Goal: Task Accomplishment & Management: Manage account settings

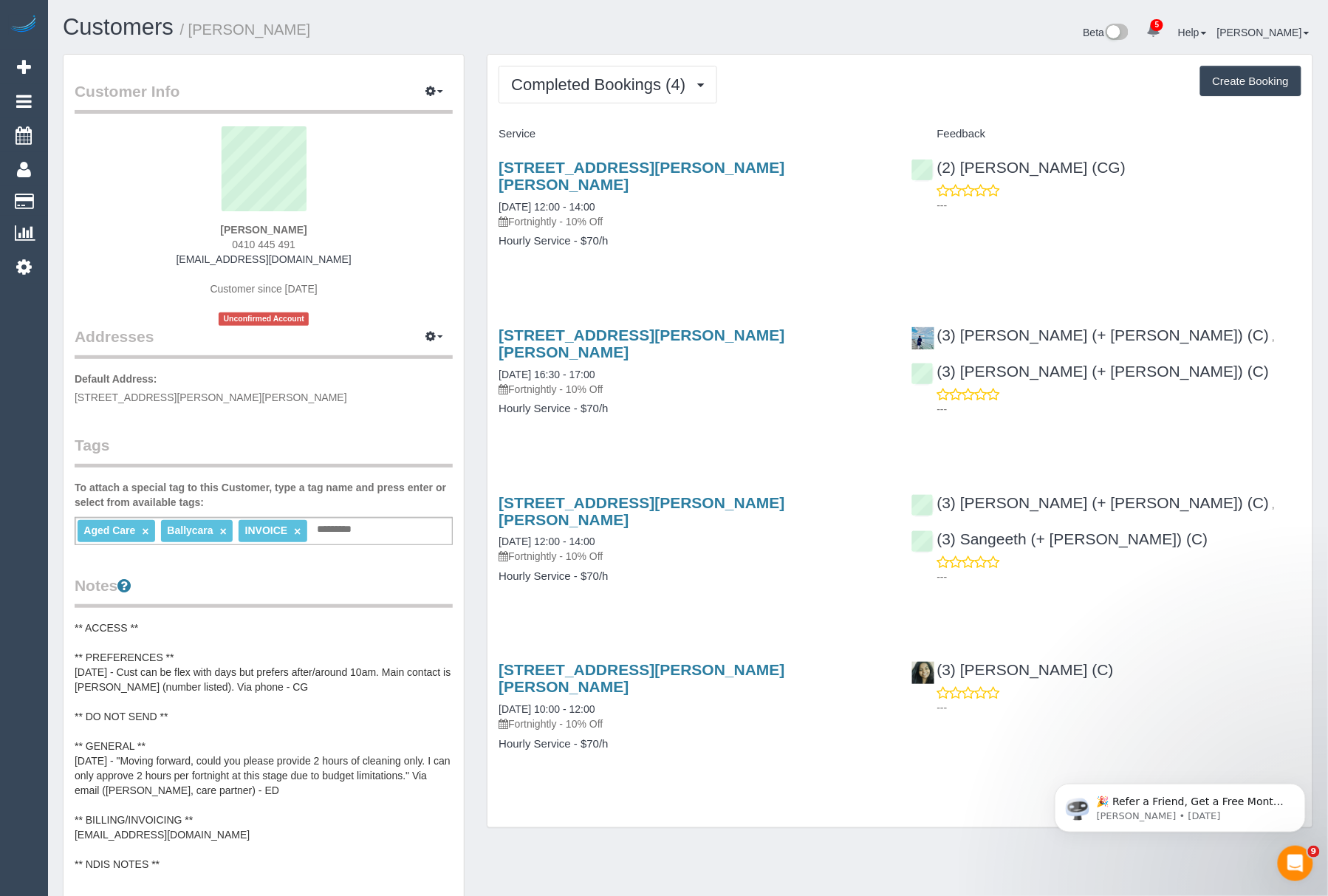
scroll to position [113, 0]
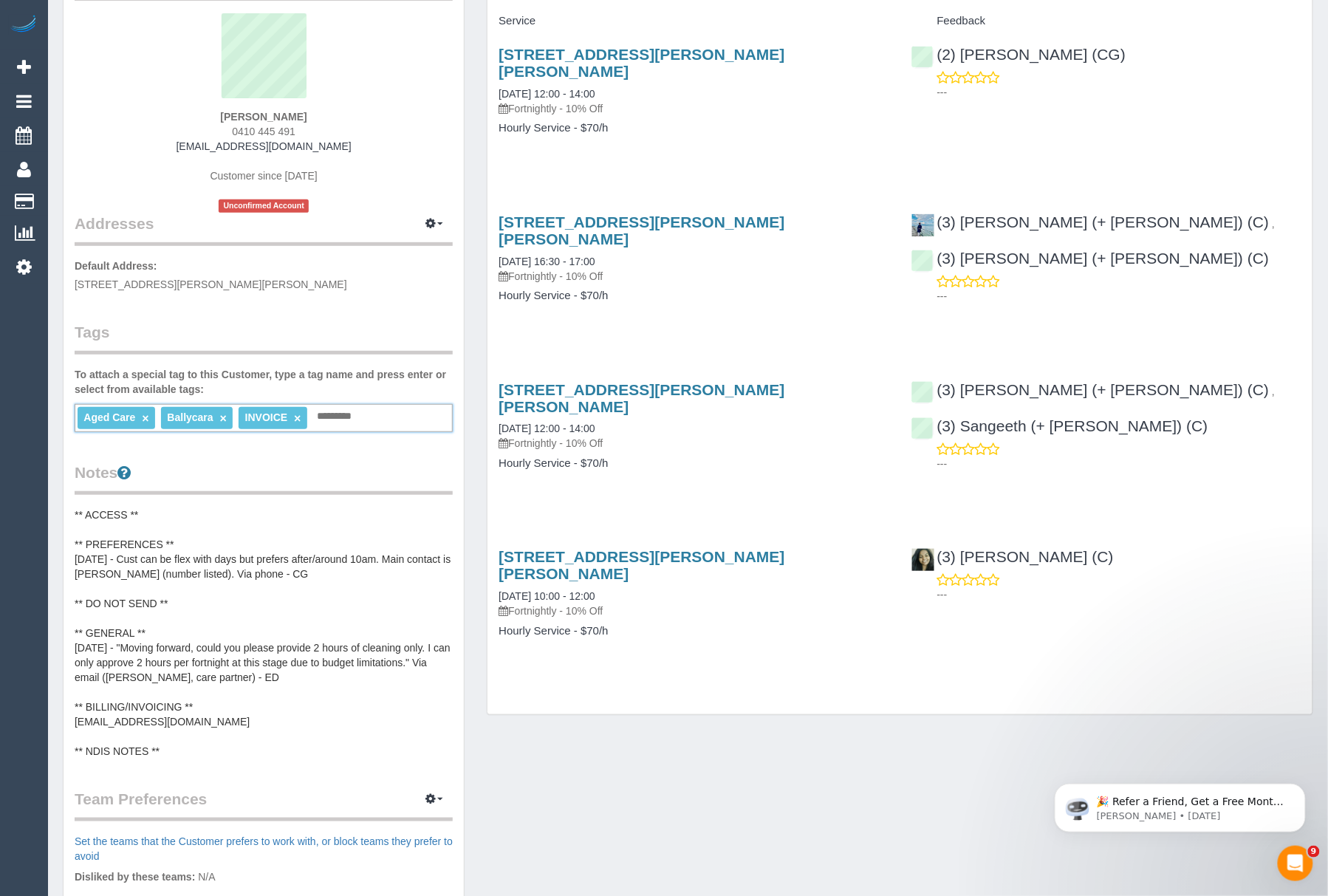
click at [343, 415] on input "text" at bounding box center [338, 417] width 51 height 20
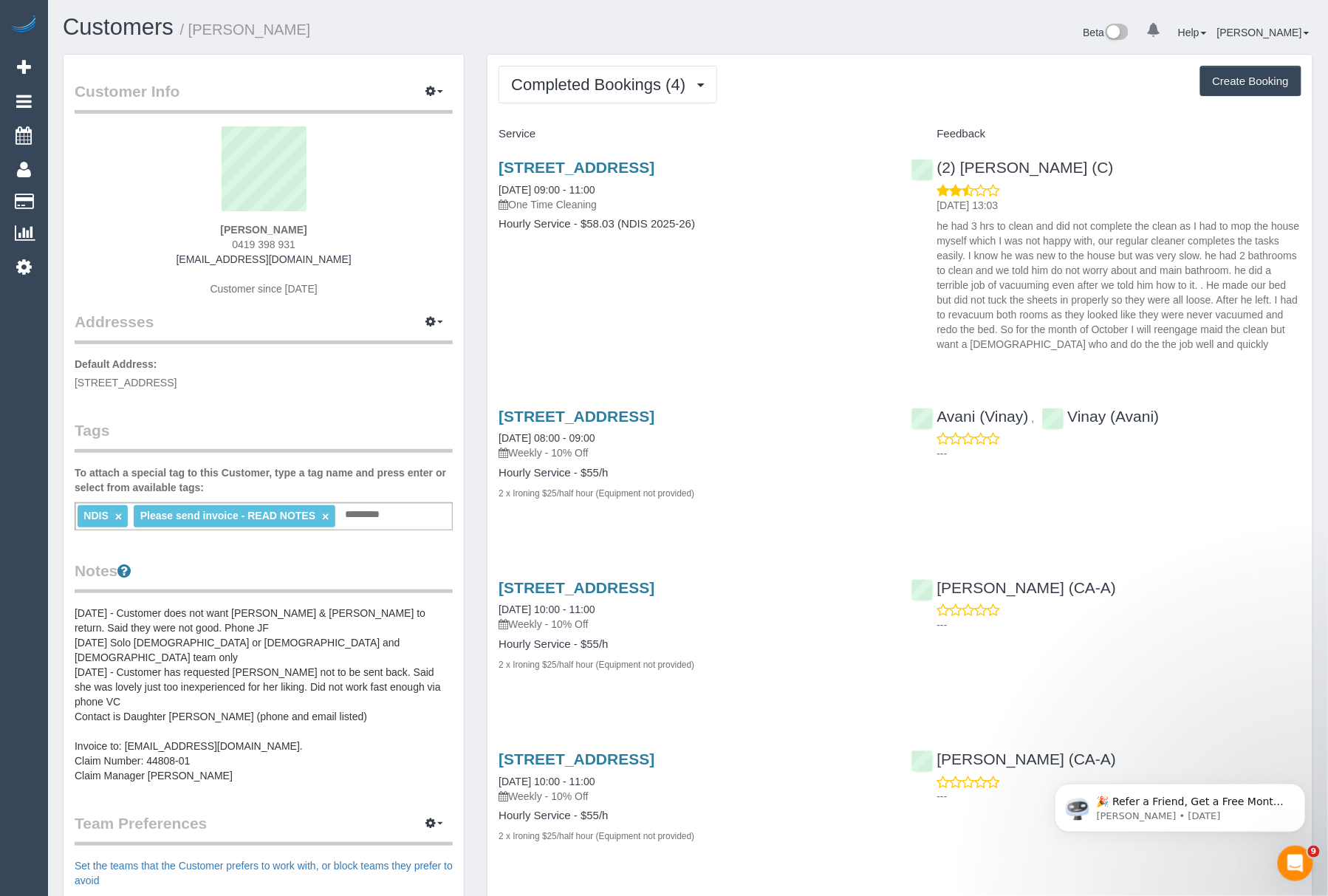
click at [218, 724] on pre "08/07/21 - Customer does not want Avani & Vinay to return. Said they were not g…" at bounding box center [264, 694] width 378 height 177
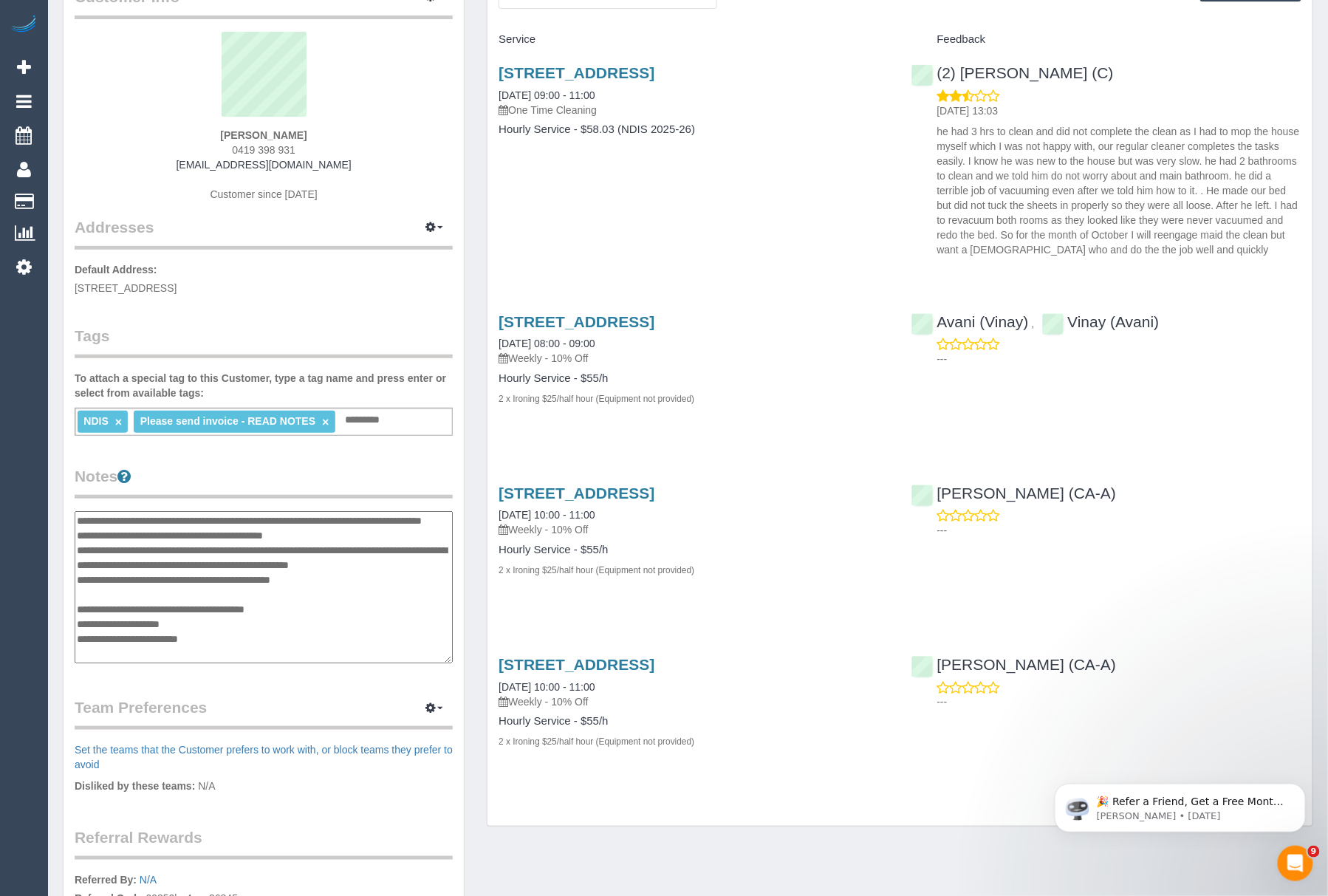
scroll to position [47, 0]
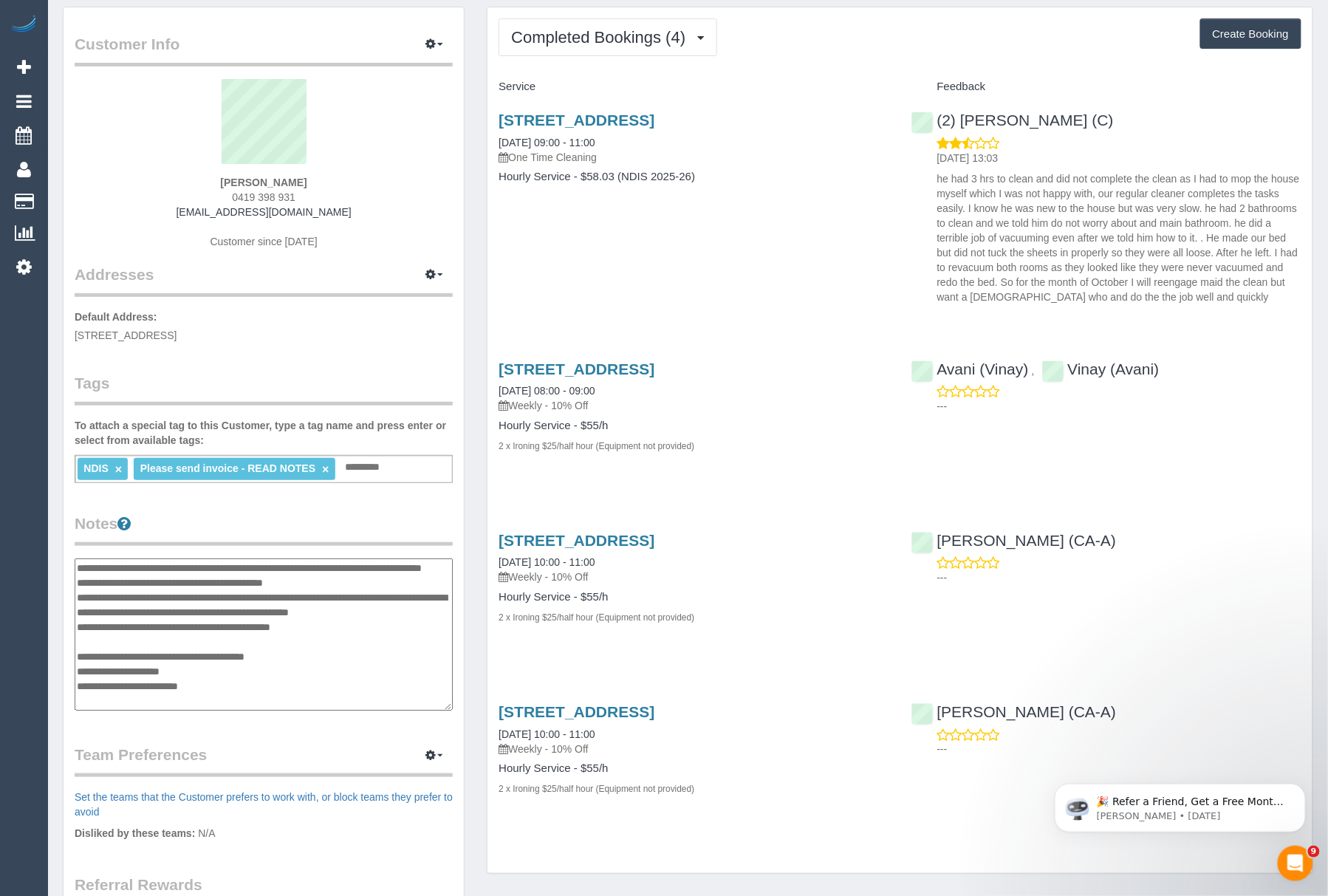
click at [300, 688] on textarea "**********" at bounding box center [264, 634] width 378 height 153
drag, startPoint x: 317, startPoint y: 677, endPoint x: 130, endPoint y: 675, distance: 187.0
click at [130, 675] on textarea "**********" at bounding box center [264, 634] width 378 height 153
click at [208, 697] on textarea "**********" at bounding box center [264, 634] width 378 height 153
drag, startPoint x: 202, startPoint y: 680, endPoint x: 79, endPoint y: 680, distance: 123.0
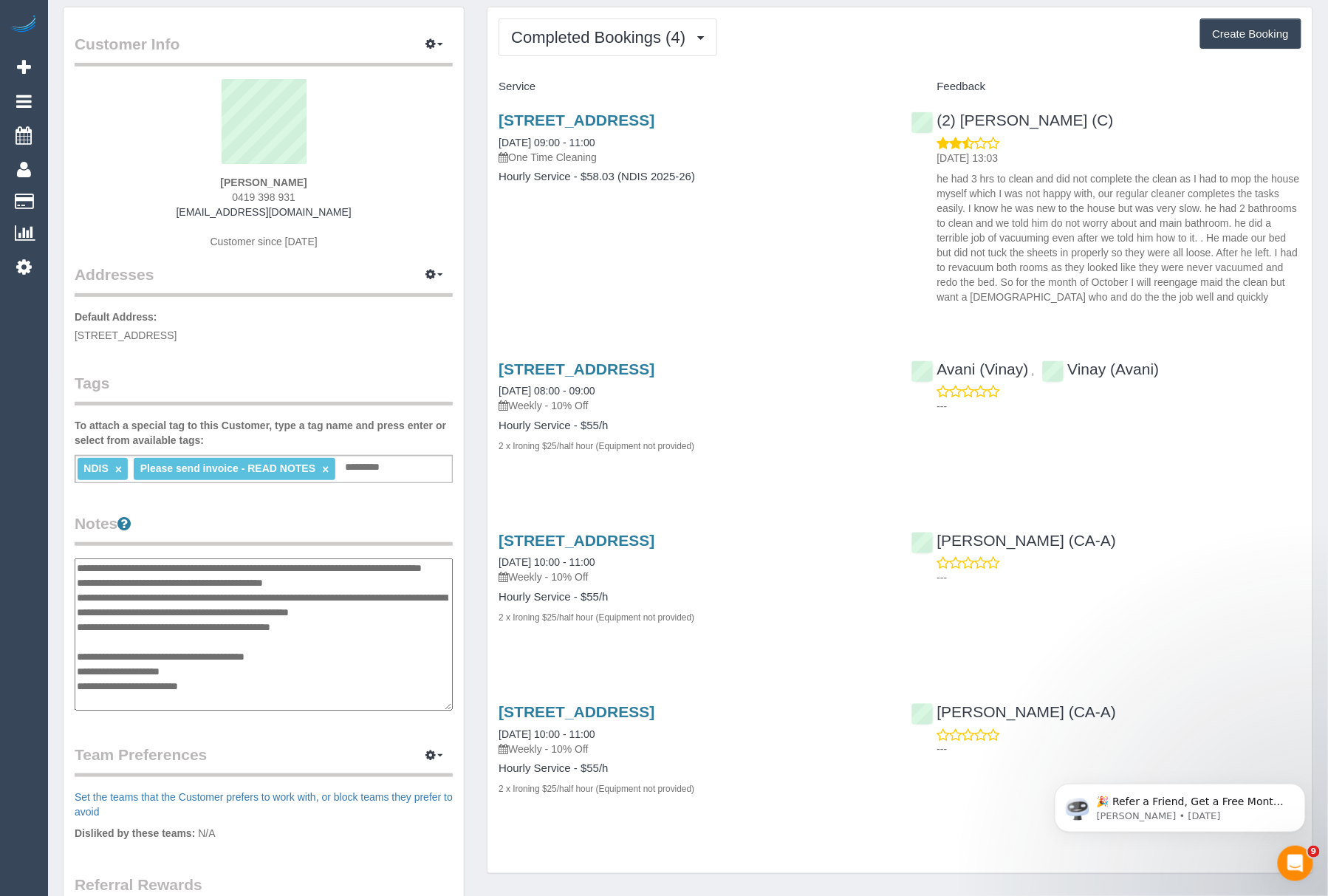
click at [79, 680] on textarea "**********" at bounding box center [264, 634] width 378 height 153
click at [309, 733] on div "Customer Info Edit Contact Info Send Message Email Preferences Special Sales Ta…" at bounding box center [263, 556] width 400 height 1098
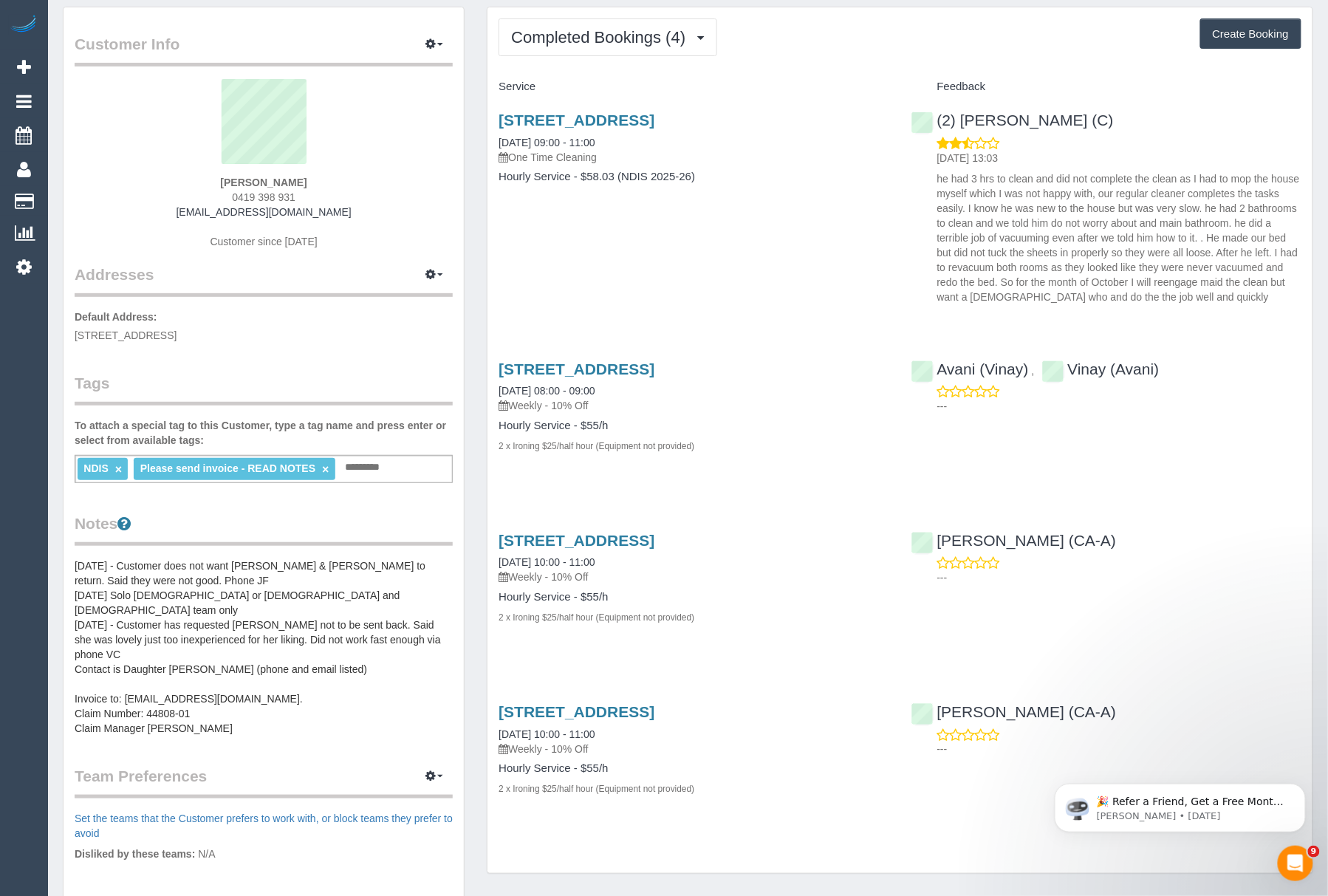
drag, startPoint x: 71, startPoint y: 332, endPoint x: 304, endPoint y: 337, distance: 233.1
click at [304, 337] on div "Customer Info Edit Contact Info Send Message Email Preferences Special Sales Ta…" at bounding box center [263, 567] width 400 height 1120
copy span "27 Kensington Place, Templestowe, VIC 3106"
click at [589, 120] on link "27 Kensington Place, Templestowe, VIC 3106" at bounding box center [576, 120] width 155 height 17
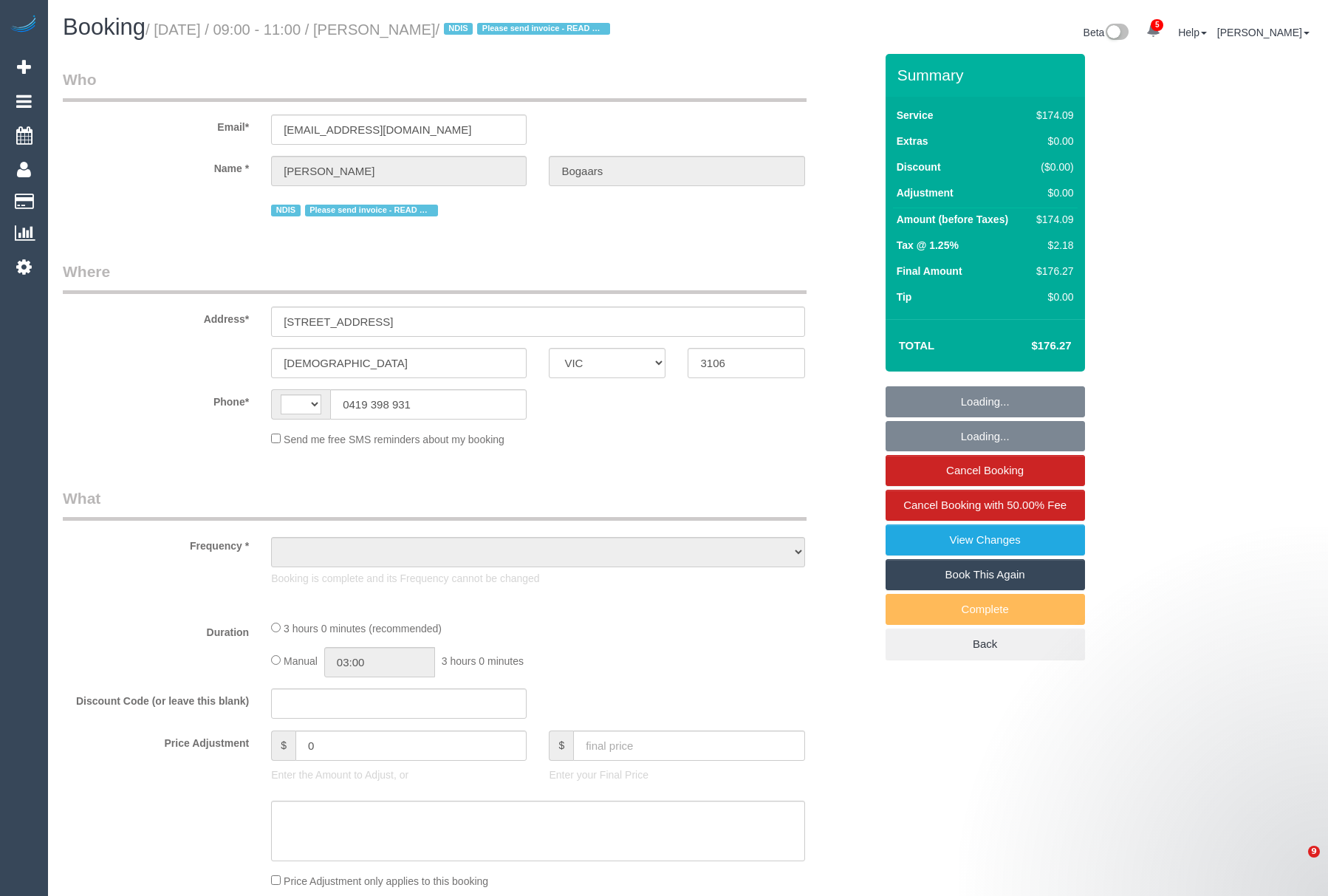
select select "VIC"
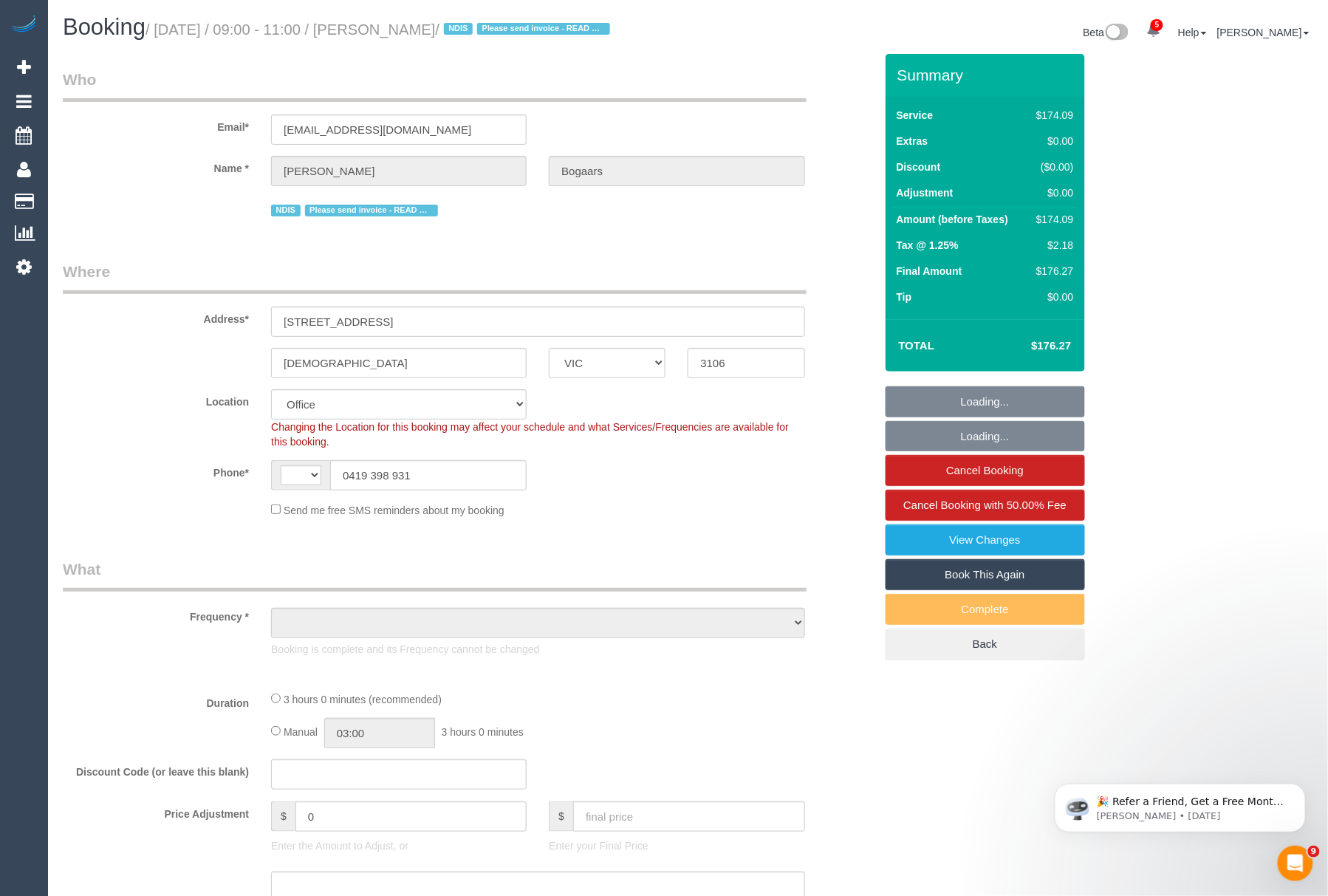
select select "180"
select select "number:28"
select select "number:14"
select select "number:19"
select select "number:25"
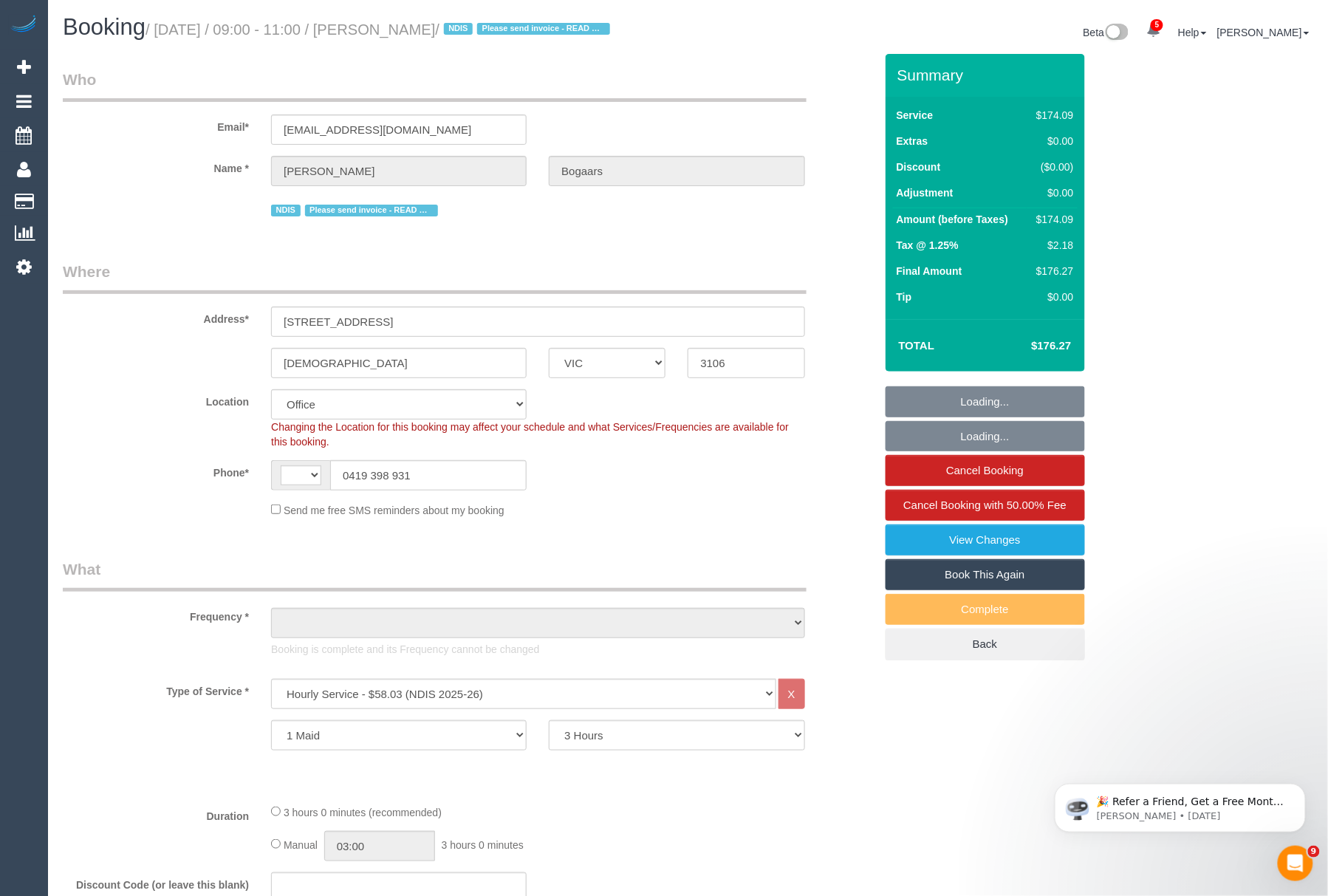
select select "string:AU"
select select "object:2164"
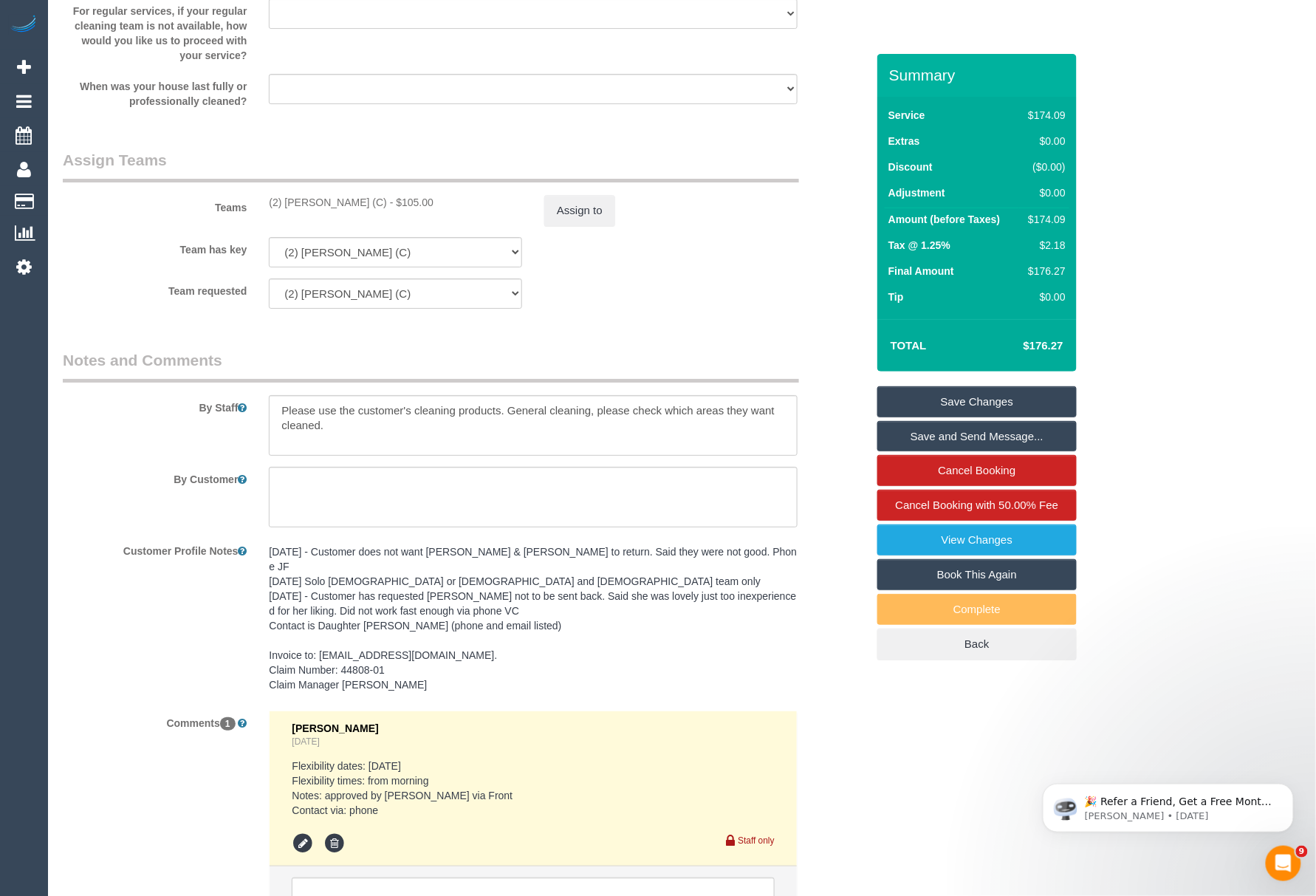
scroll to position [1855, 0]
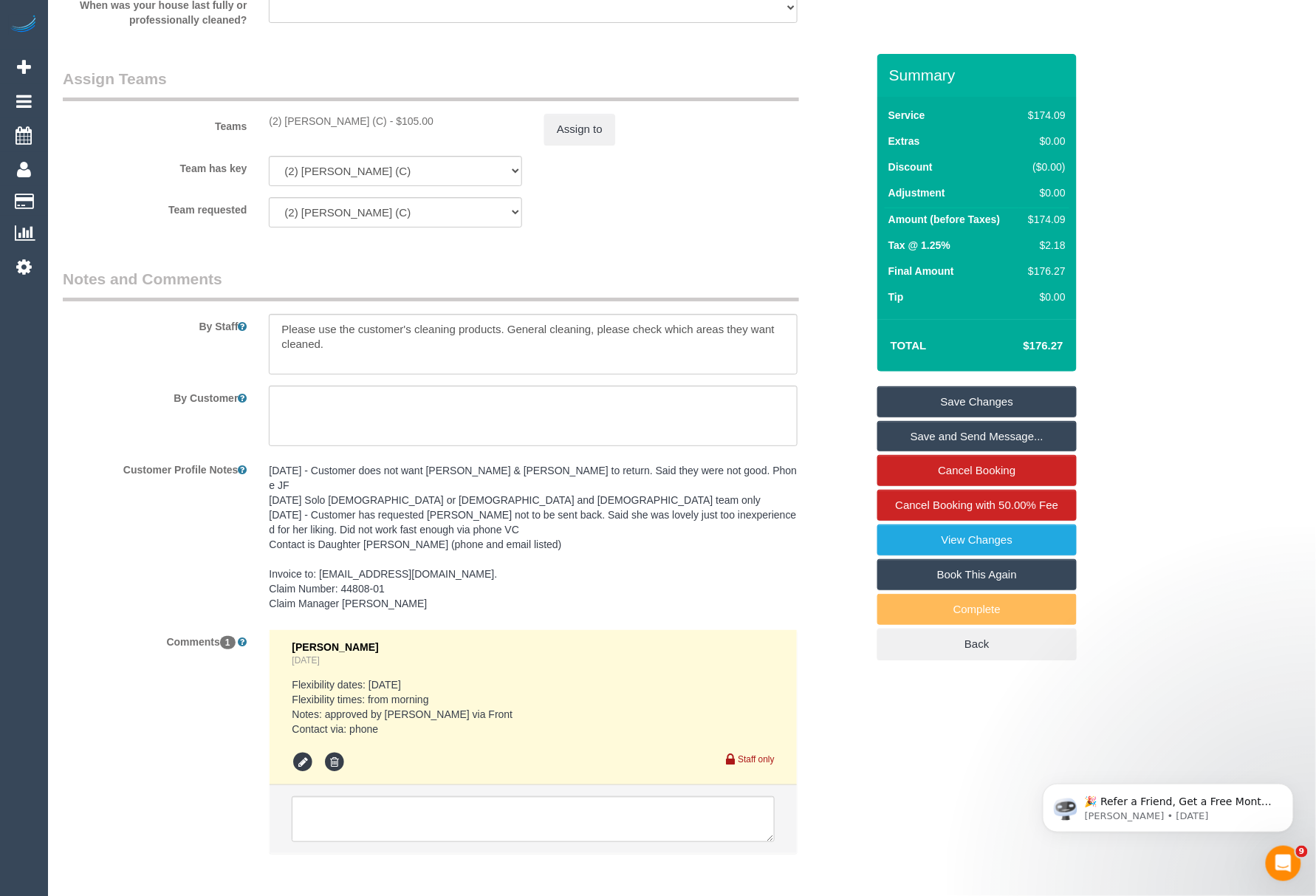
click at [456, 592] on pre "08/07/21 - Customer does not want Avani & Vinay to return. Said they were not g…" at bounding box center [533, 536] width 528 height 148
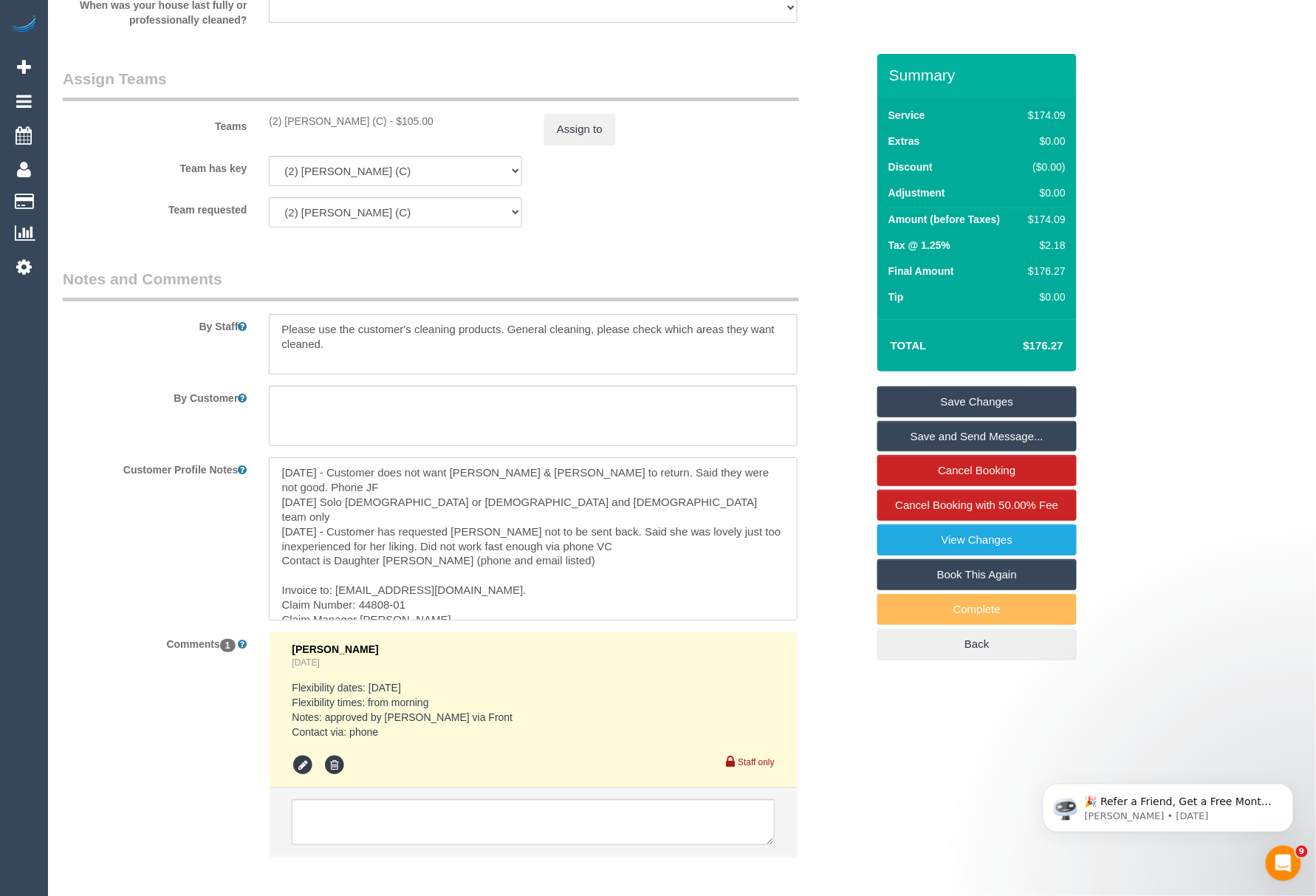
drag, startPoint x: 511, startPoint y: 580, endPoint x: 420, endPoint y: 580, distance: 91.0
click at [420, 580] on textarea "08/07/21 - Customer does not want Avani & Vinay to return. Said they were not g…" at bounding box center [533, 538] width 528 height 163
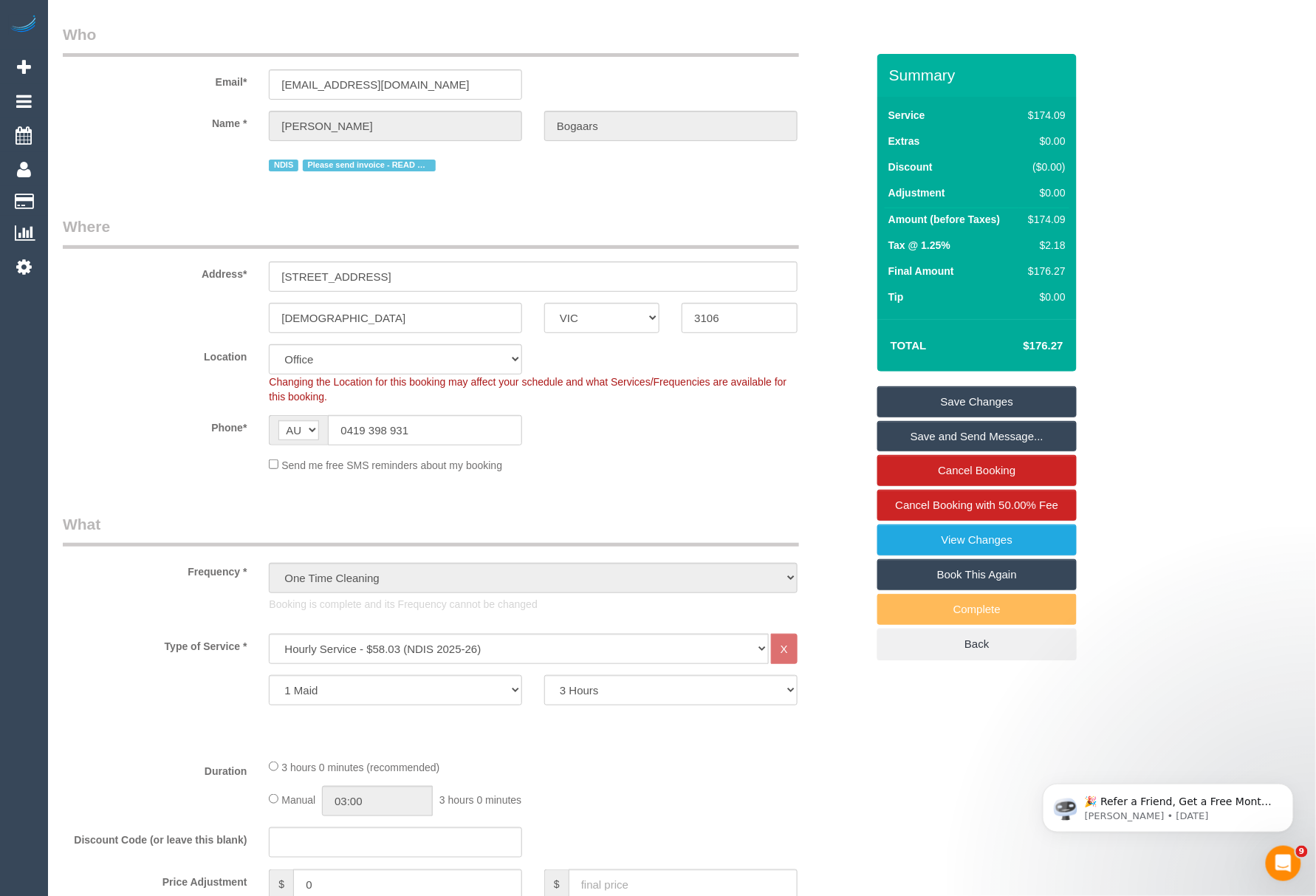
scroll to position [0, 0]
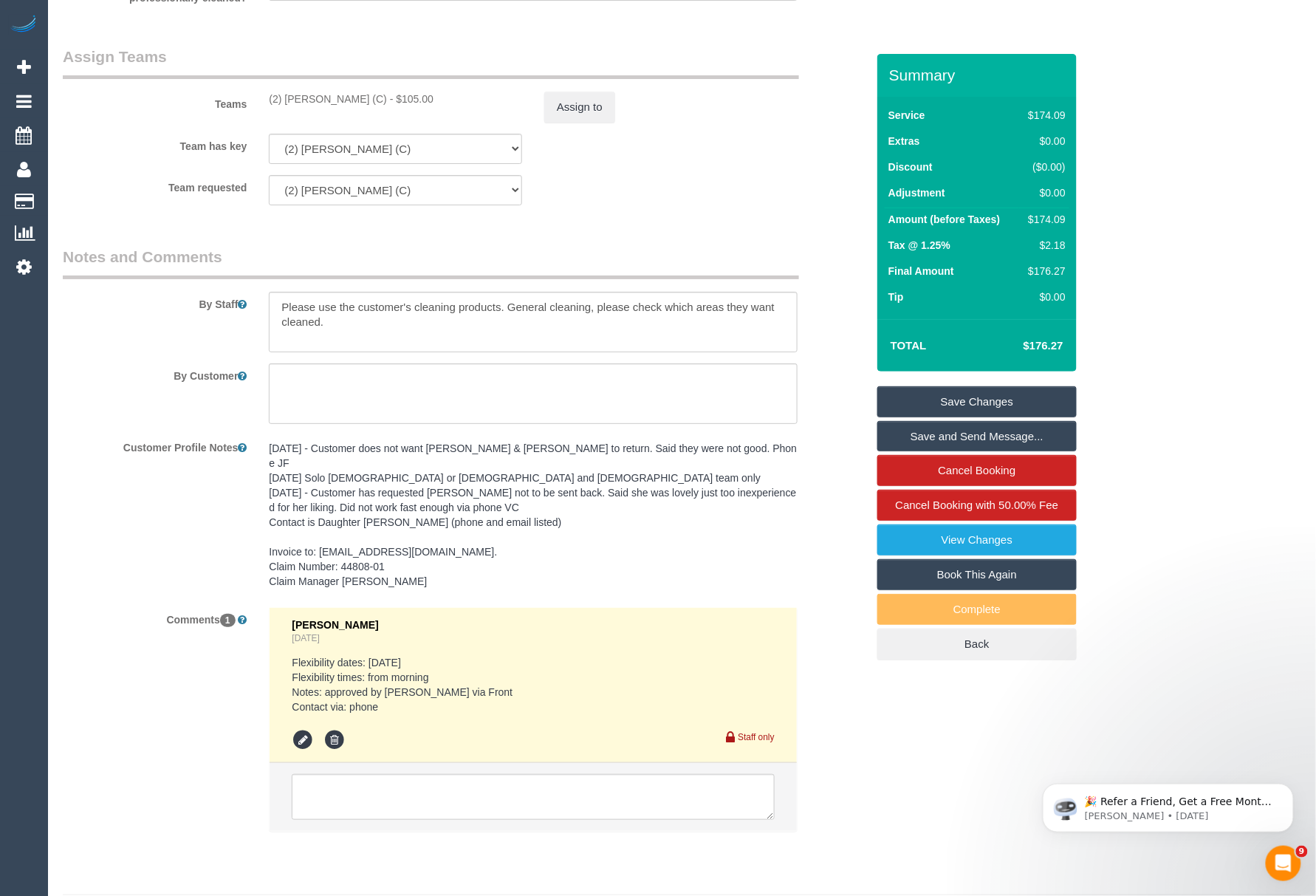
drag, startPoint x: 1321, startPoint y: 201, endPoint x: 229, endPoint y: 17, distance: 1107.4
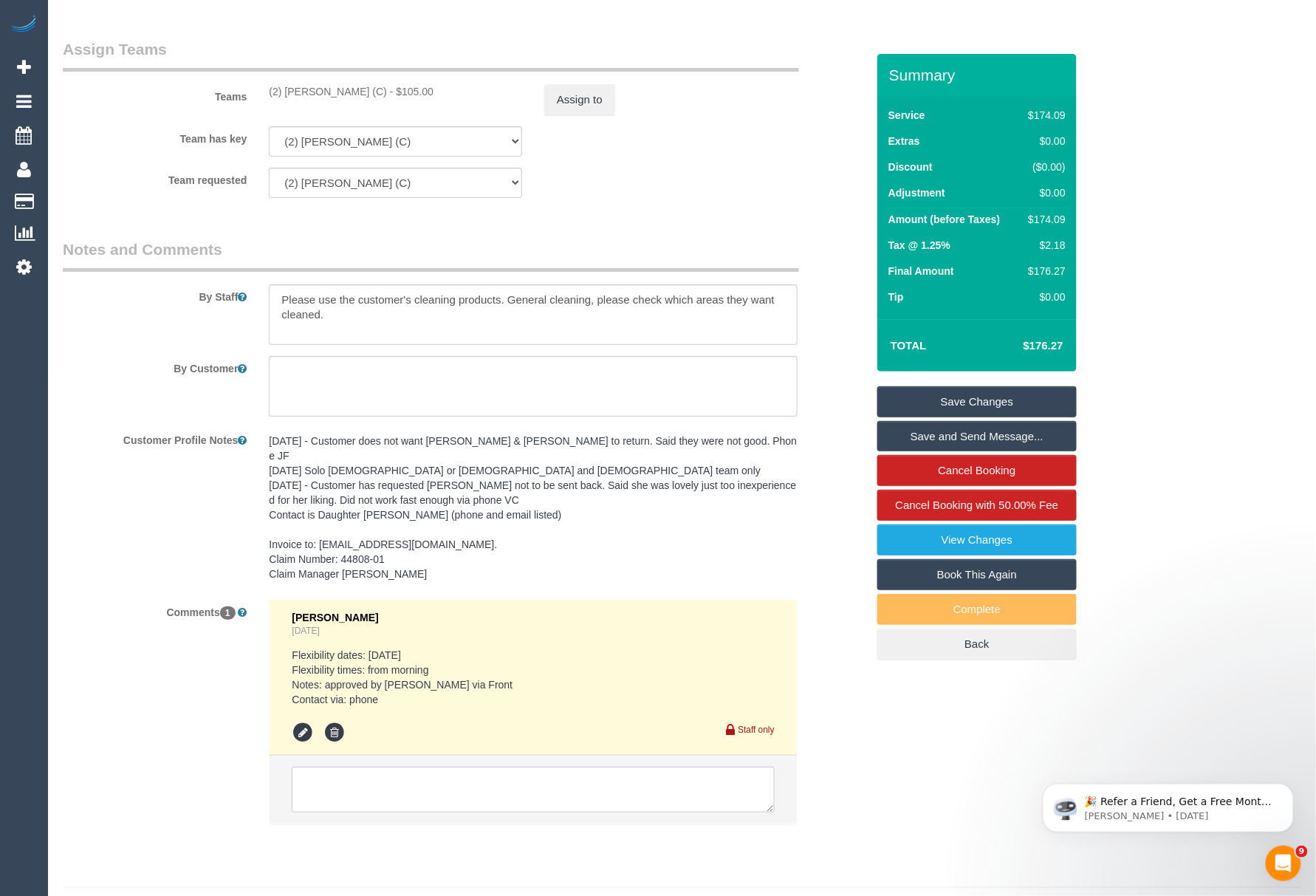
click at [421, 558] on pre "08/07/21 - Customer does not want Avani & Vinay to return. Said they were not g…" at bounding box center [533, 507] width 528 height 148
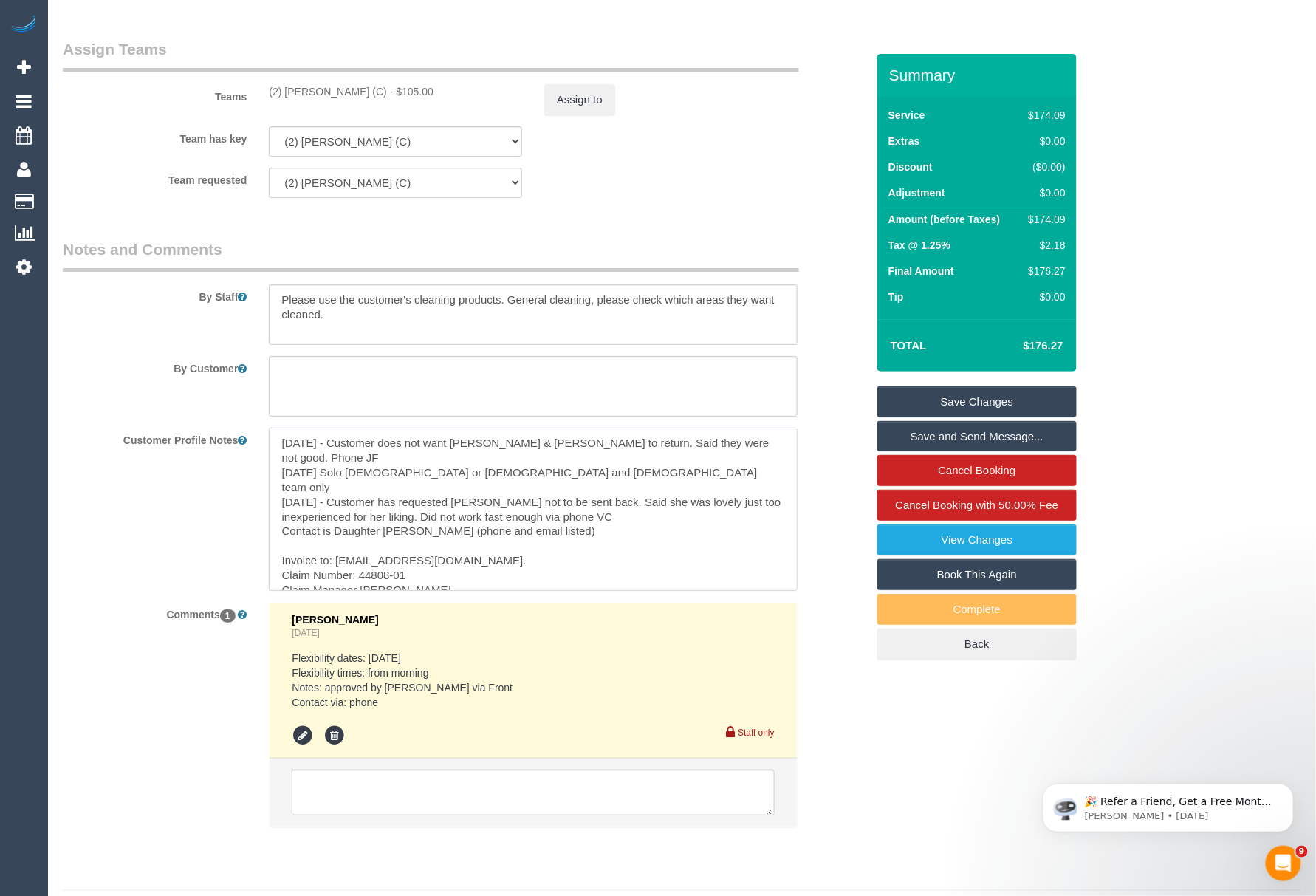
click at [421, 558] on textarea "08/07/21 - Customer does not want Avani & Vinay to return. Said they were not g…" at bounding box center [533, 509] width 528 height 163
drag, startPoint x: 447, startPoint y: 581, endPoint x: 279, endPoint y: 573, distance: 168.2
click at [279, 573] on textarea "08/07/21 - Customer does not want Avani & Vinay to return. Said they were not g…" at bounding box center [533, 509] width 528 height 163
drag, startPoint x: 424, startPoint y: 566, endPoint x: 284, endPoint y: 565, distance: 140.0
click at [284, 565] on textarea "08/07/21 - Customer does not want Avani & Vinay to return. Said they were not g…" at bounding box center [533, 509] width 528 height 163
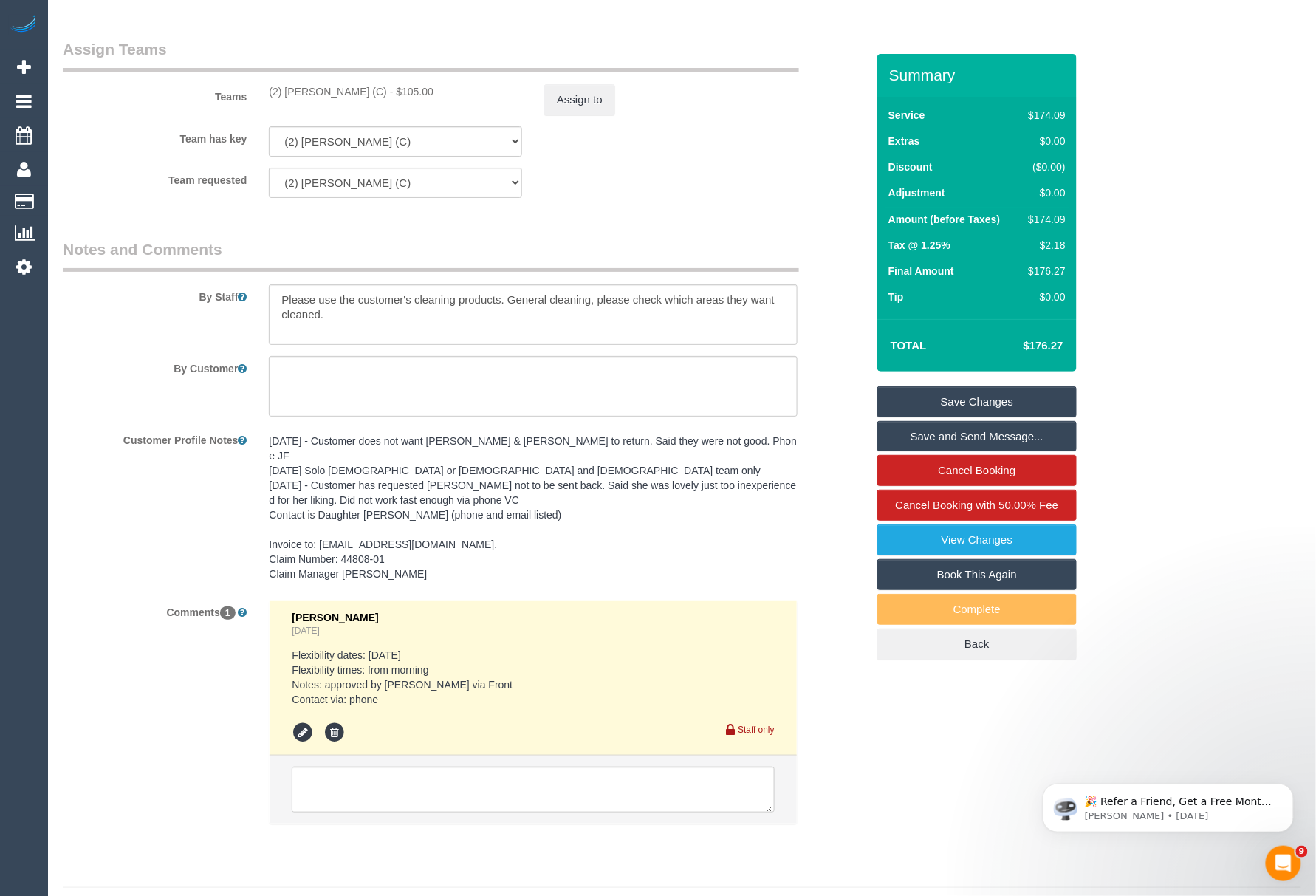
click at [347, 578] on pre "08/07/21 - Customer does not want Avani & Vinay to return. Said they were not g…" at bounding box center [533, 507] width 528 height 148
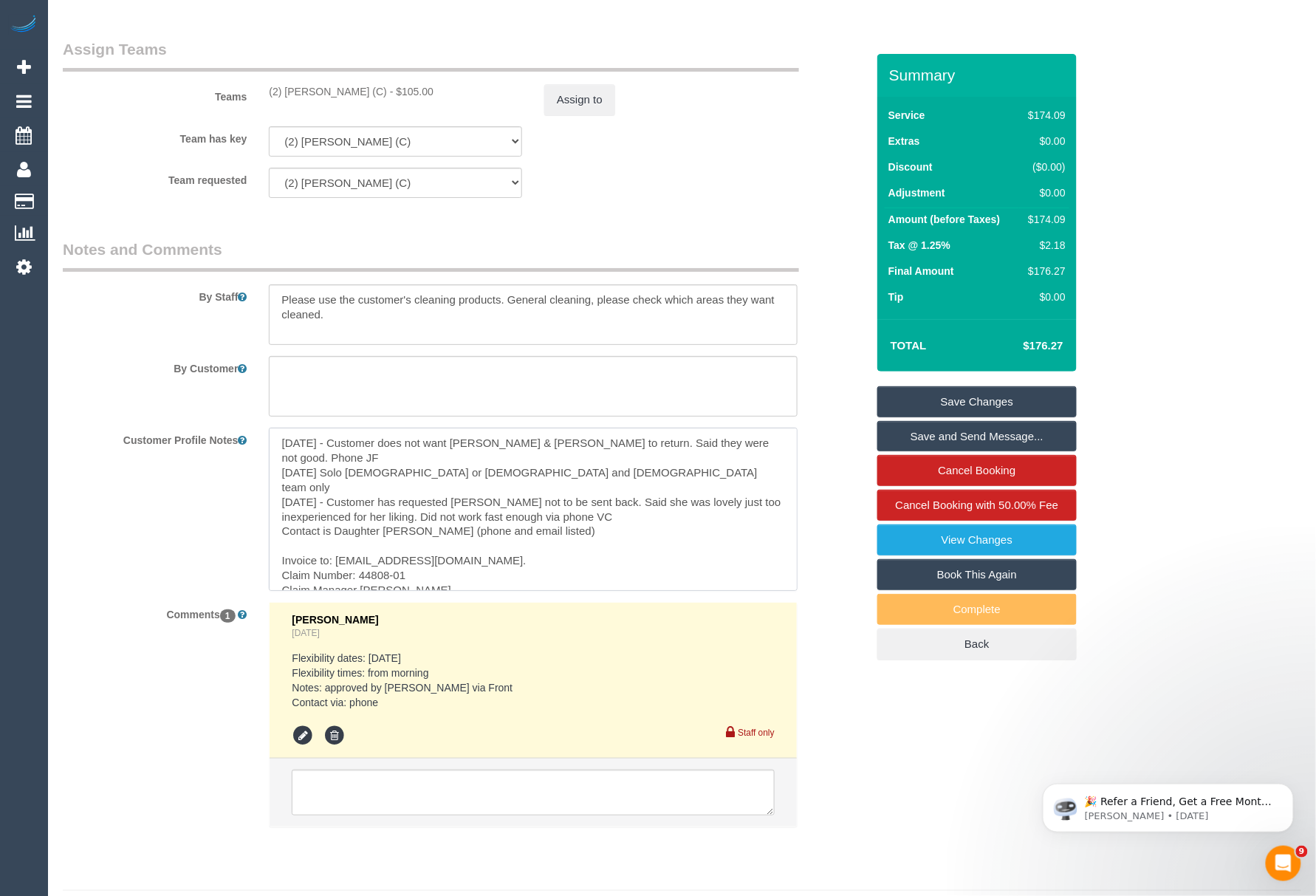
drag, startPoint x: 445, startPoint y: 580, endPoint x: 274, endPoint y: 578, distance: 171.0
click at [274, 578] on textarea "08/07/21 - Customer does not want Avani & Vinay to return. Said they were not g…" at bounding box center [533, 509] width 528 height 163
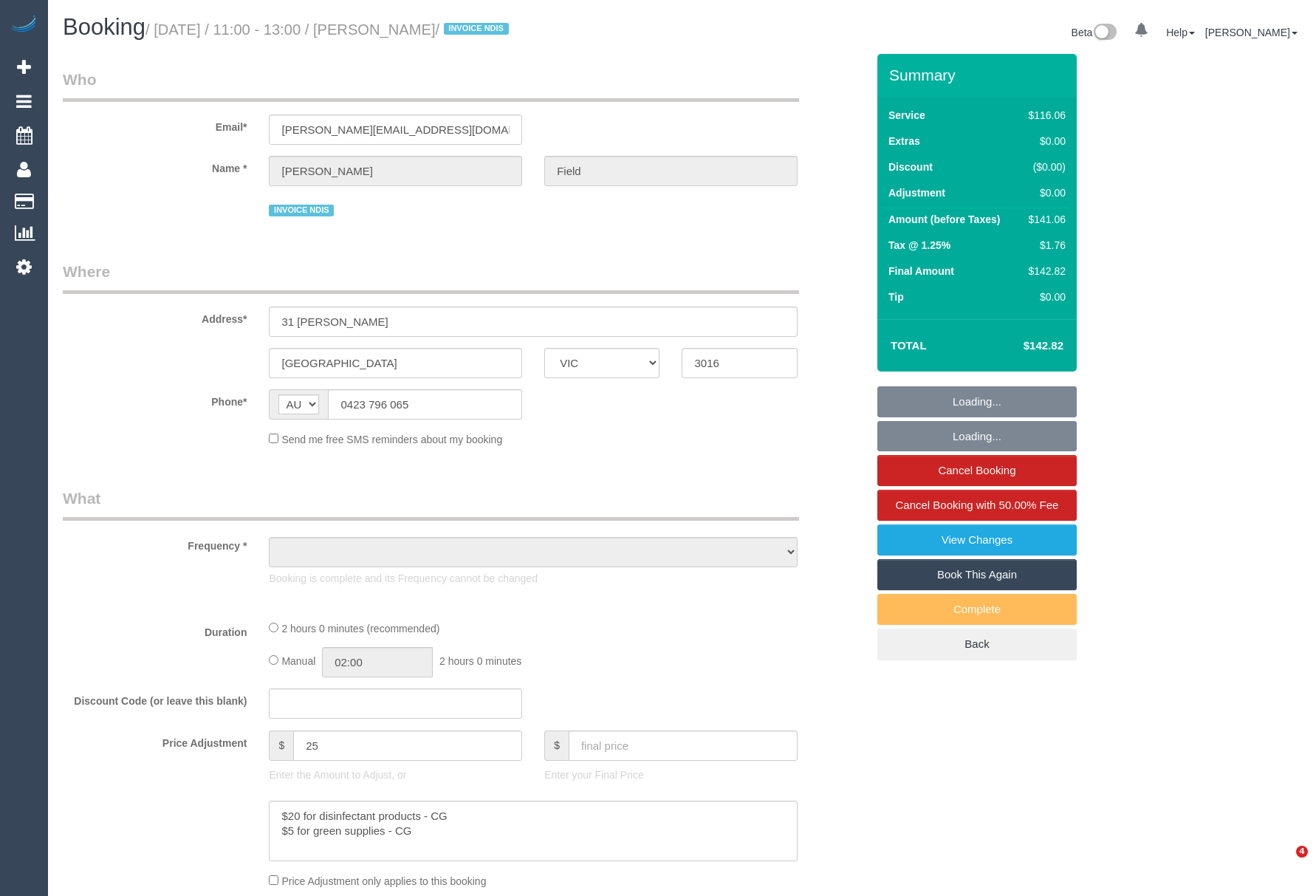
select select "VIC"
select select "object:1189"
select select "number:27"
select select "number:14"
select select "number:19"
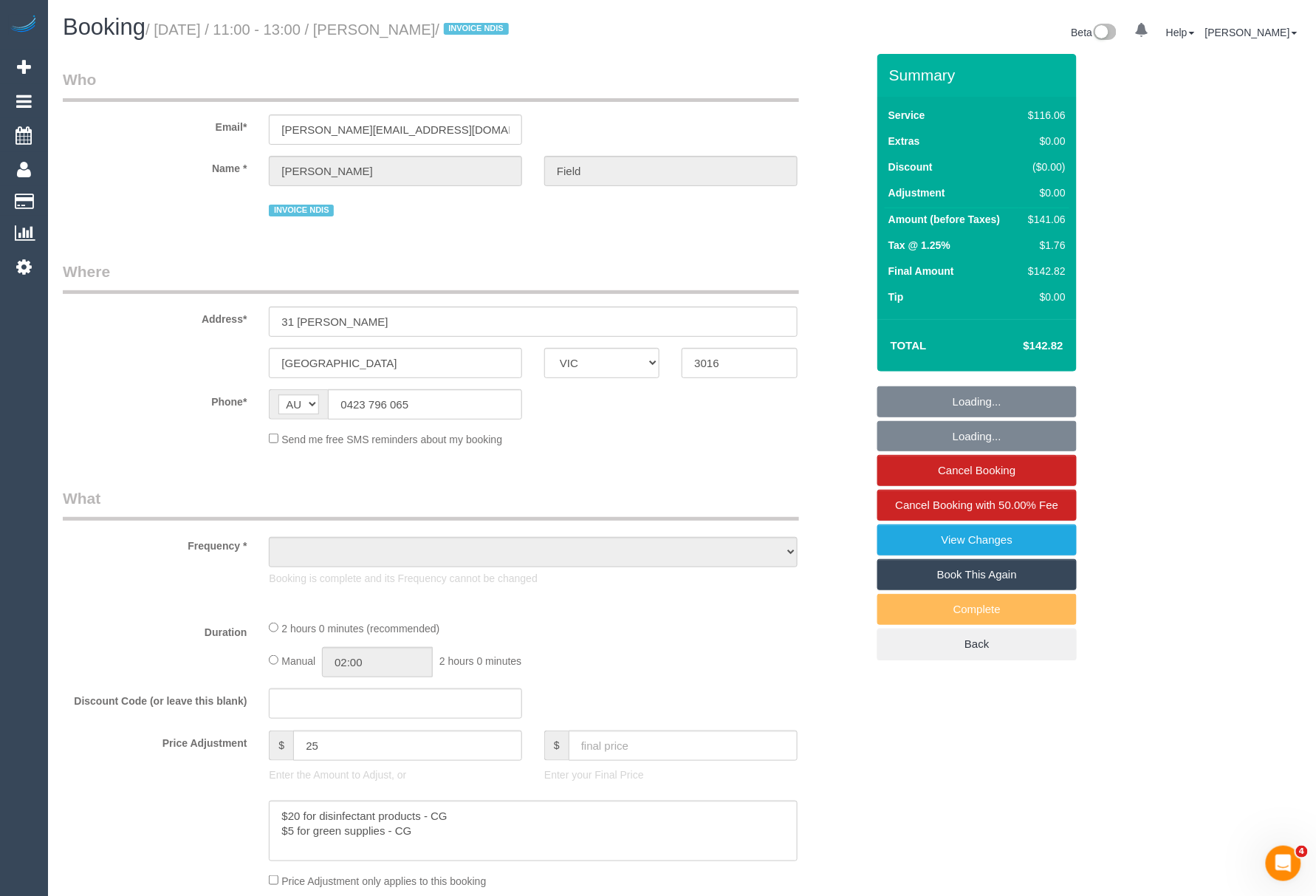
select select "number:36"
select select "number:35"
select select "number:12"
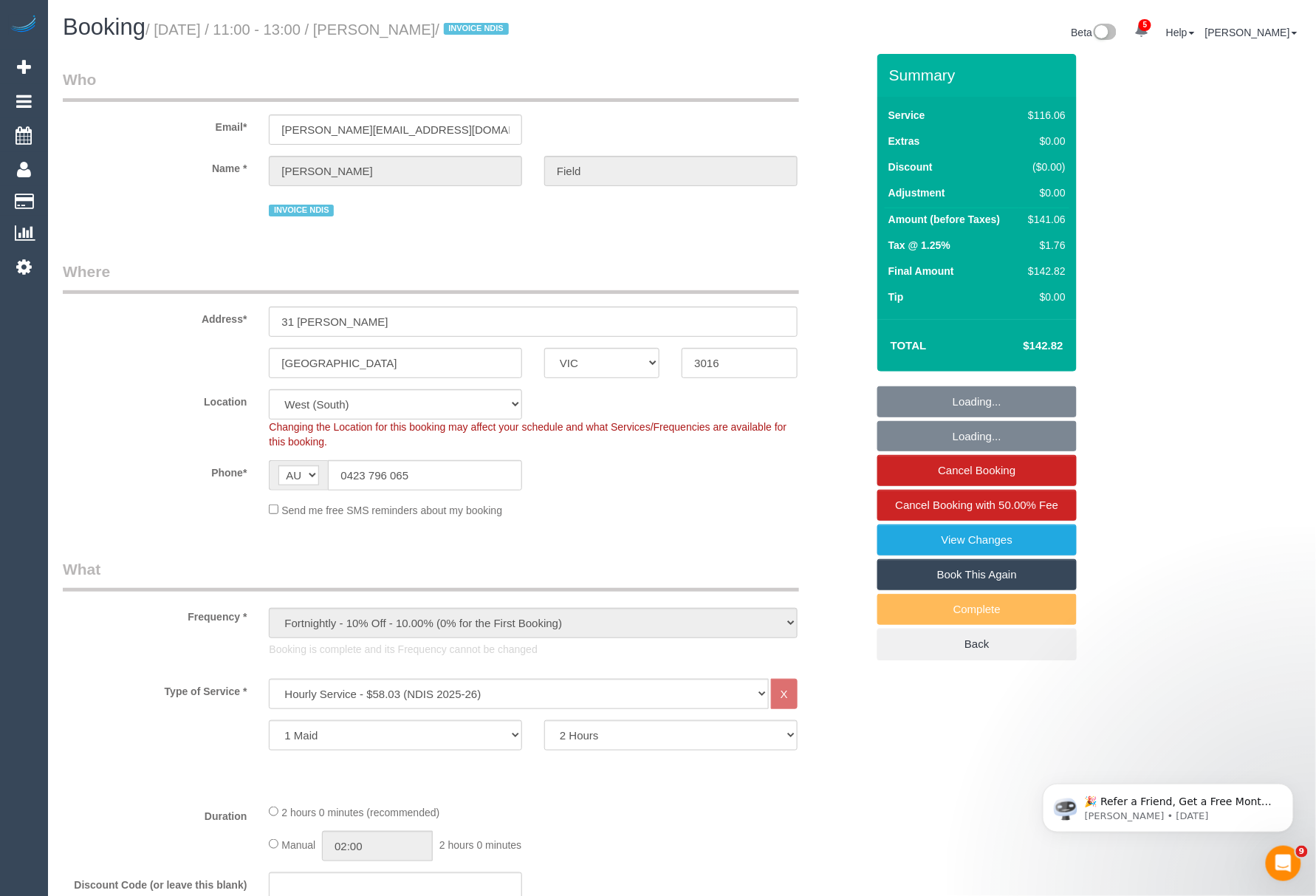
select select "object:1274"
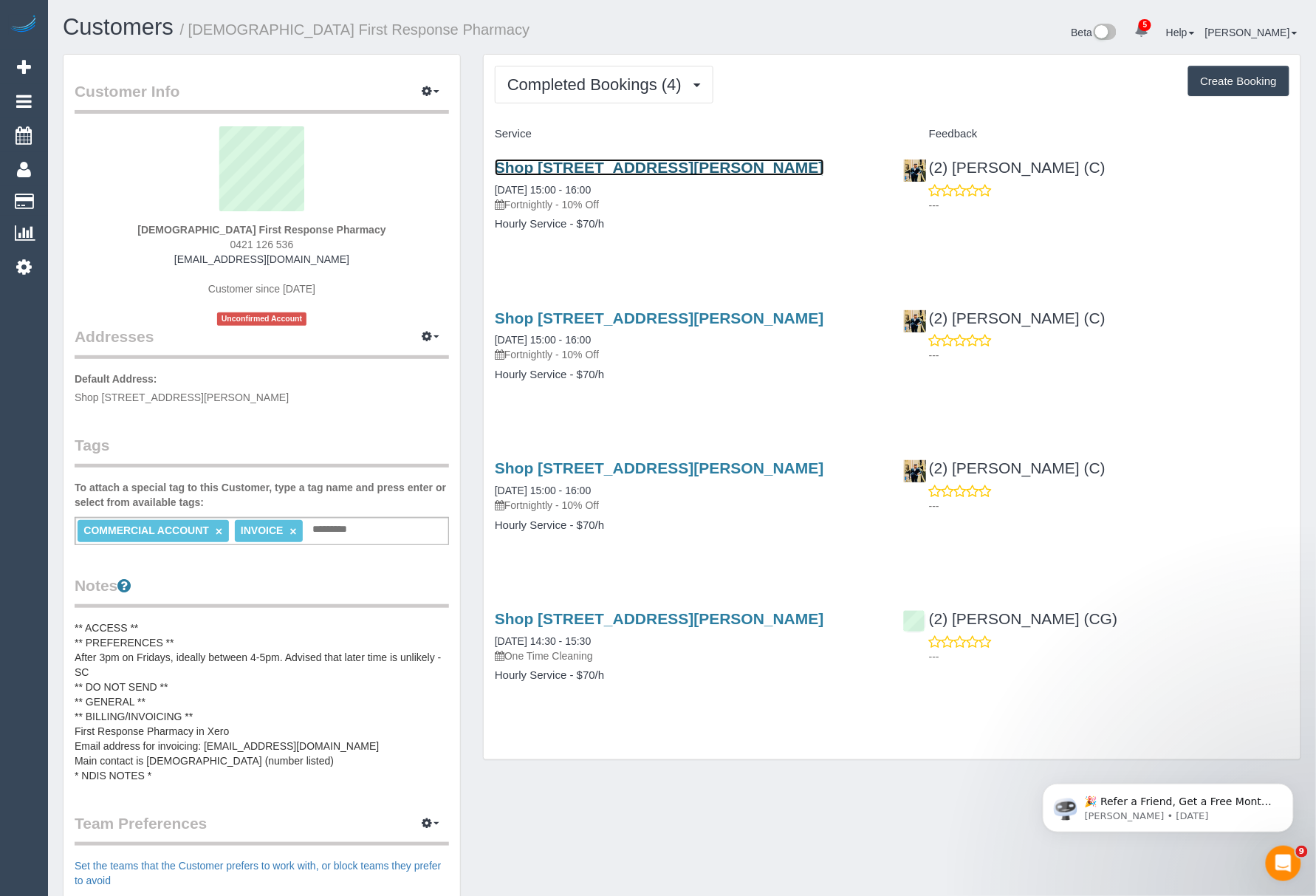
click at [555, 176] on link "Shop [STREET_ADDRESS][PERSON_NAME]" at bounding box center [659, 168] width 330 height 17
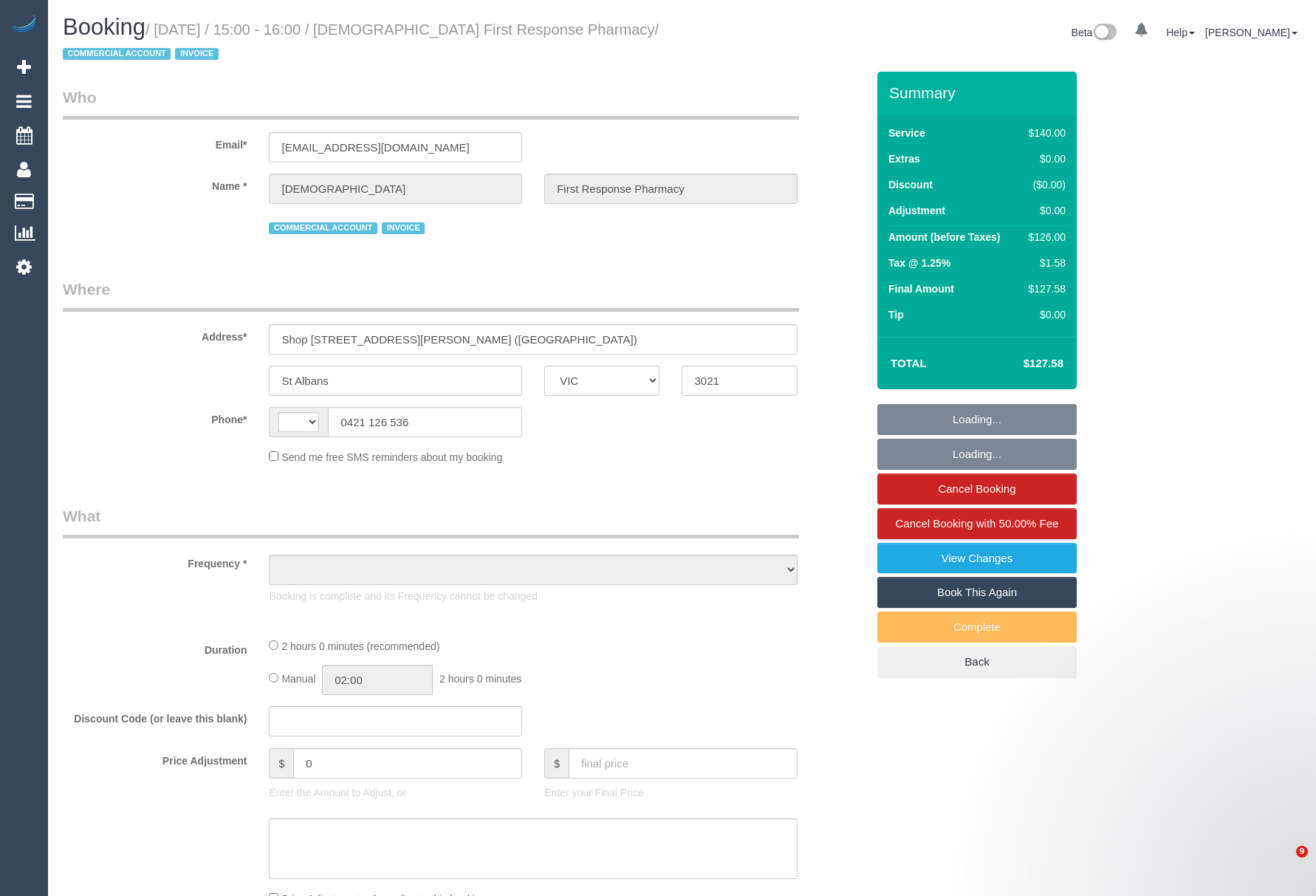
select select "VIC"
select select "string:AU"
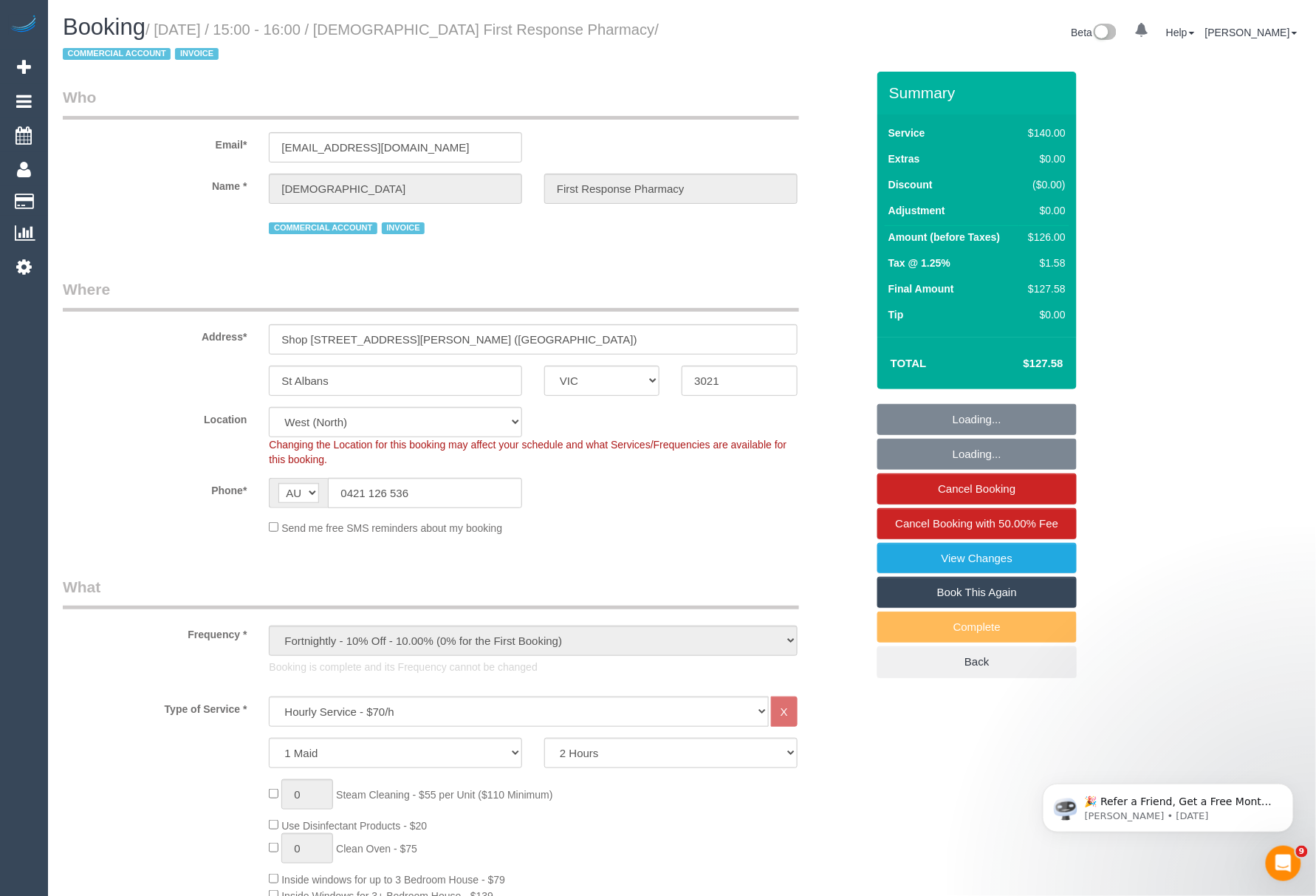
select select "object:750"
select select "number:28"
select select "number:14"
select select "number:19"
select select "number:25"
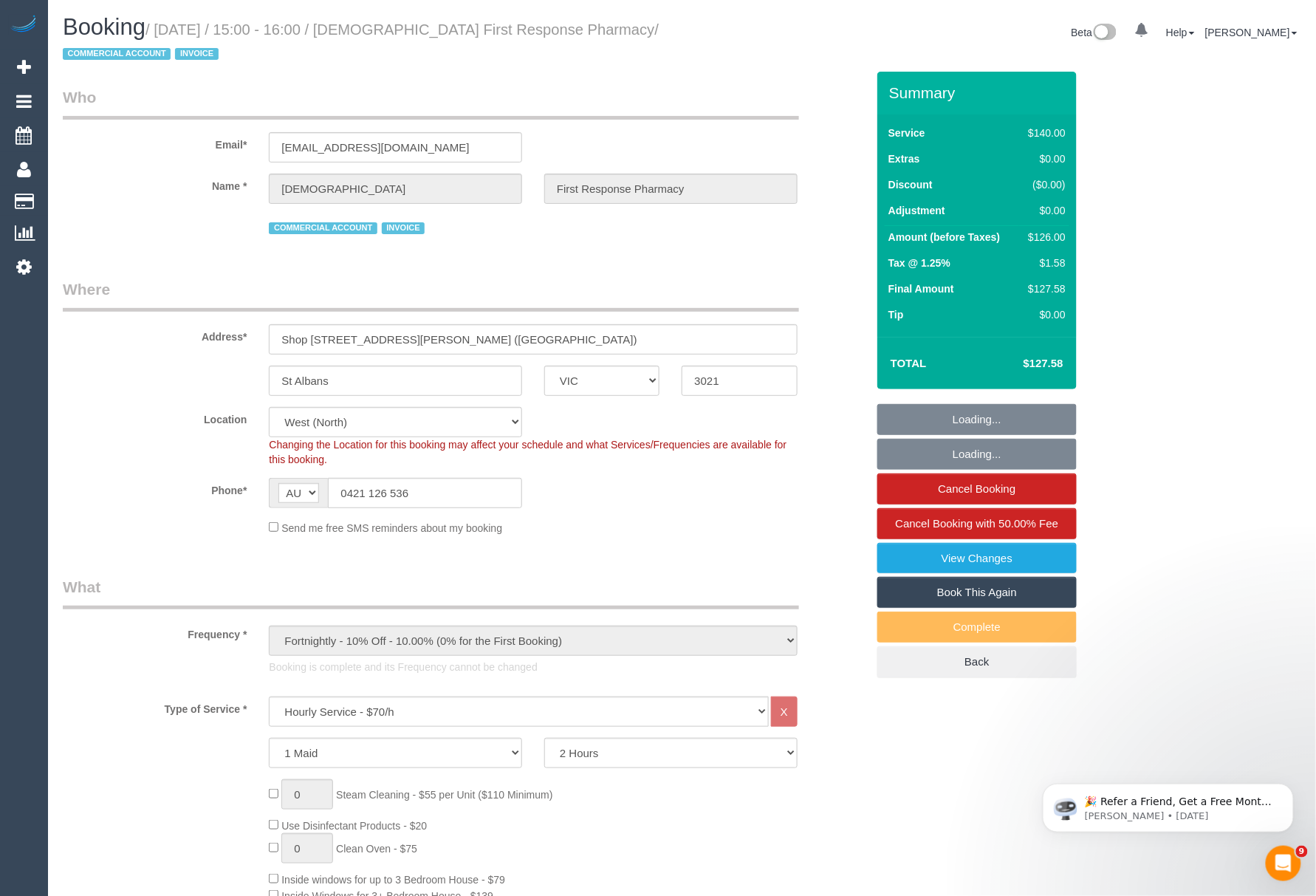
select select "number:35"
select select "number:26"
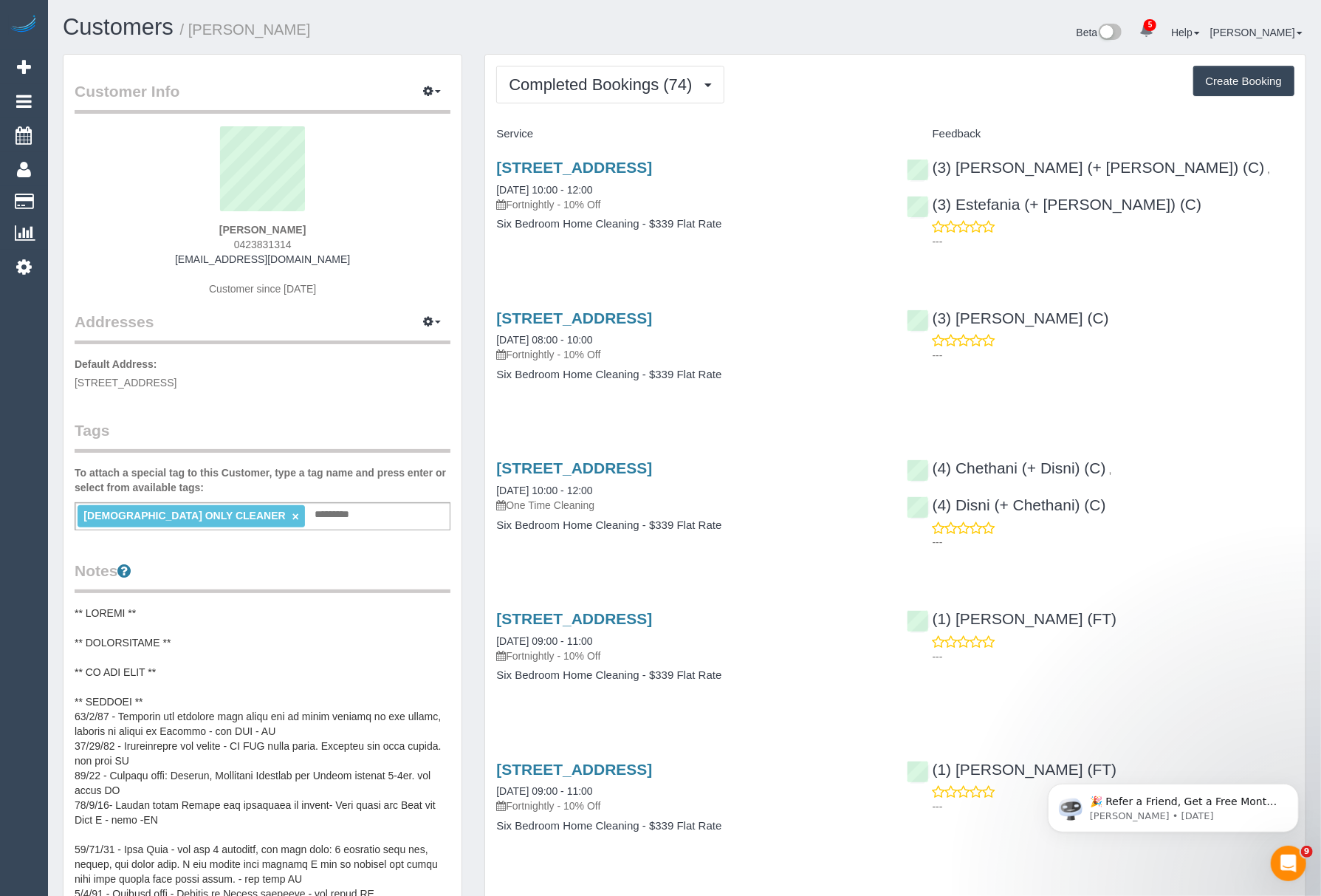
click at [632, 51] on div "Customers / [PERSON_NAME] Beta 5 Your Notifications You have 0 alerts × You hav…" at bounding box center [684, 35] width 1266 height 39
click at [618, 83] on span "Completed Bookings (74)" at bounding box center [603, 84] width 190 height 19
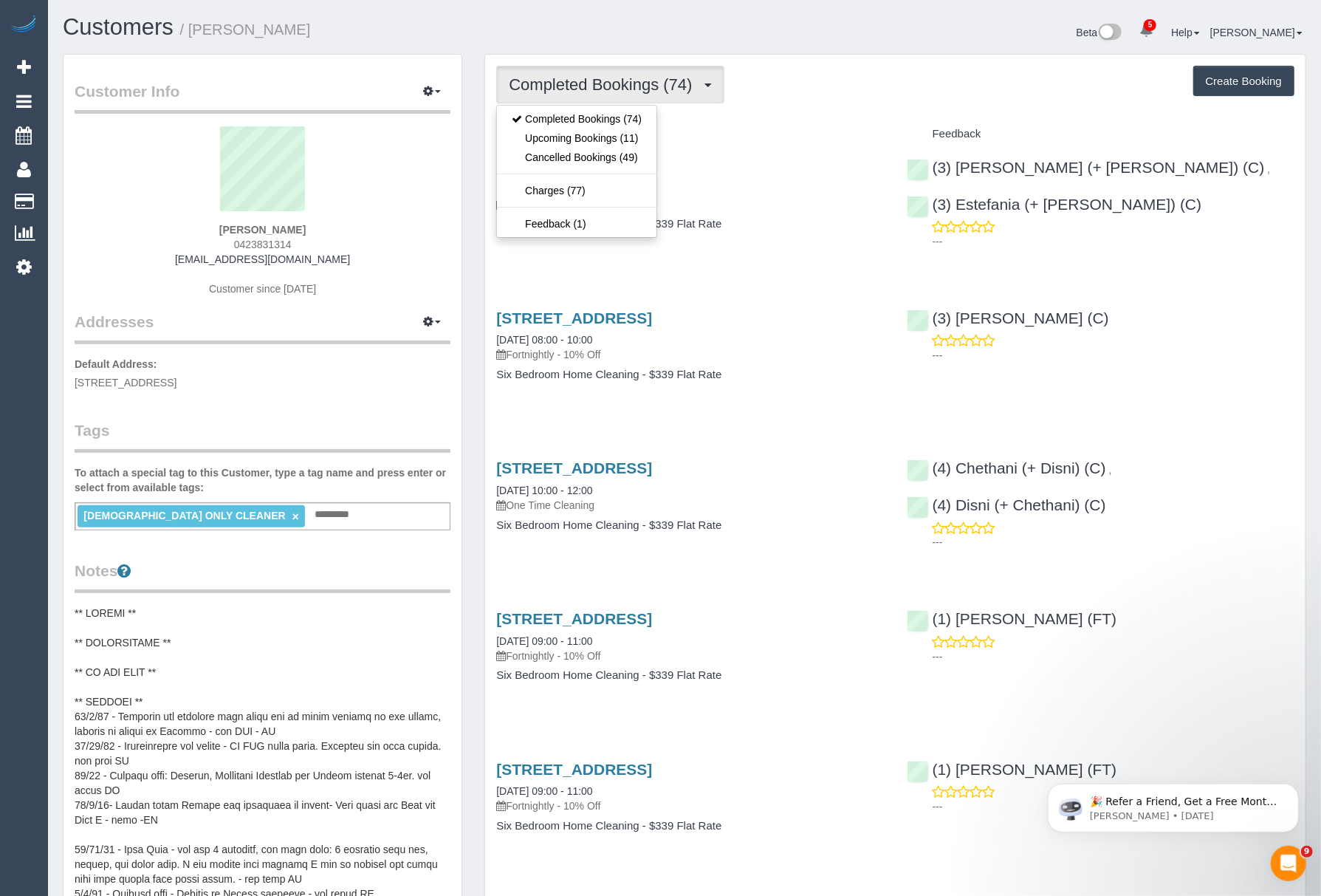
click at [618, 83] on span "Completed Bookings (74)" at bounding box center [603, 84] width 190 height 19
click at [585, 140] on link "Upcoming Bookings (11)" at bounding box center [577, 138] width 159 height 20
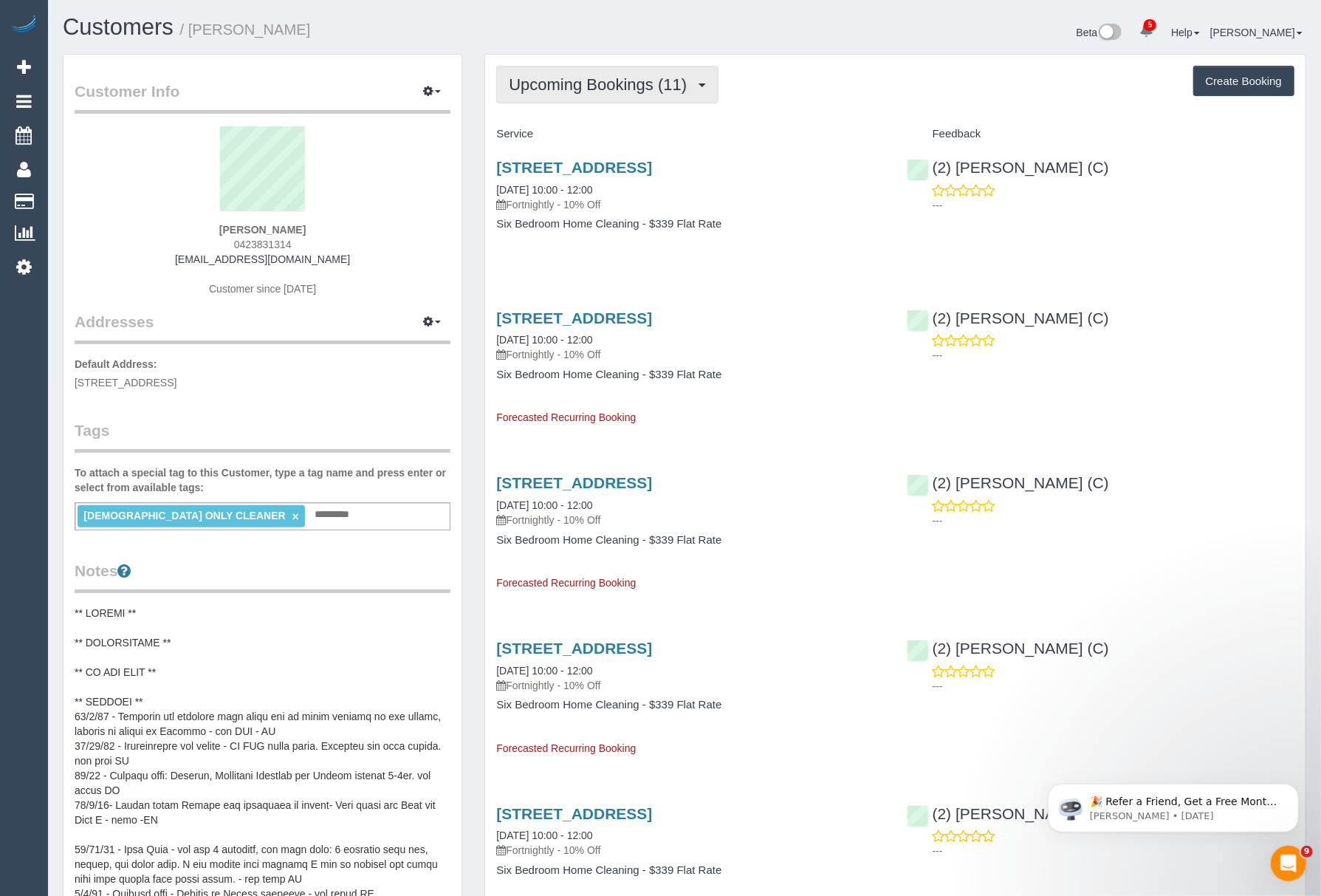
click at [557, 92] on span "Upcoming Bookings (11)" at bounding box center [601, 84] width 185 height 19
click at [657, 89] on span "Upcoming Bookings (11)" at bounding box center [601, 84] width 185 height 19
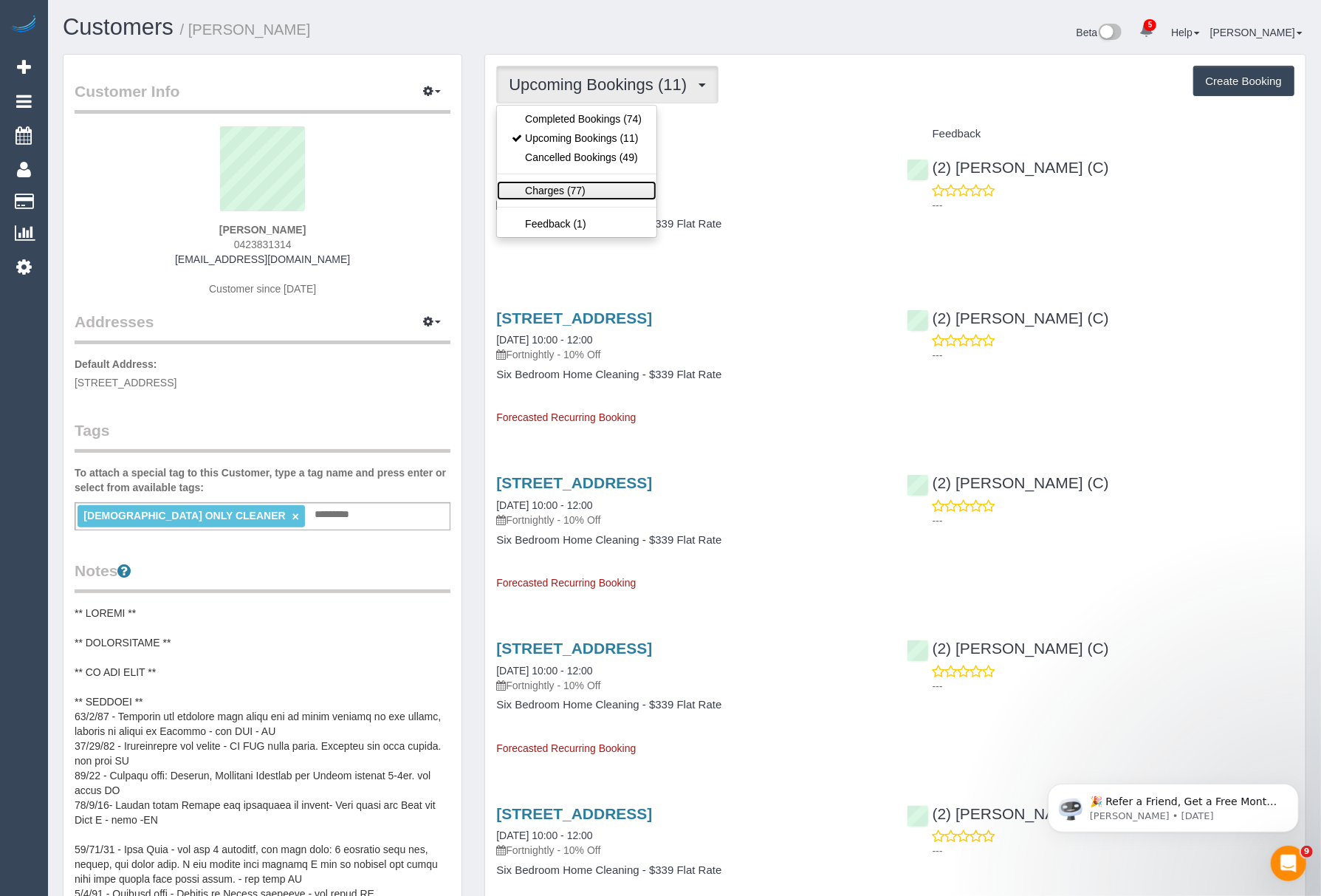
click at [577, 187] on link "Charges (77)" at bounding box center [577, 190] width 159 height 20
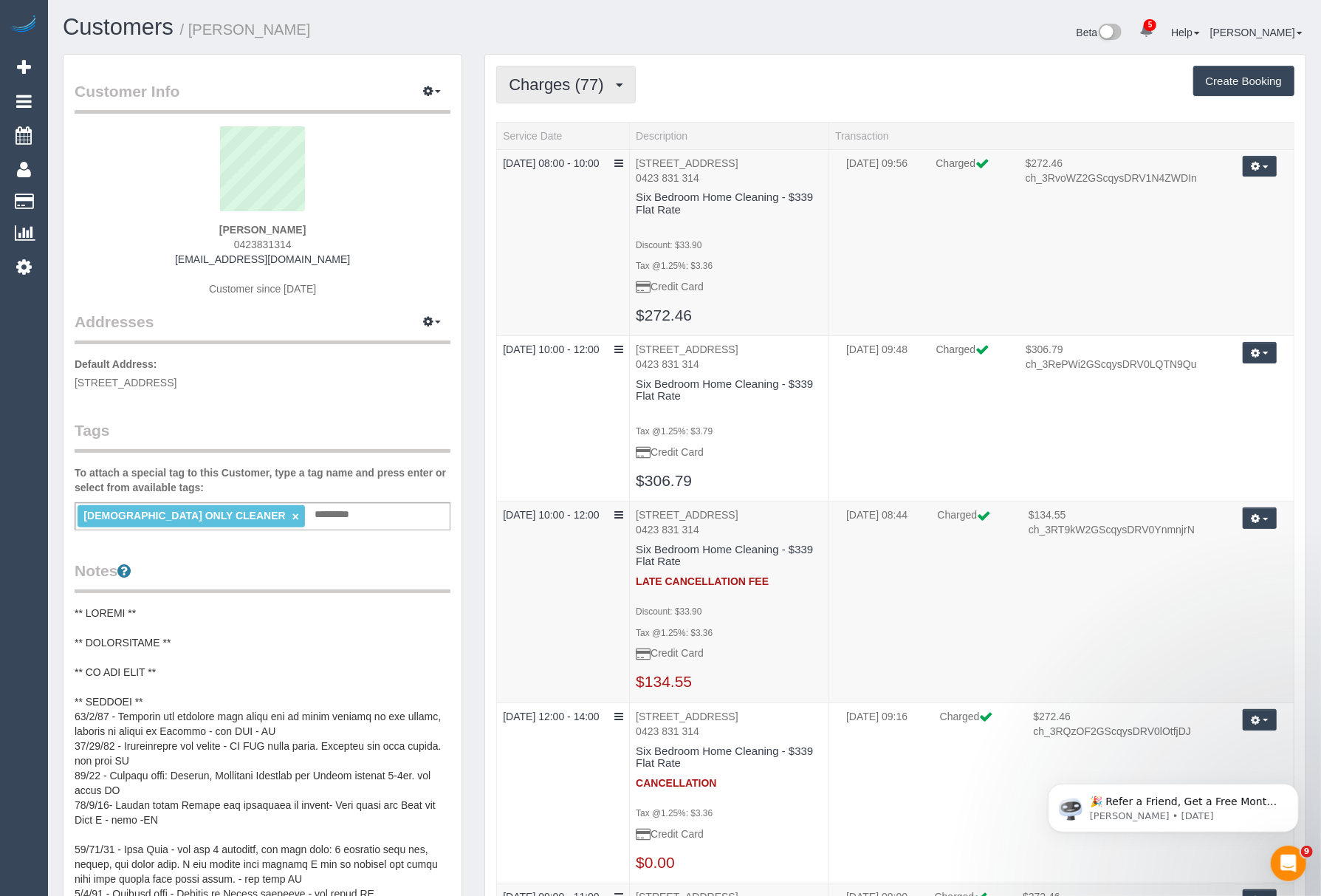
click at [523, 74] on button "Charges (77)" at bounding box center [565, 84] width 139 height 37
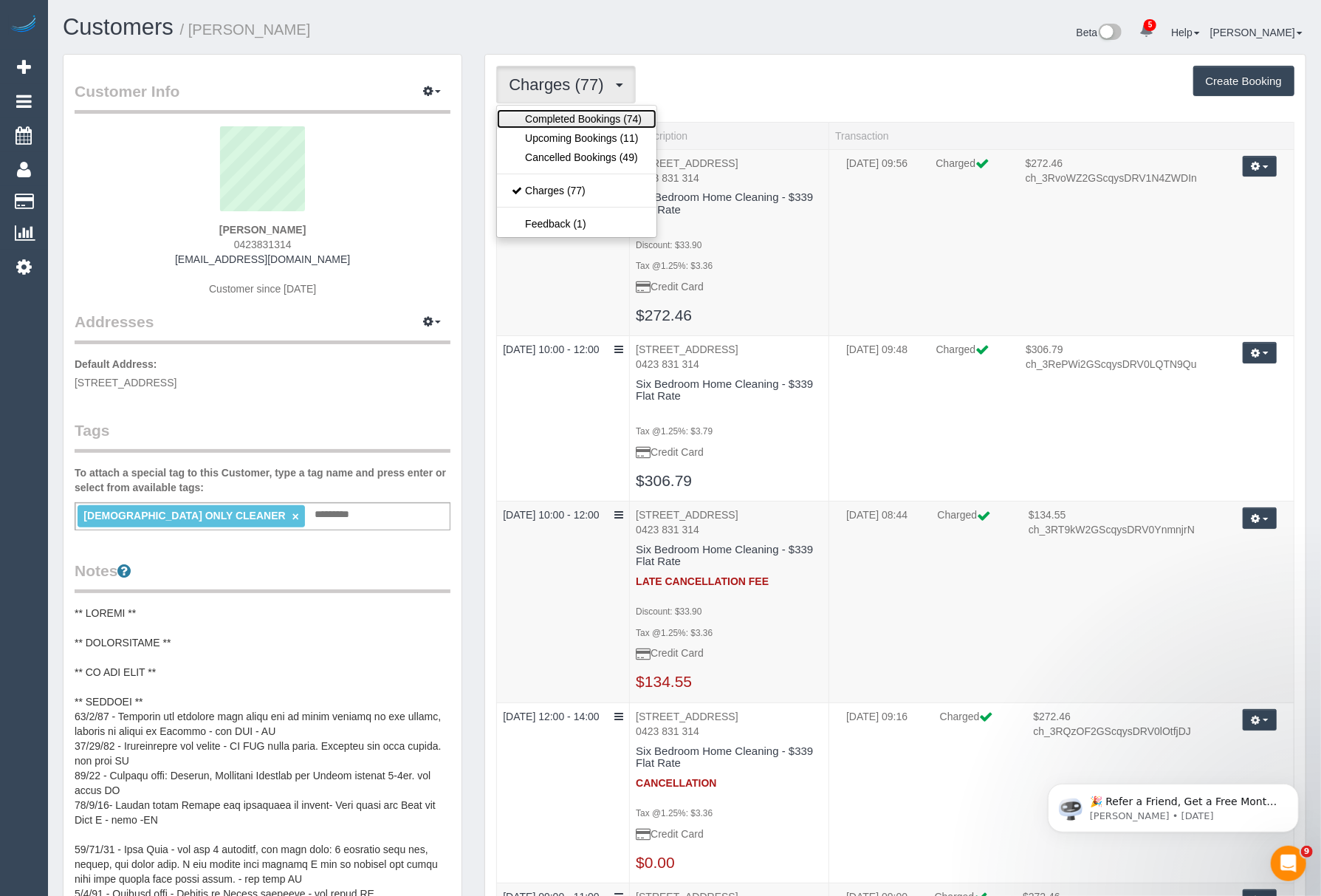
click at [547, 117] on link "Completed Bookings (74)" at bounding box center [577, 119] width 159 height 20
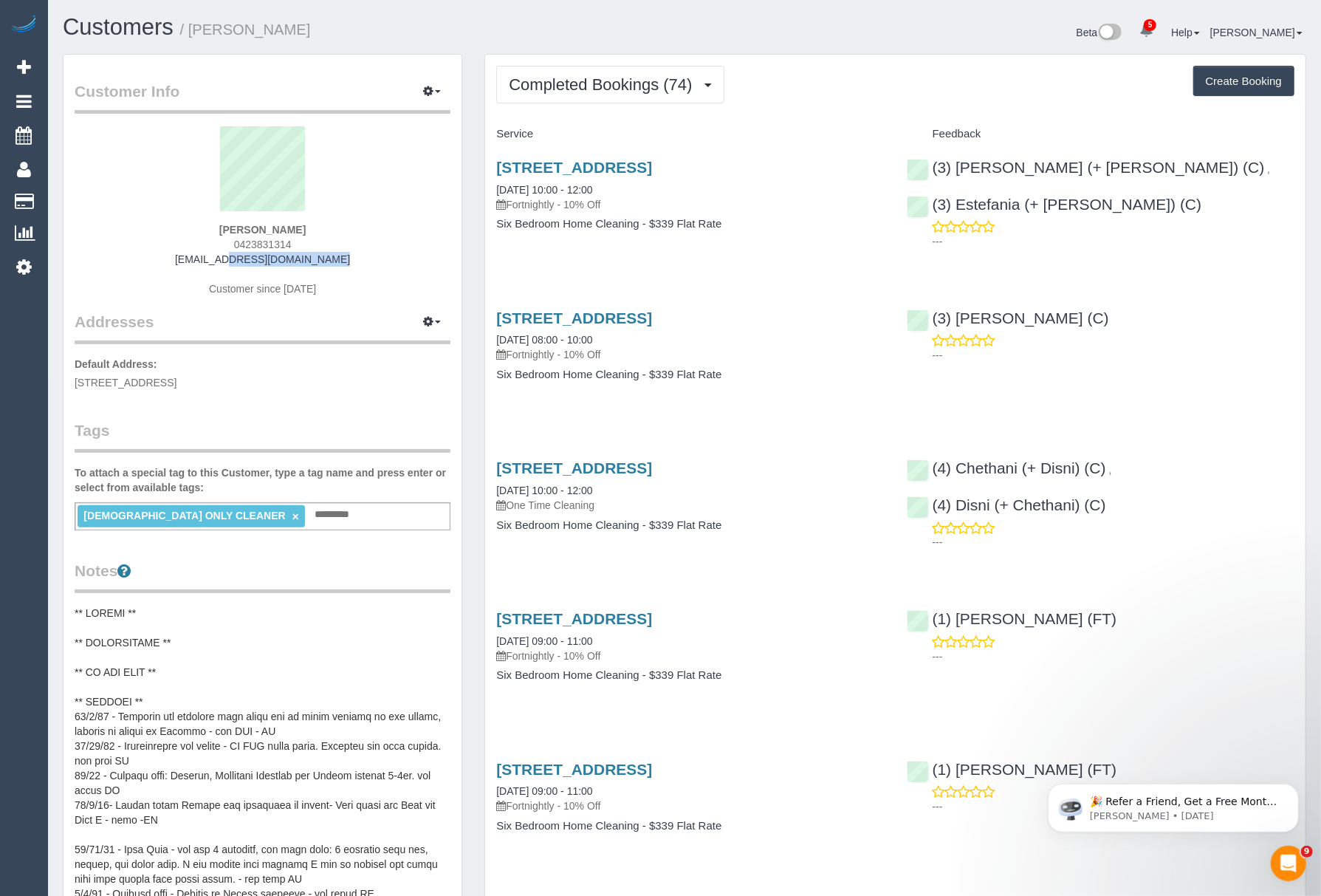
drag, startPoint x: 198, startPoint y: 253, endPoint x: 337, endPoint y: 254, distance: 139.0
click at [335, 254] on div "Alex Benski 0423831314 abenski86@gmail.com Customer since 2020" at bounding box center [262, 218] width 375 height 184
copy link "abenski86@gmail.com"
drag, startPoint x: 746, startPoint y: 163, endPoint x: 488, endPoint y: 152, distance: 258.2
click at [488, 152] on div "4 Tashinny Rd, Toorak, VIC 3142 25/08/2025 10:00 - 12:00 Fortnightly - 10% Off …" at bounding box center [690, 202] width 410 height 113
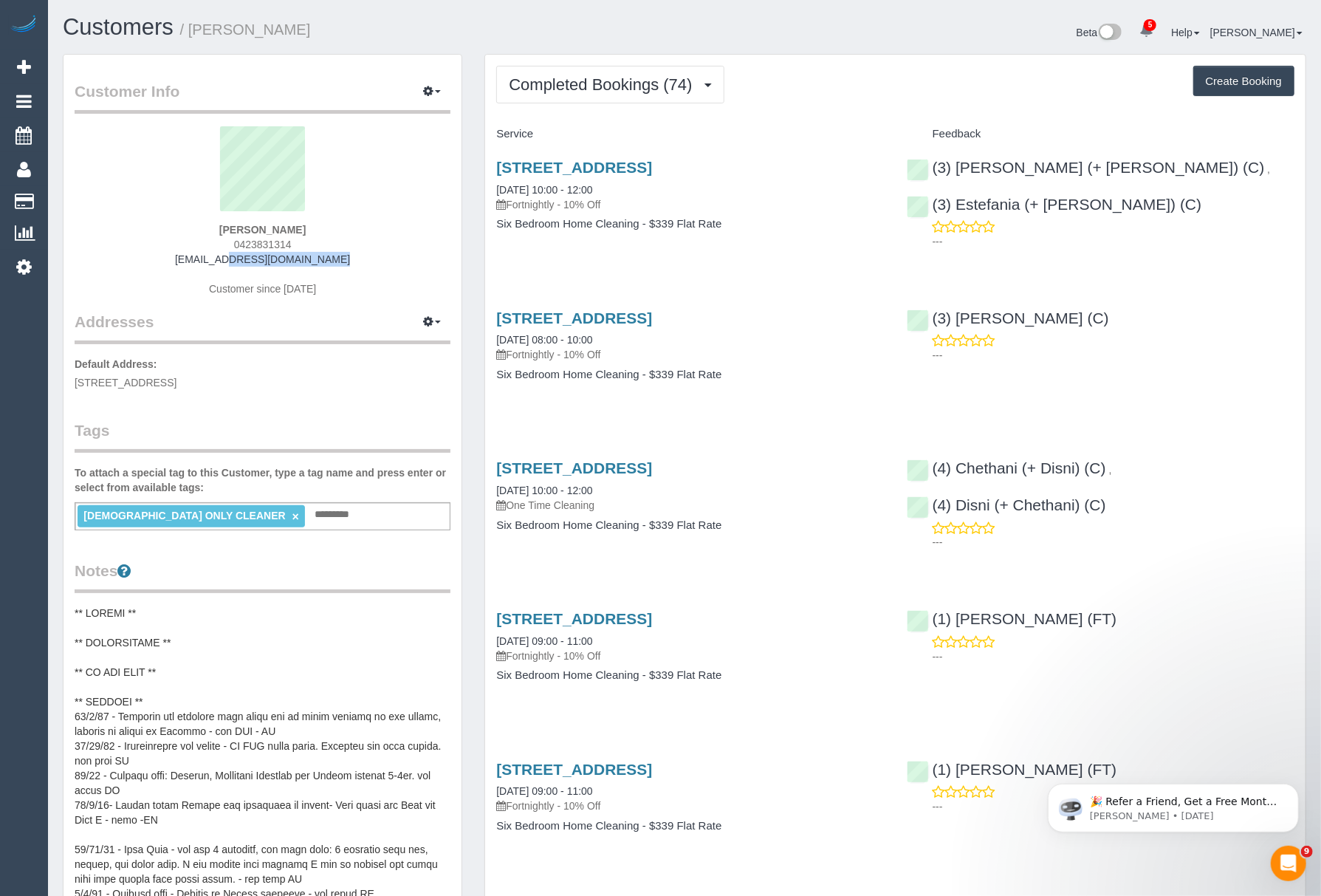
copy link "4 Tashinny Rd, Toorak, VIC 3142"
drag, startPoint x: 287, startPoint y: 28, endPoint x: 196, endPoint y: 30, distance: 91.0
click at [196, 30] on h1 "Customers / Alex Benski" at bounding box center [368, 27] width 610 height 25
copy small "Alex Benski"
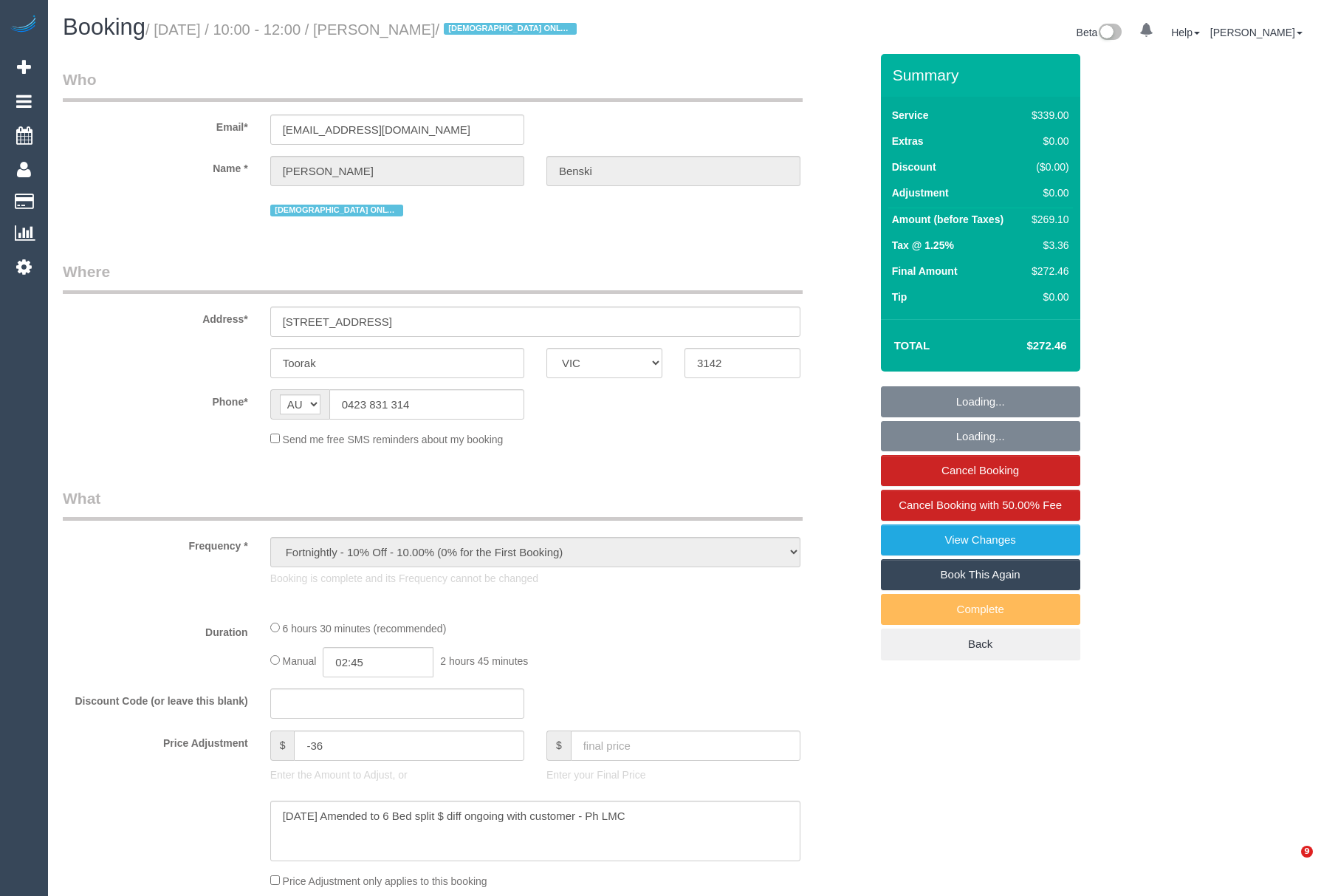
select select "VIC"
select select "object:719"
select select "string:stripe-pm_1Nanxg2GScqysDRVTXuBTE9w"
select select "number:28"
select select "number:14"
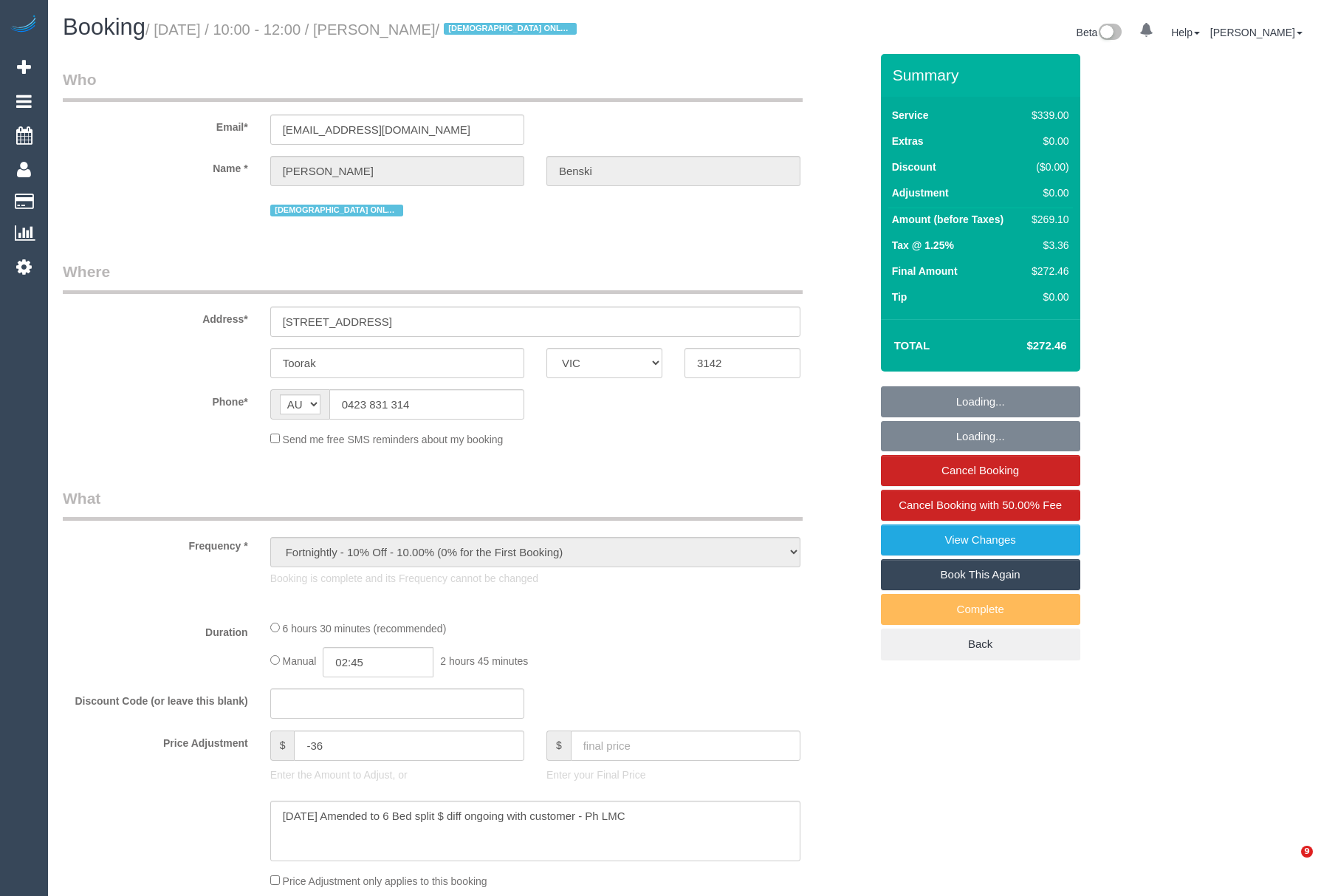
select select "number:19"
select select "number:23"
select select "number:35"
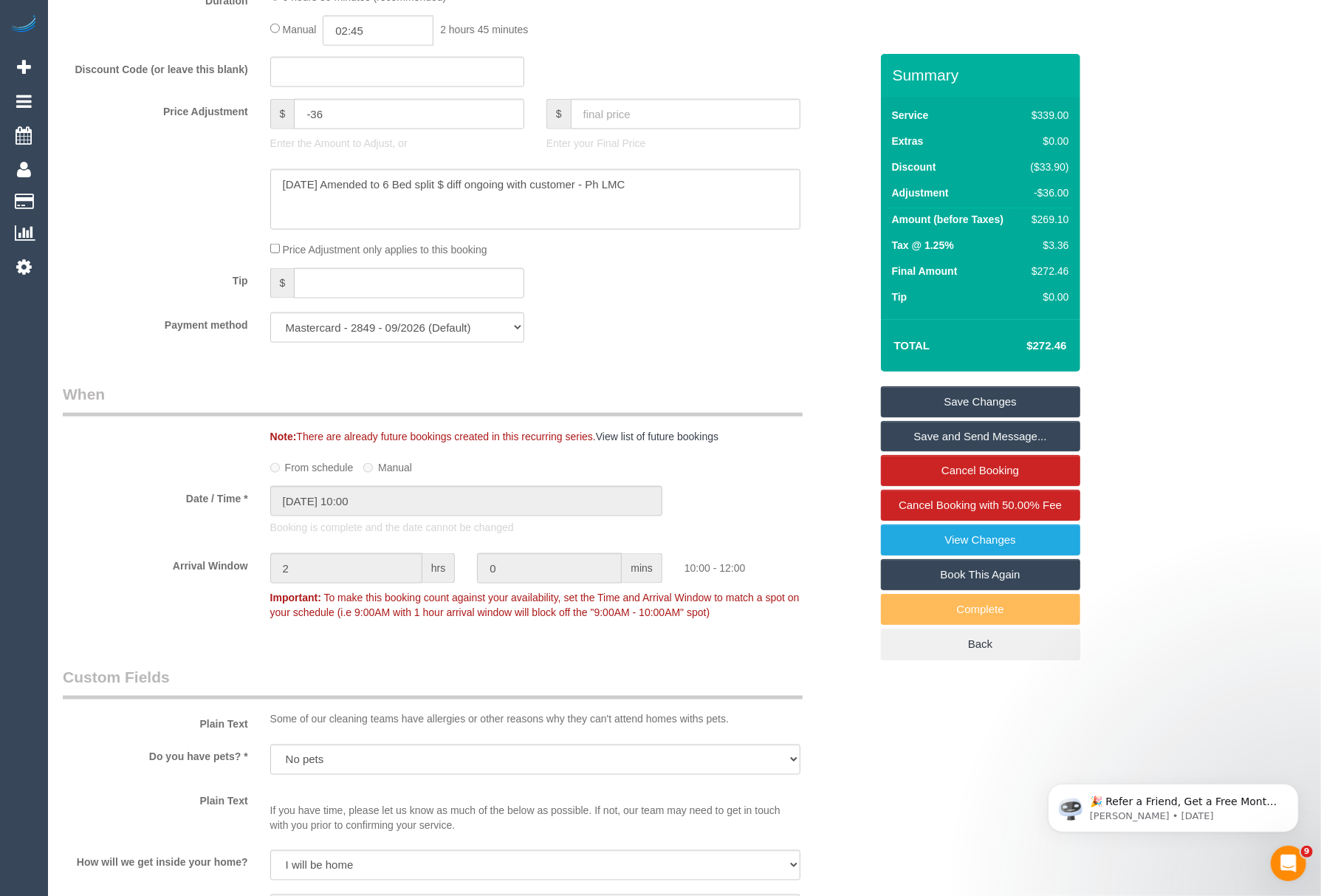
scroll to position [1282, 0]
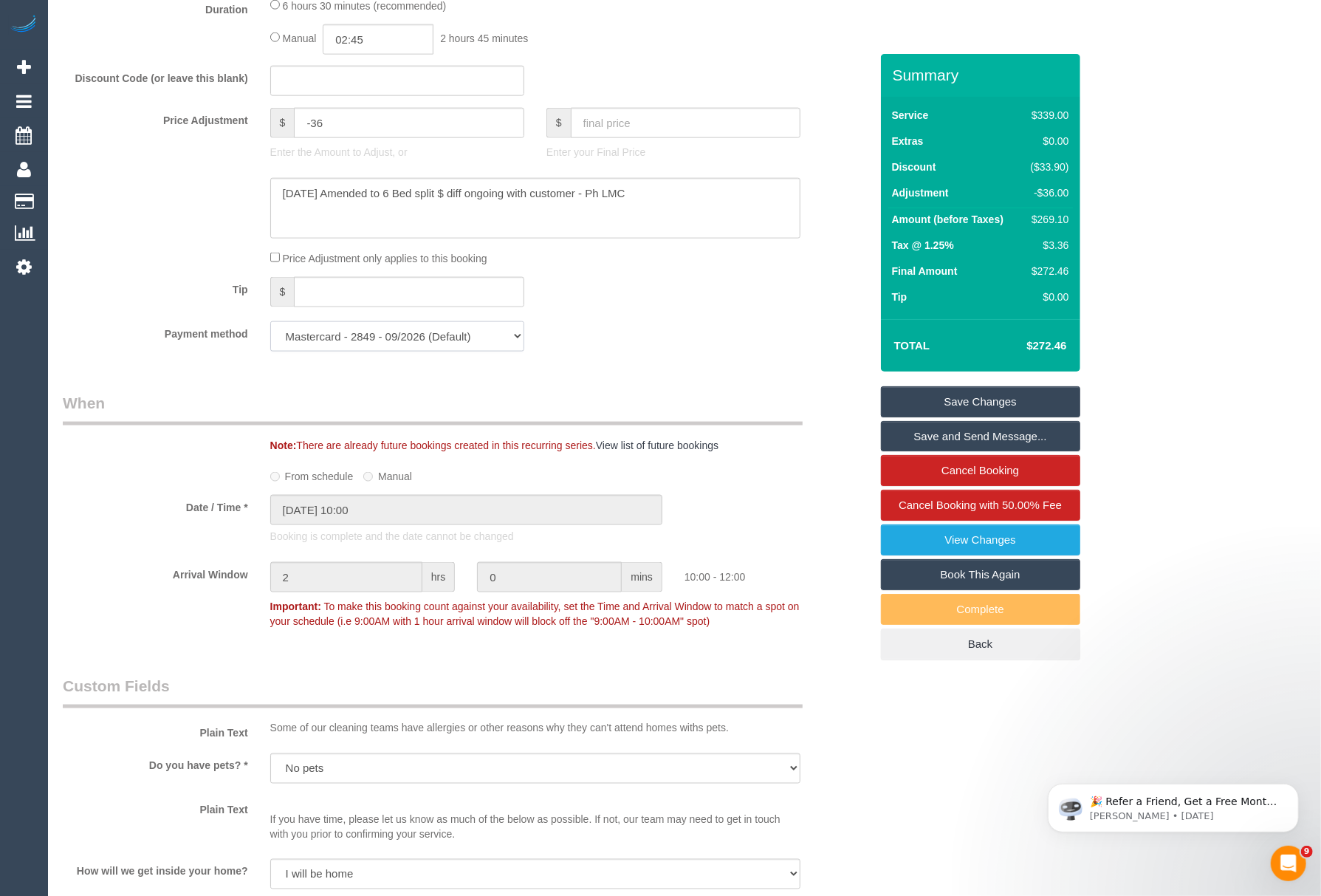
click at [389, 340] on select "Mastercard - 2849 - 09/2026 (Default) Add Credit Card ─────────────── Cash Chec…" at bounding box center [397, 336] width 254 height 30
select select "string:check"
click at [271, 323] on select "Mastercard - 2849 - 09/2026 (Default) Add Credit Card ─────────────── Cash Chec…" at bounding box center [397, 336] width 254 height 30
click at [926, 393] on link "Save Changes" at bounding box center [980, 401] width 199 height 31
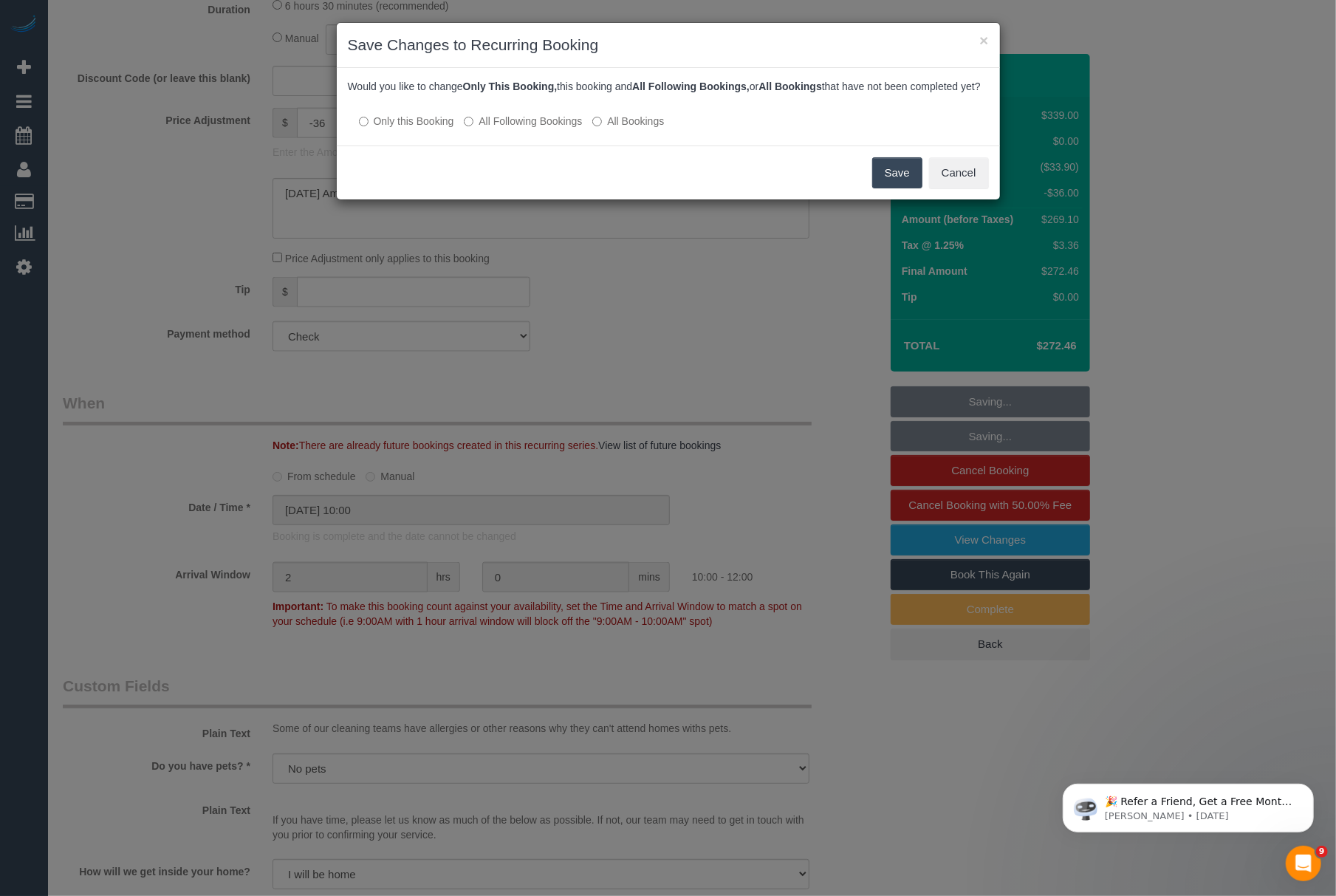
click at [877, 187] on button "Save" at bounding box center [897, 172] width 51 height 31
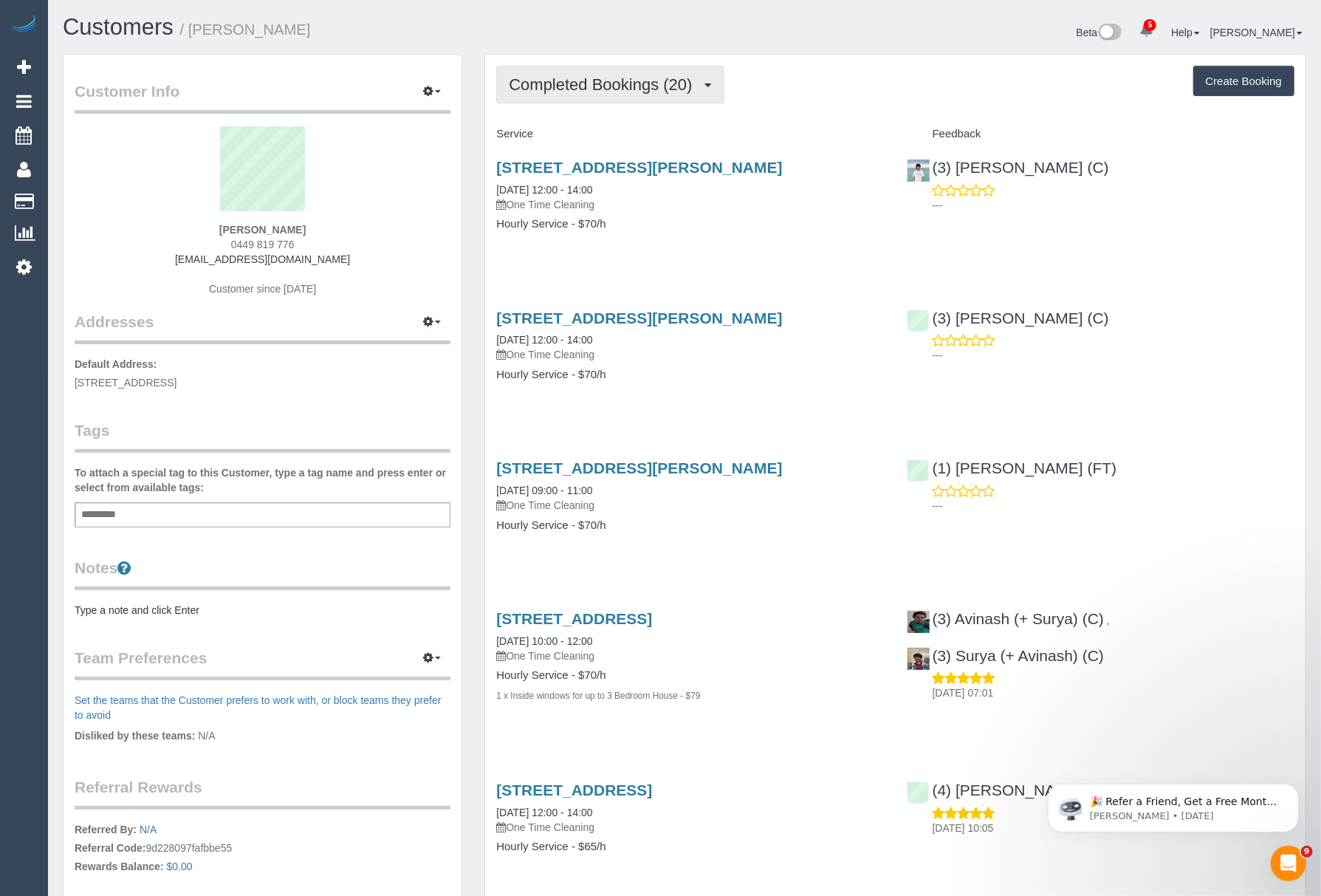
click at [558, 81] on span "Completed Bookings (20)" at bounding box center [603, 84] width 190 height 19
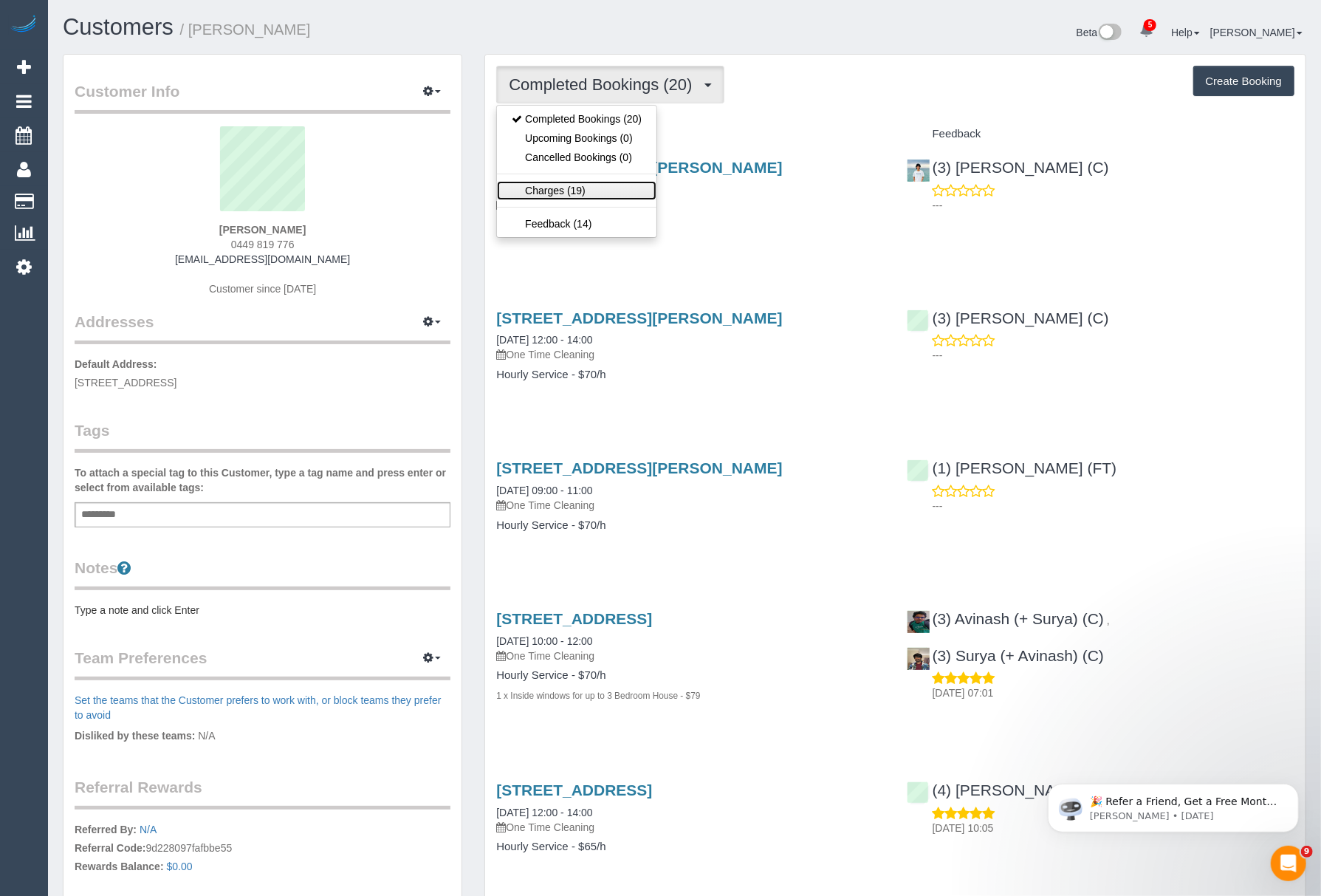
drag, startPoint x: 533, startPoint y: 190, endPoint x: 533, endPoint y: 174, distance: 16.0
click at [533, 190] on link "Charges (19)" at bounding box center [577, 190] width 159 height 20
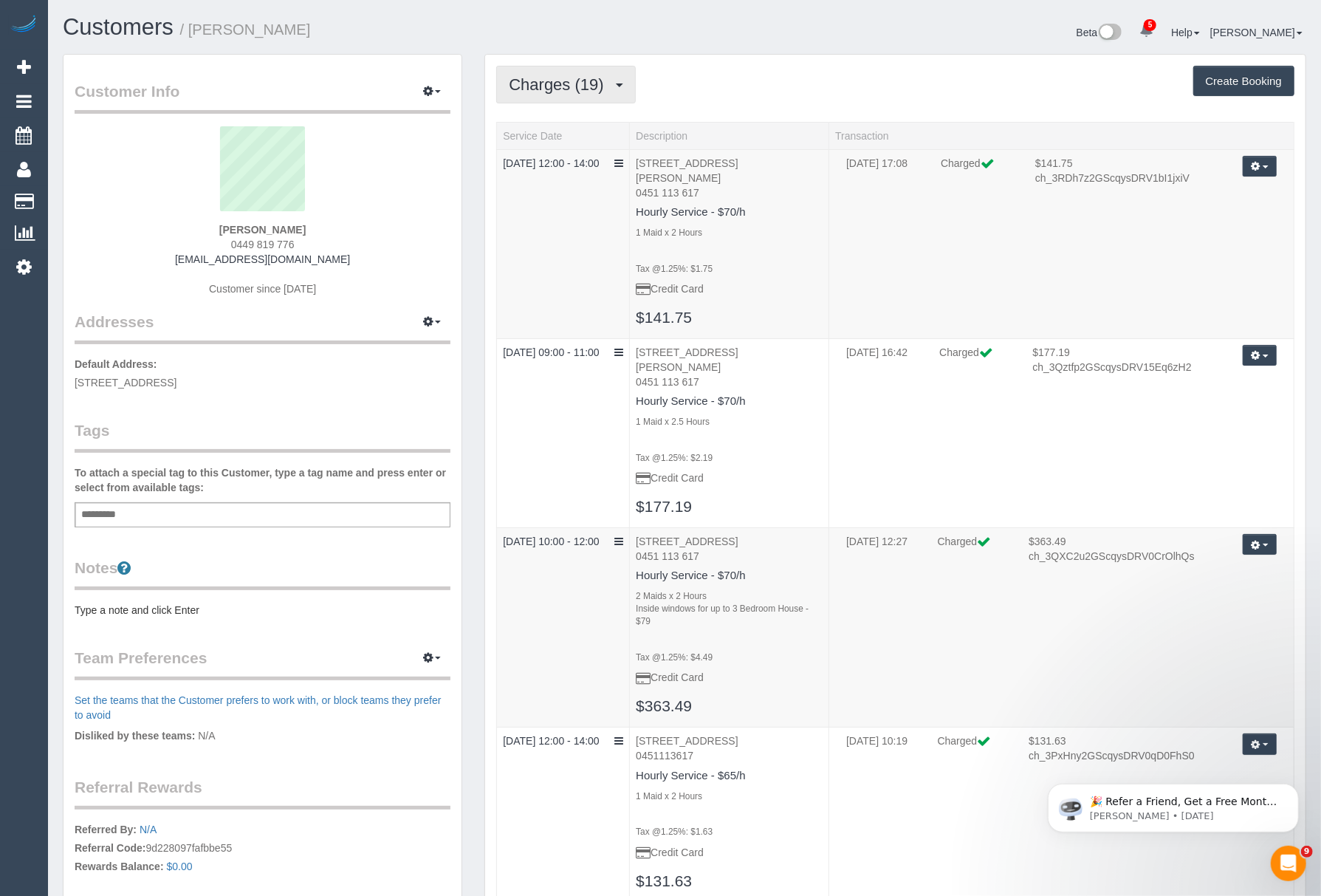
click at [542, 85] on span "Charges (19)" at bounding box center [559, 84] width 102 height 19
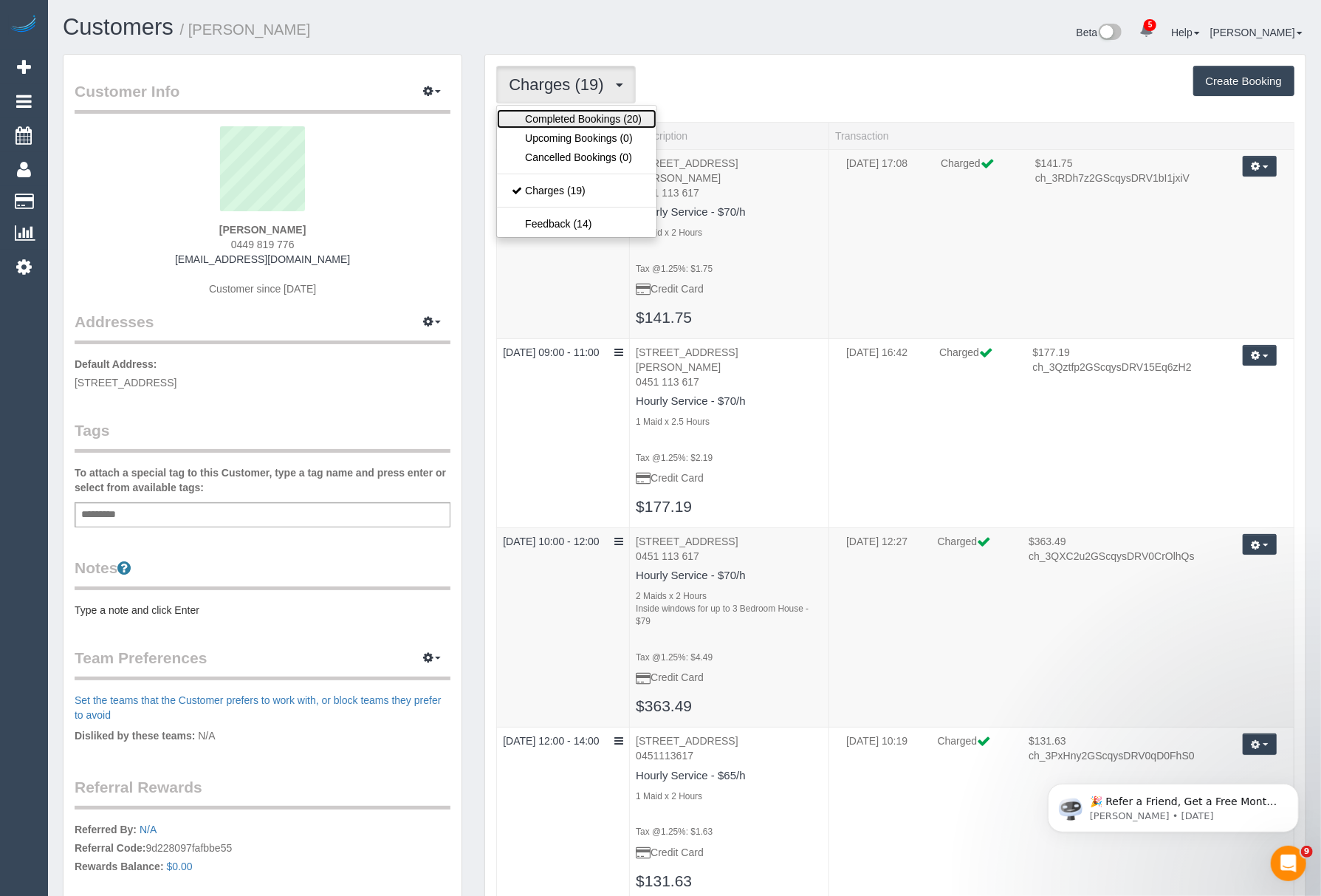
click at [537, 121] on link "Completed Bookings (20)" at bounding box center [577, 119] width 159 height 20
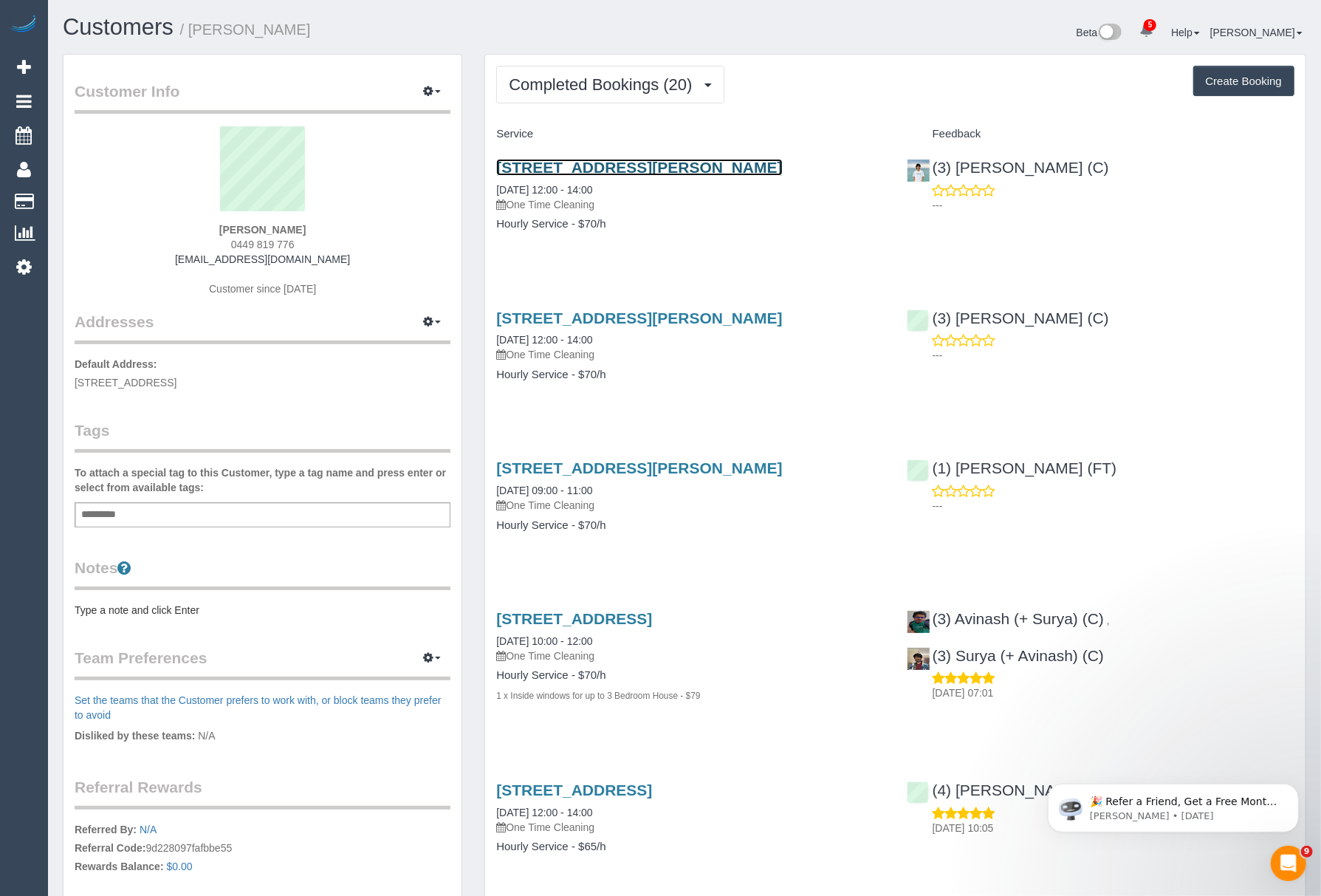
click at [543, 174] on link "29 Rosaline Avenue, Mount Waverley, VIC 3149" at bounding box center [638, 168] width 286 height 17
click at [123, 518] on input "text" at bounding box center [103, 514] width 51 height 20
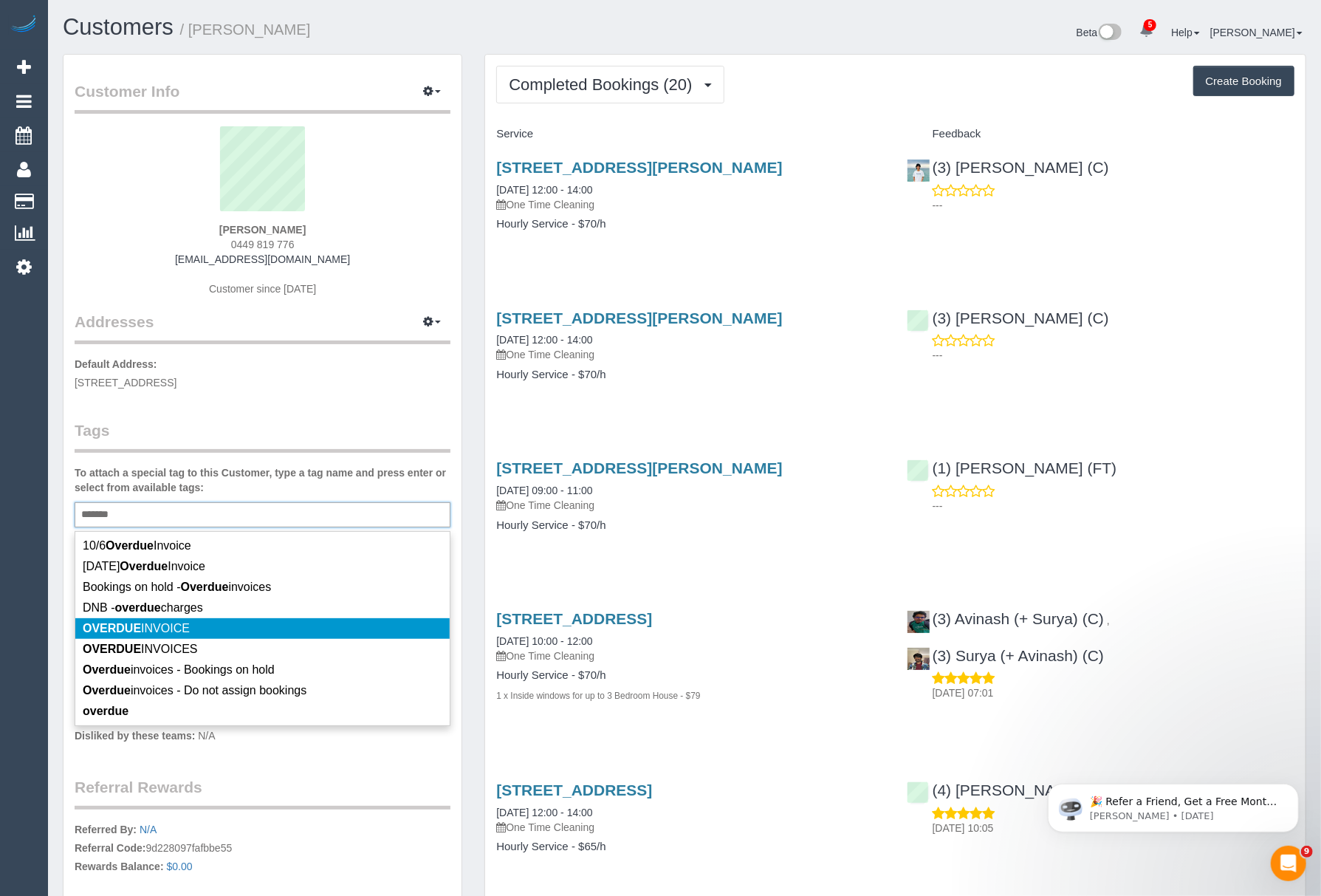
type input "*******"
click at [127, 629] on em "OVERDUE" at bounding box center [111, 627] width 58 height 12
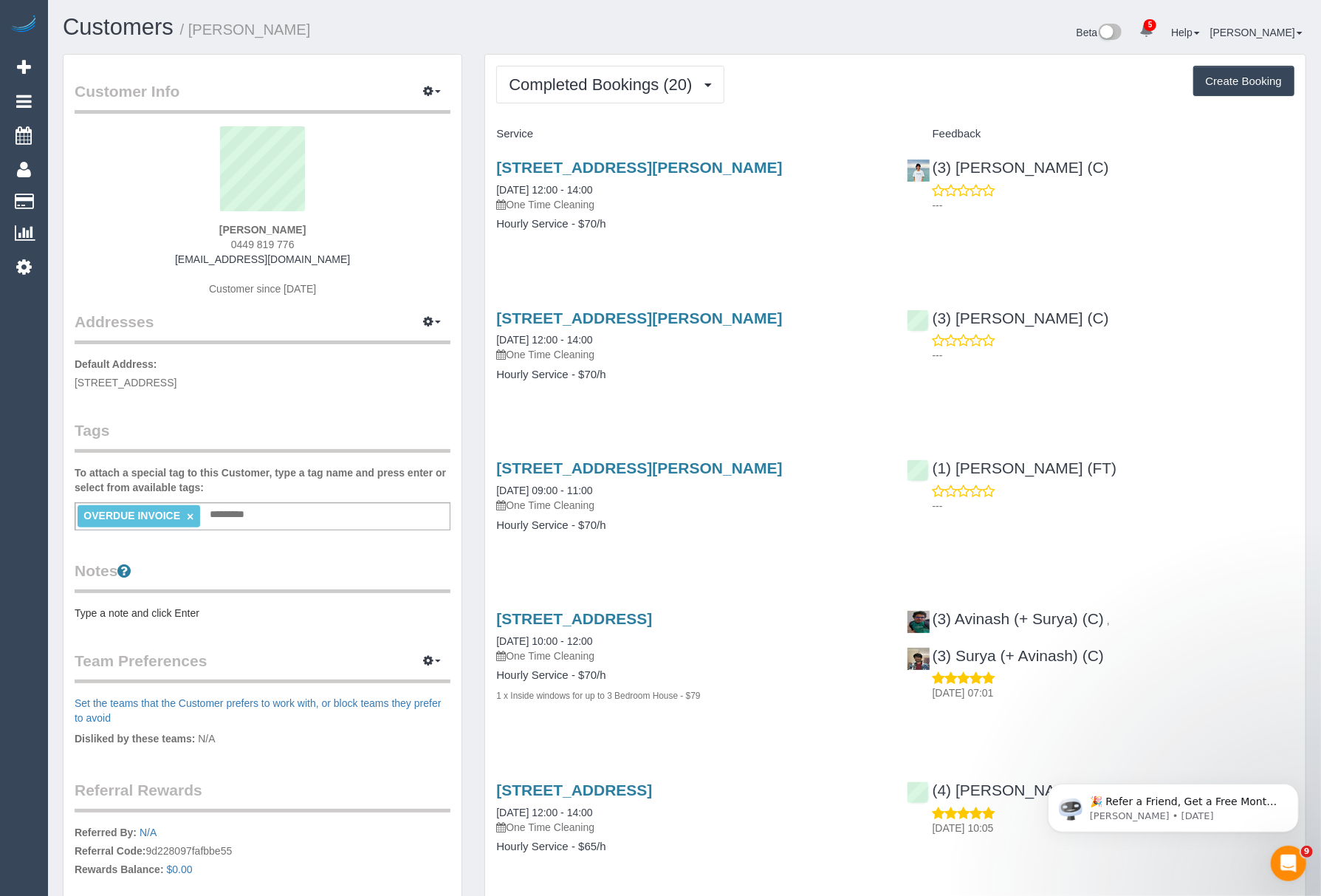
click at [118, 610] on pre "Type a note and click Enter" at bounding box center [262, 613] width 375 height 15
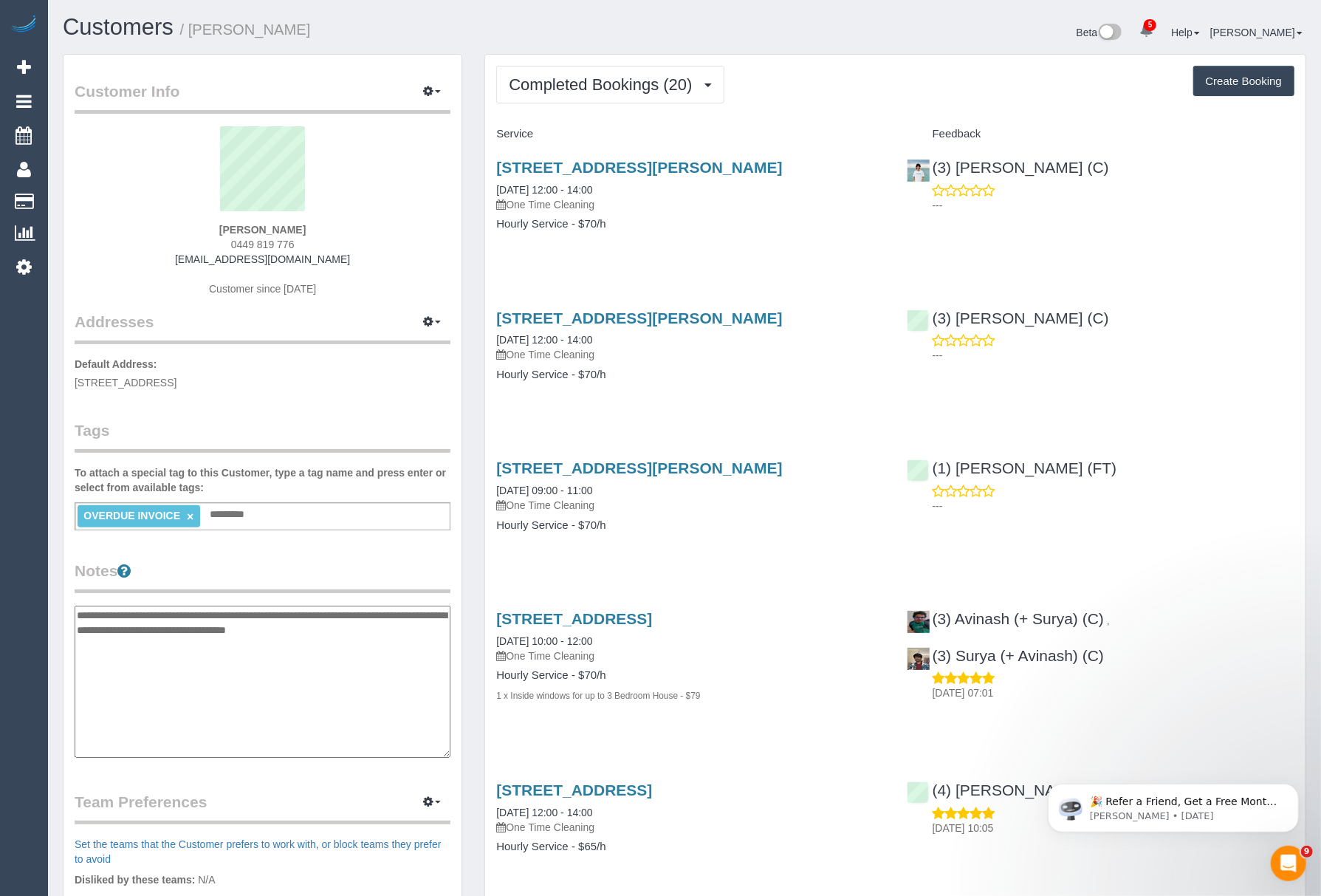
type textarea "**********"
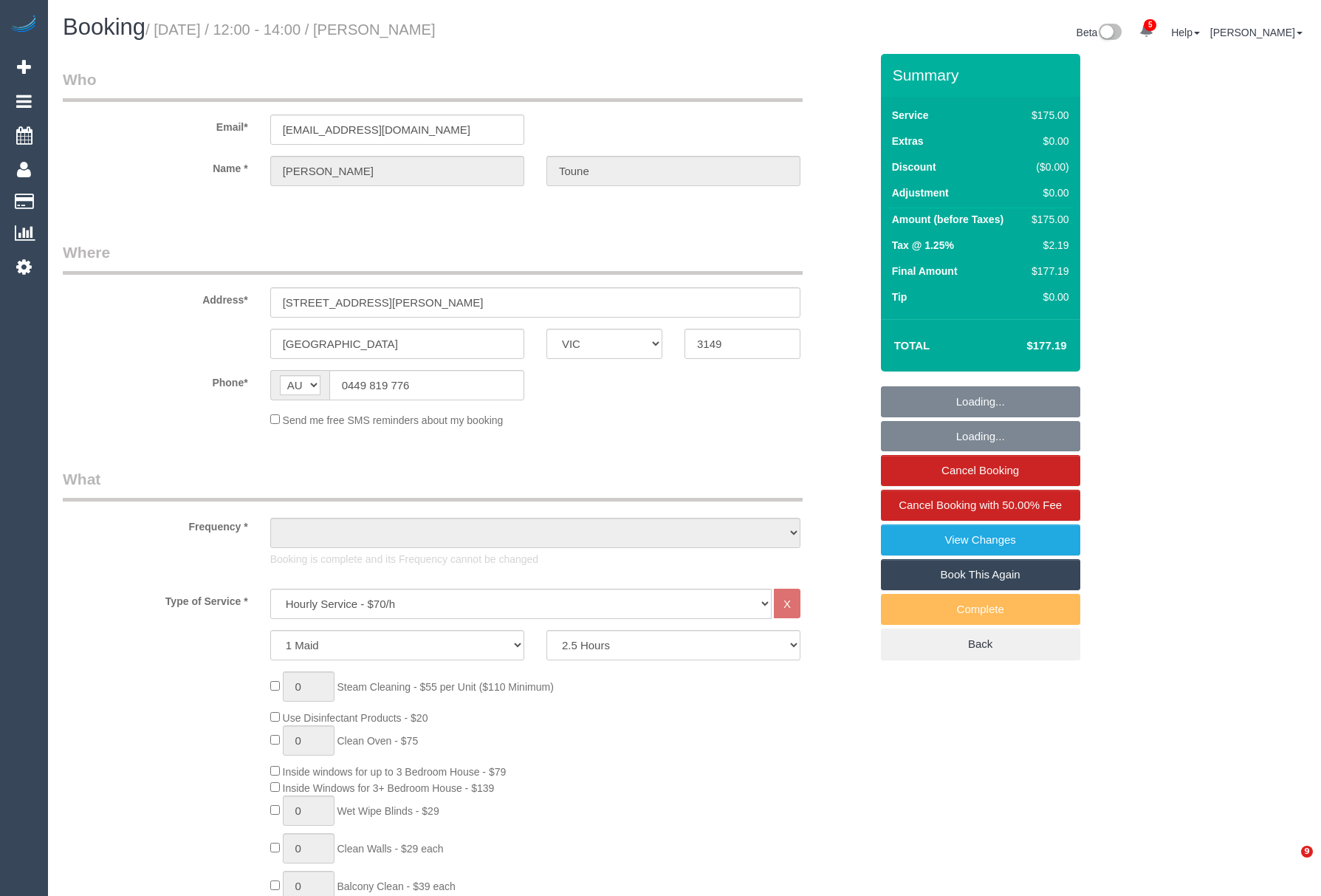
select select "VIC"
select select "150"
select select "string:stripe-pm_1Nx5gG2GScqysDRVtKMq4Zlh"
select select "number:29"
select select "number:14"
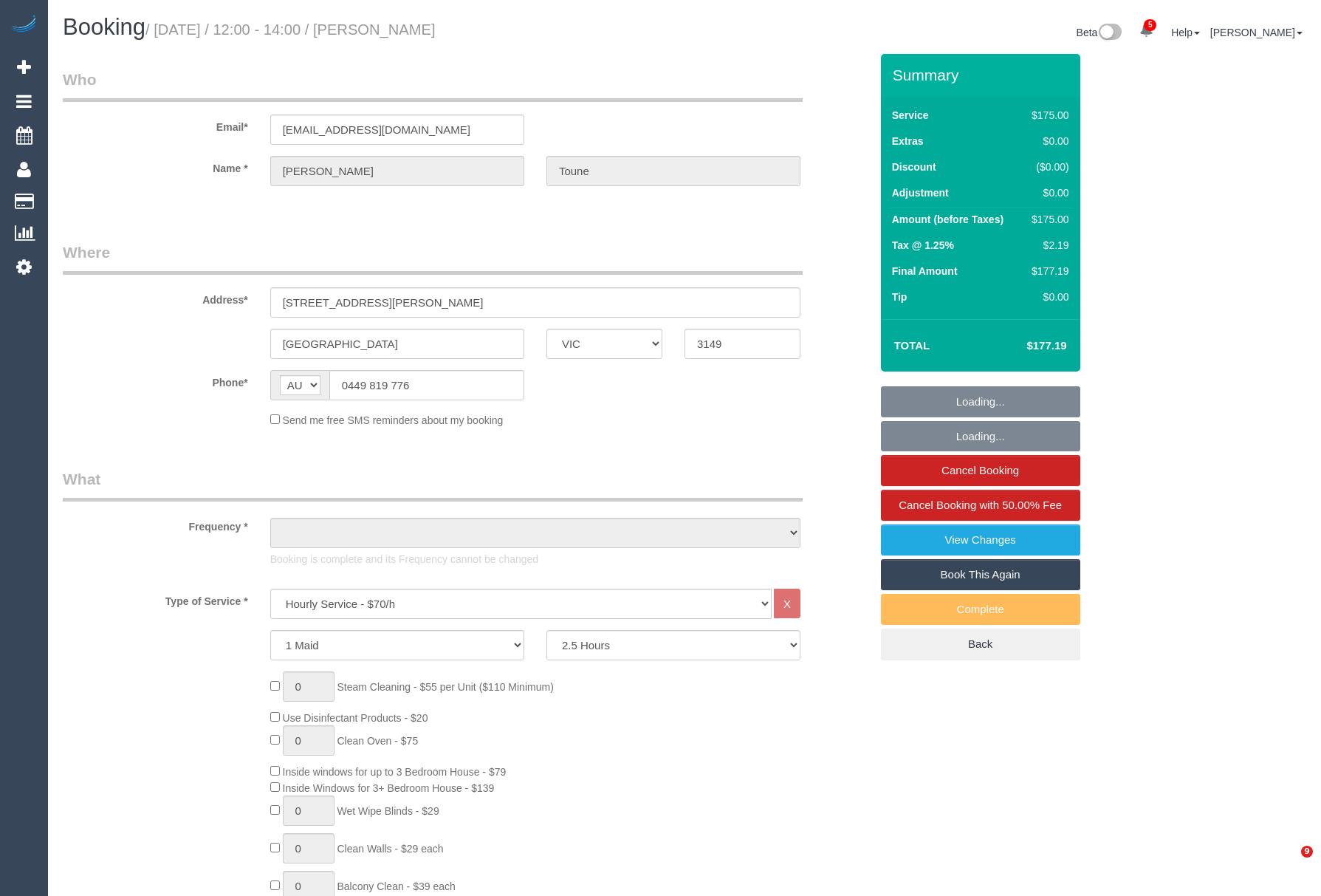
select select "number:19"
select select "number:24"
select select "number:33"
select select "number:13"
select select "object:1429"
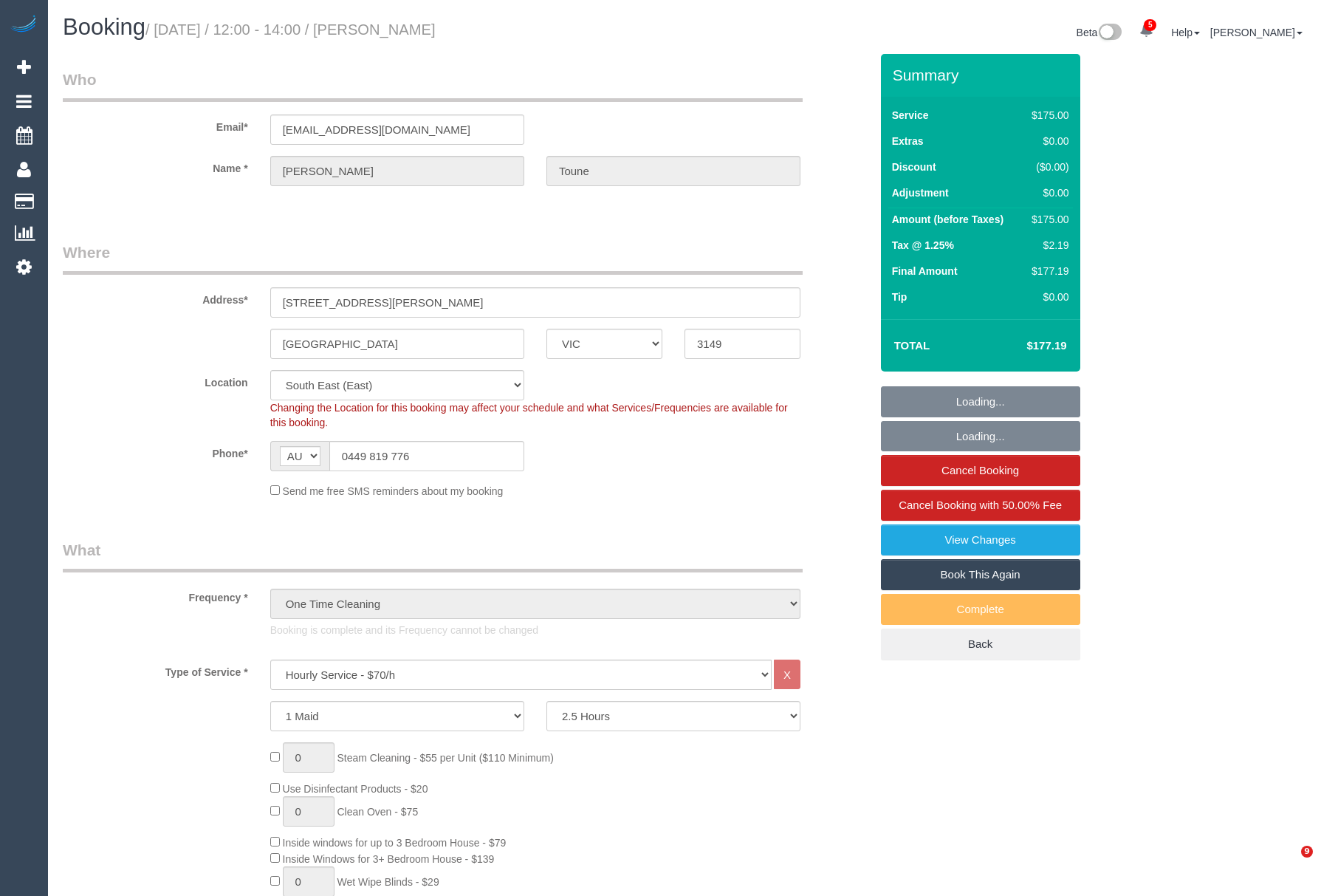
select select "spot1"
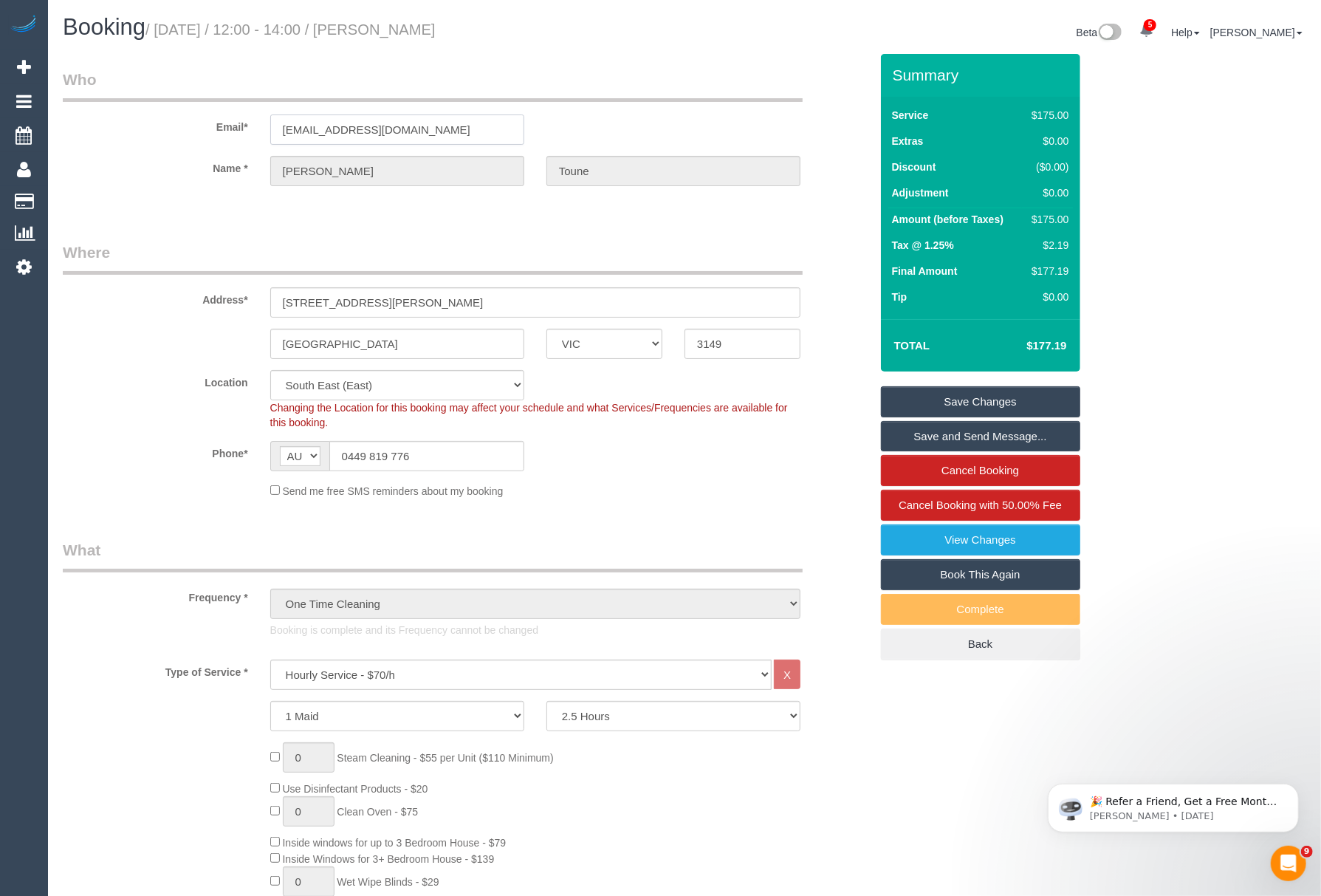
drag, startPoint x: 448, startPoint y: 127, endPoint x: 198, endPoint y: 127, distance: 250.0
click at [198, 127] on div "Email* dylantouneaus@gmail.com" at bounding box center [466, 106] width 829 height 76
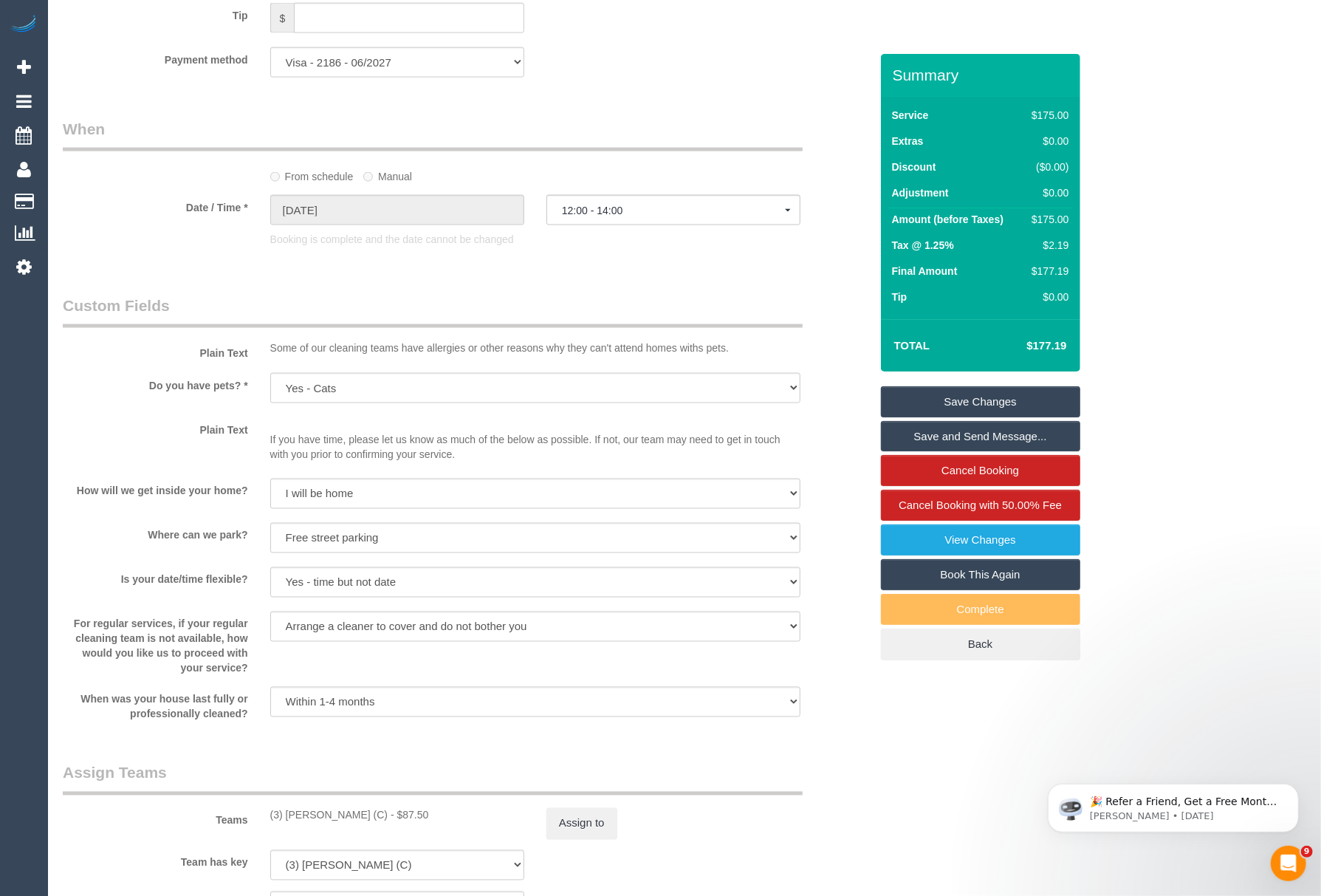
scroll to position [1454, 0]
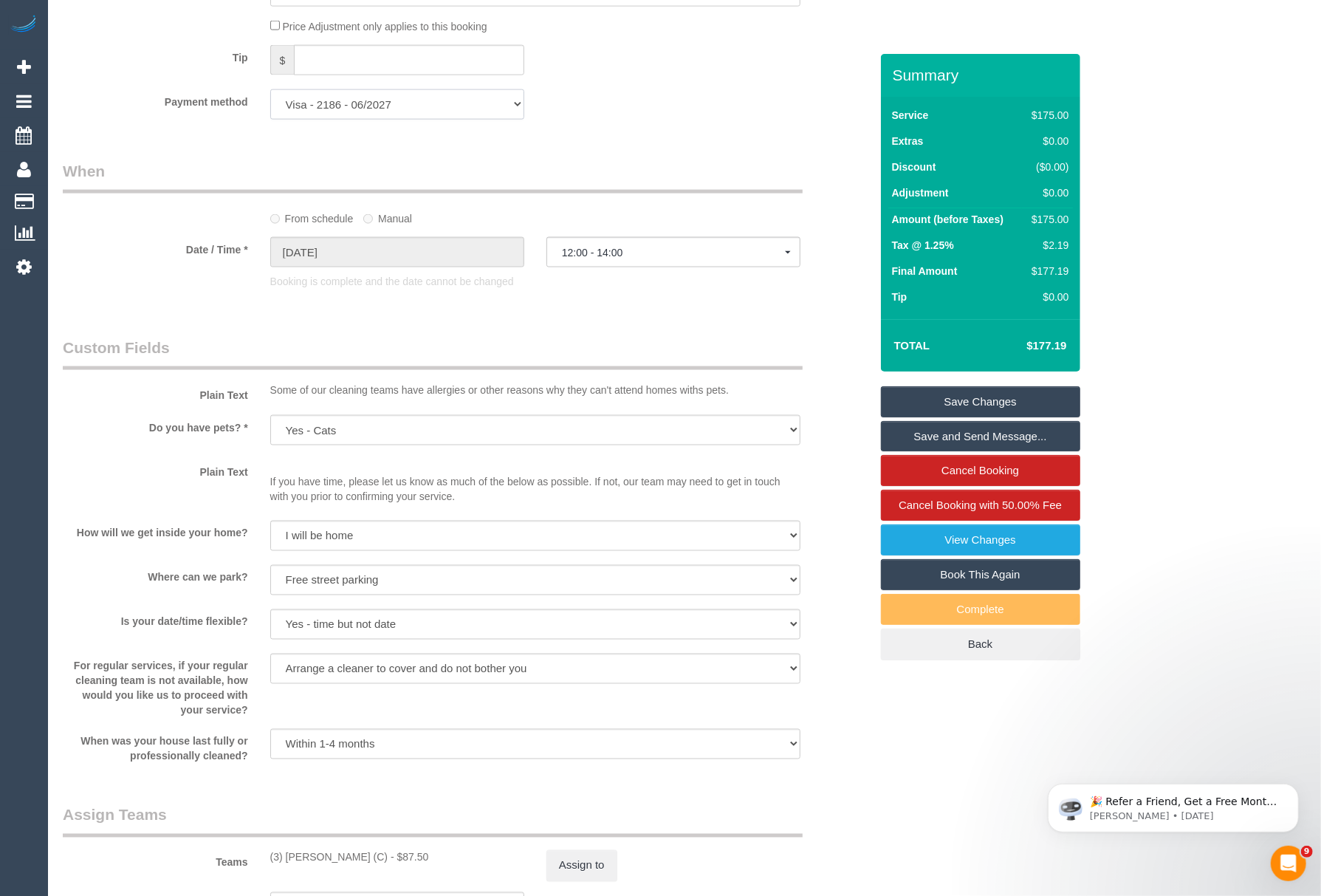
click at [408, 113] on select "Visa - 1251 - 06/2023 Visa - 2186 - 06/2027 Visa - 7543 - 04/2027 (Default) Add…" at bounding box center [397, 104] width 254 height 30
click at [389, 104] on select "Visa - 1251 - 06/2023 Visa - 2186 - 06/2027 Visa - 7543 - 04/2027 (Default) Add…" at bounding box center [397, 104] width 254 height 30
click at [370, 110] on select "Visa - 1251 - 06/2023 Visa - 2186 - 06/2027 Visa - 7543 - 04/2027 (Default) Add…" at bounding box center [397, 104] width 254 height 30
select select "string:check"
click at [271, 90] on select "Visa - 1251 - 06/2023 Visa - 2186 - 06/2027 Visa - 7543 - 04/2027 (Default) Add…" at bounding box center [397, 104] width 254 height 30
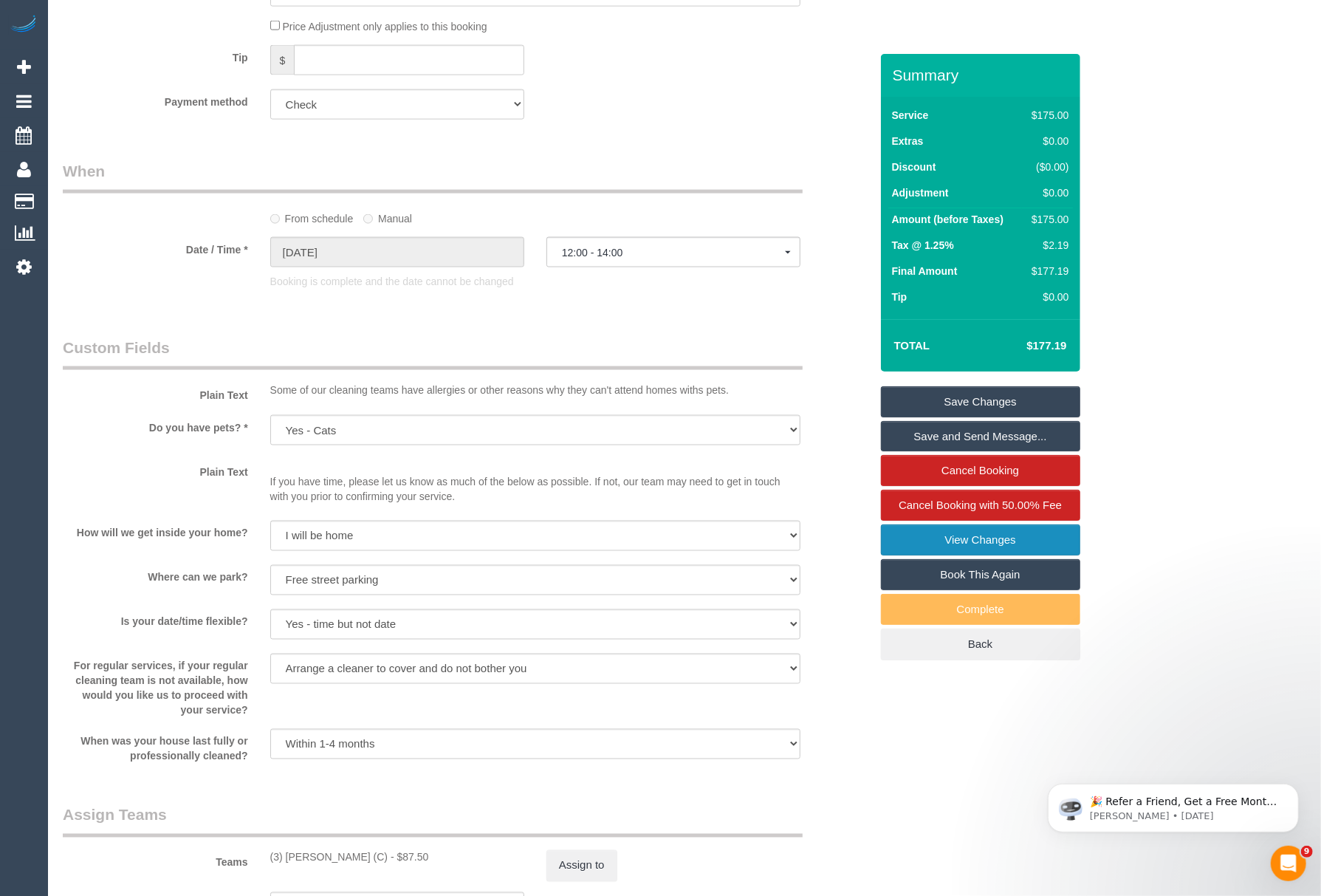
click at [942, 536] on link "View Changes" at bounding box center [980, 539] width 199 height 31
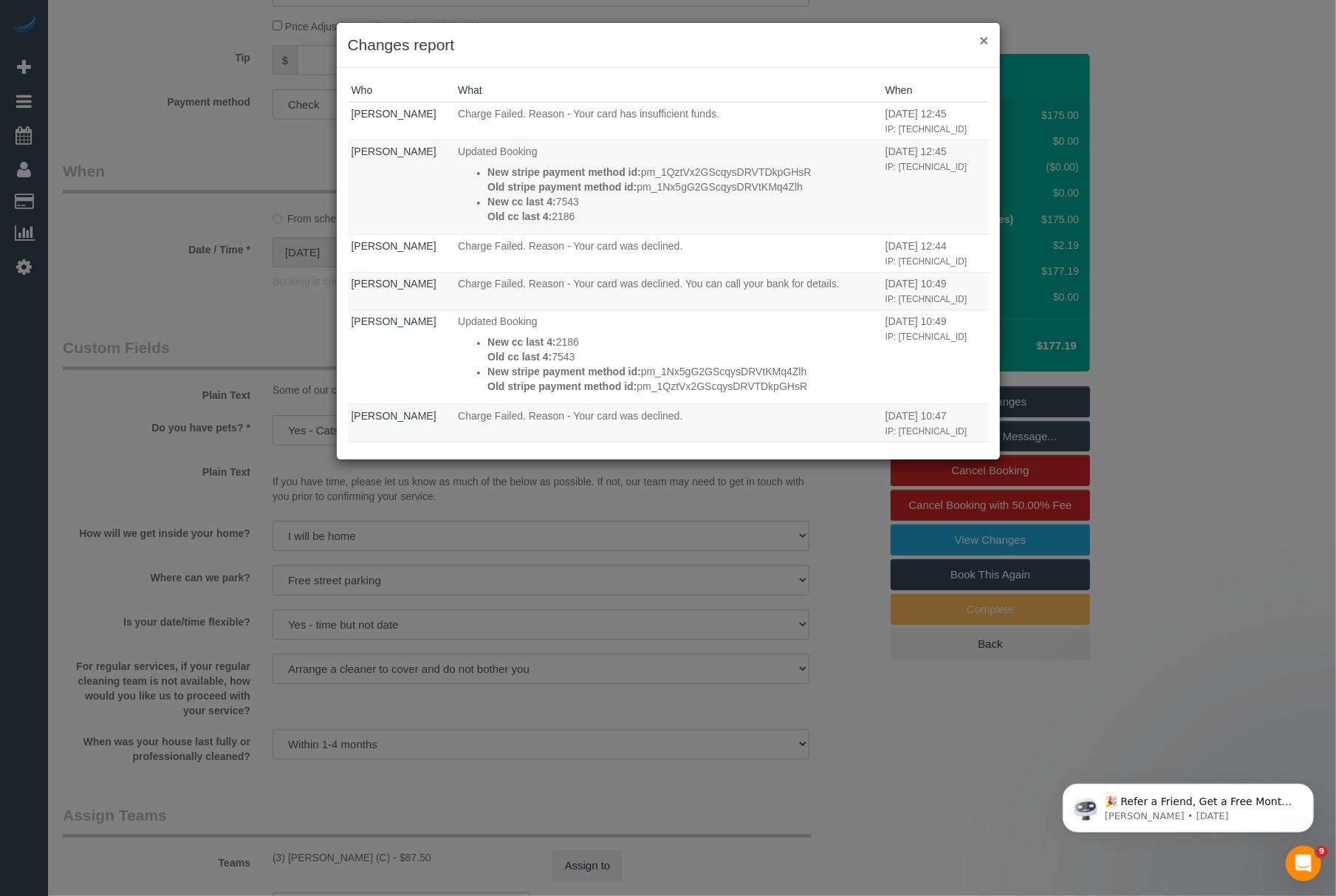
click at [988, 41] on div "× Changes report" at bounding box center [668, 45] width 663 height 45
click at [987, 40] on button "×" at bounding box center [983, 40] width 8 height 16
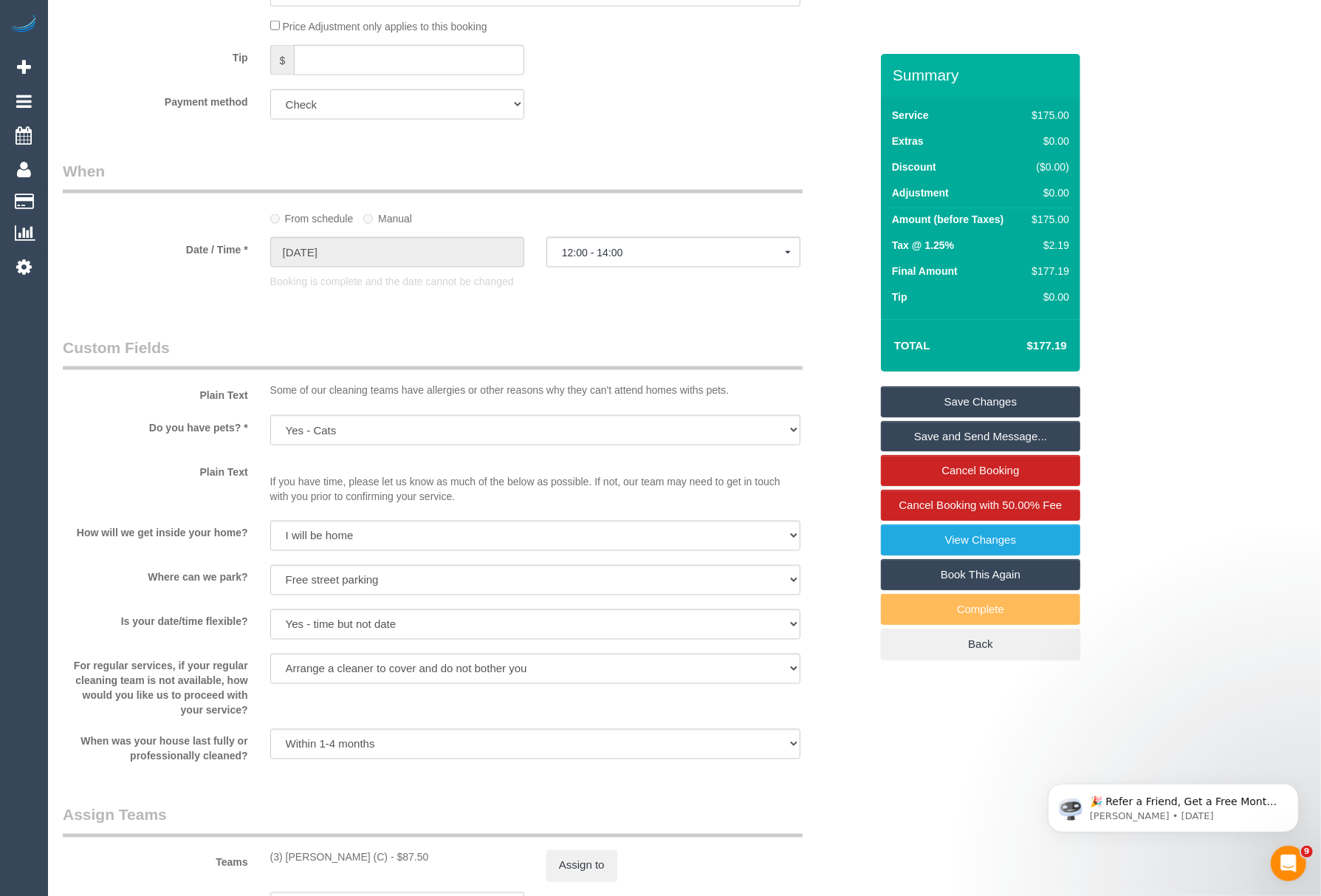
click at [981, 403] on link "Save Changes" at bounding box center [980, 401] width 199 height 31
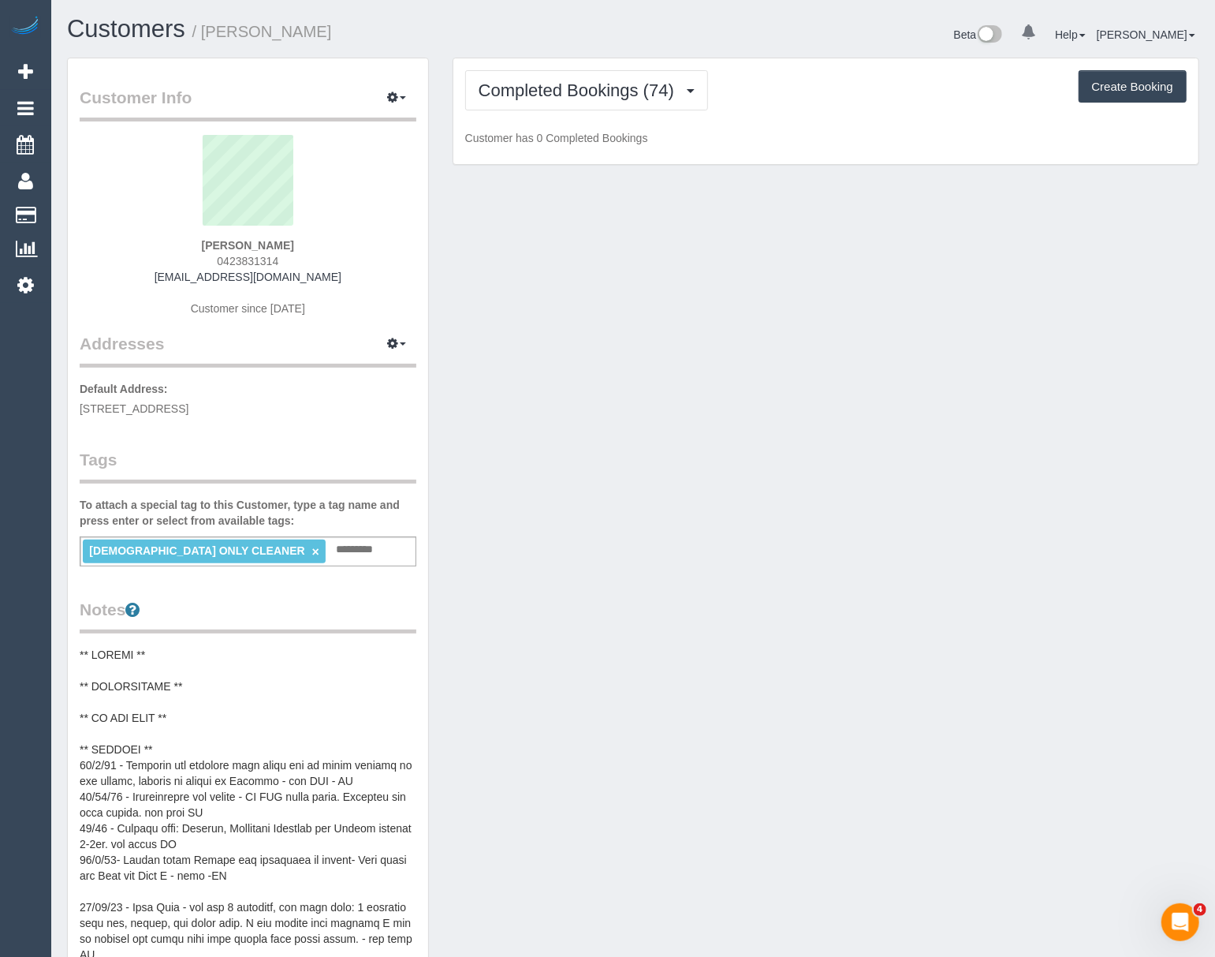
click at [332, 547] on input "text" at bounding box center [359, 549] width 54 height 21
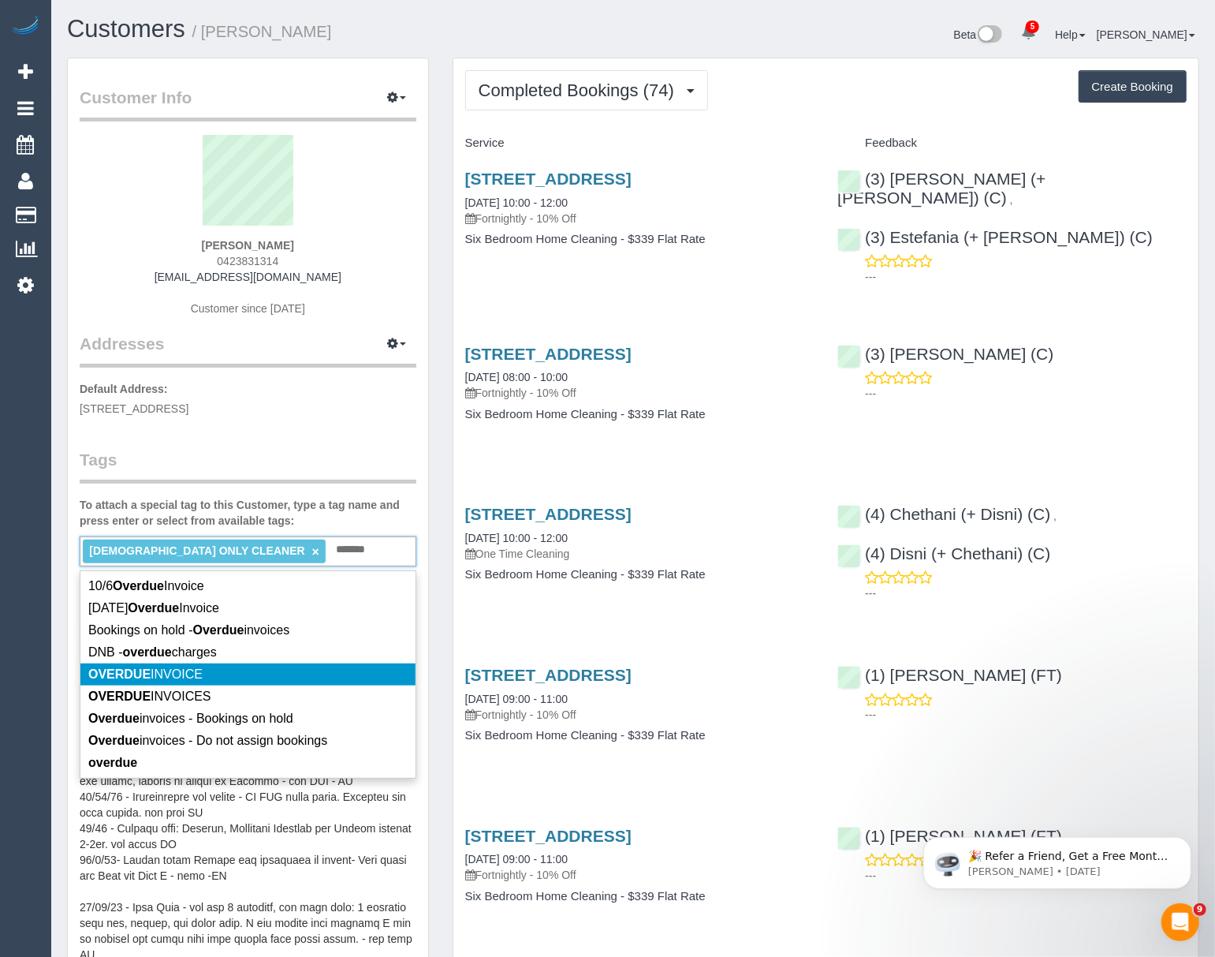
type input "*******"
click at [142, 678] on em "OVERDUE" at bounding box center [119, 673] width 62 height 13
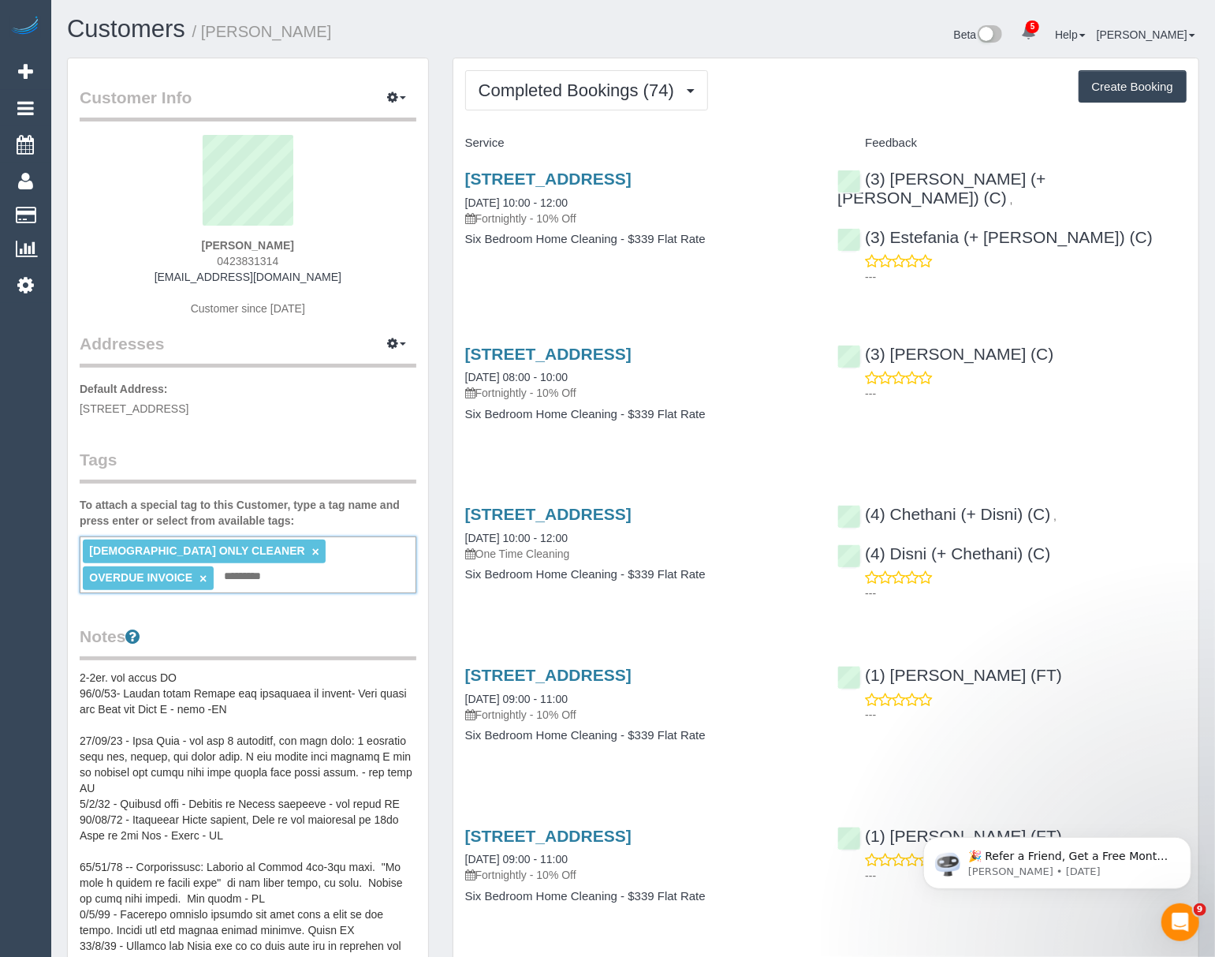
scroll to position [347, 0]
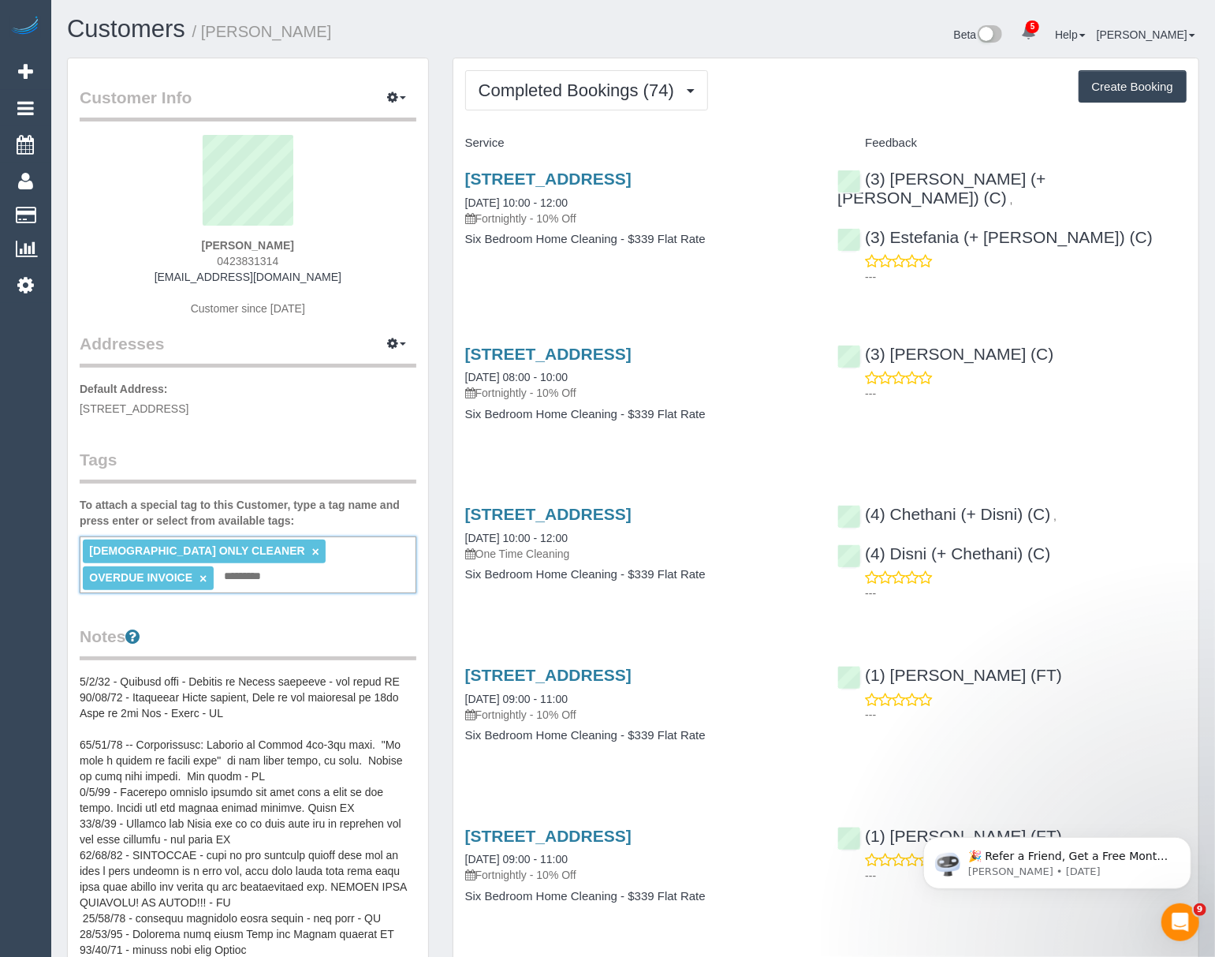
click at [184, 711] on pre at bounding box center [248, 830] width 337 height 315
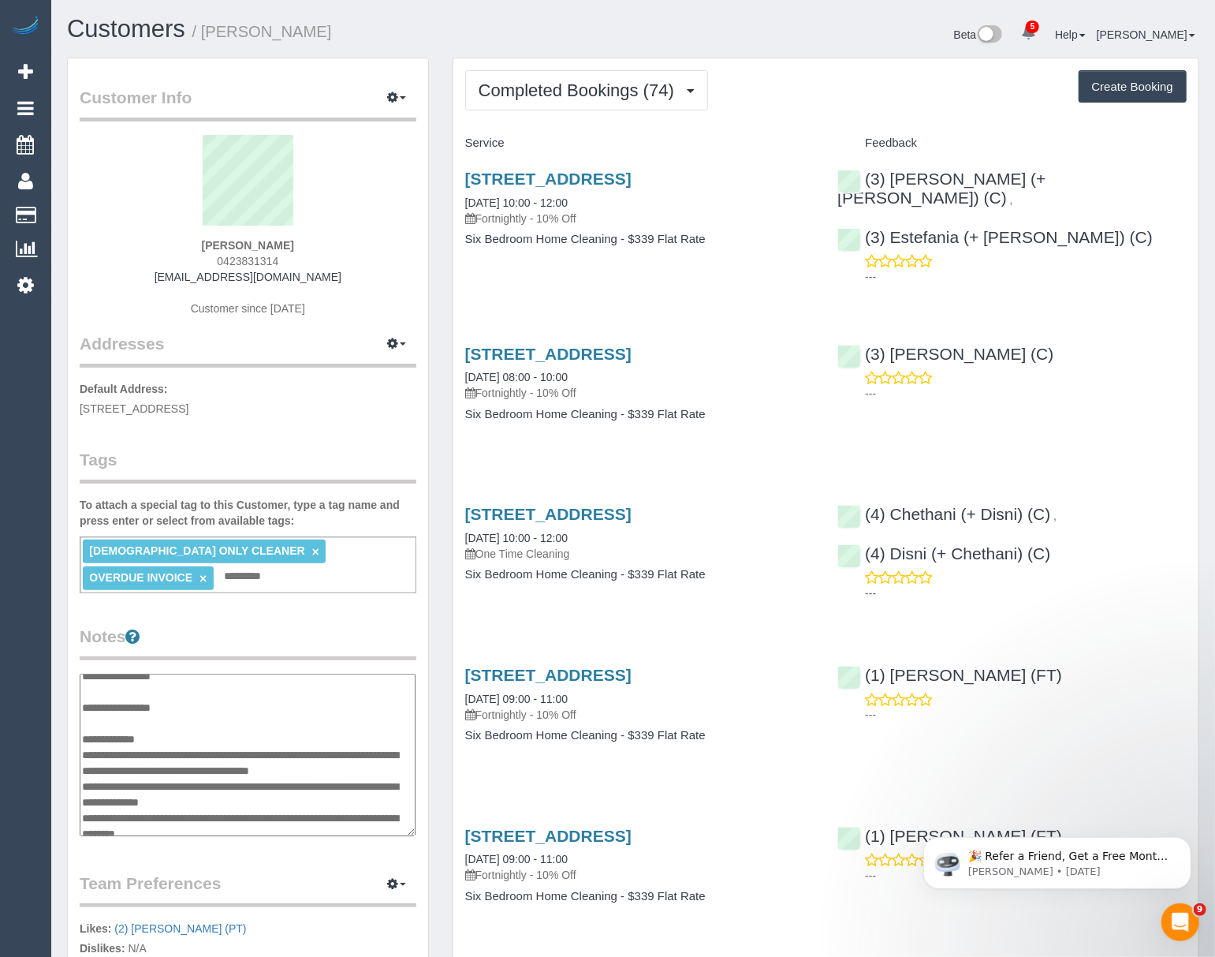
scroll to position [20, 0]
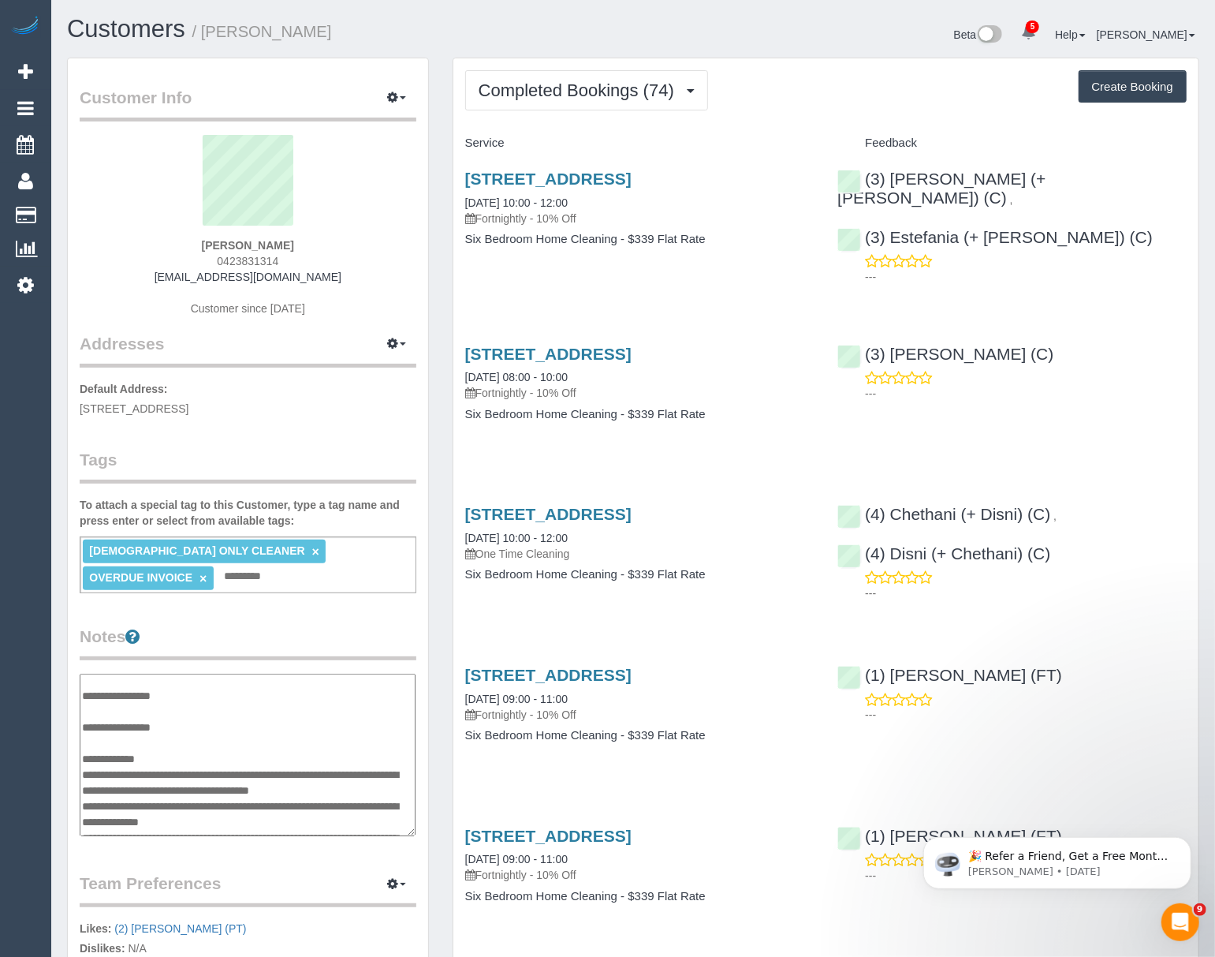
click at [194, 748] on textarea at bounding box center [248, 754] width 336 height 163
click at [191, 784] on textarea at bounding box center [248, 754] width 336 height 163
type textarea "**********"
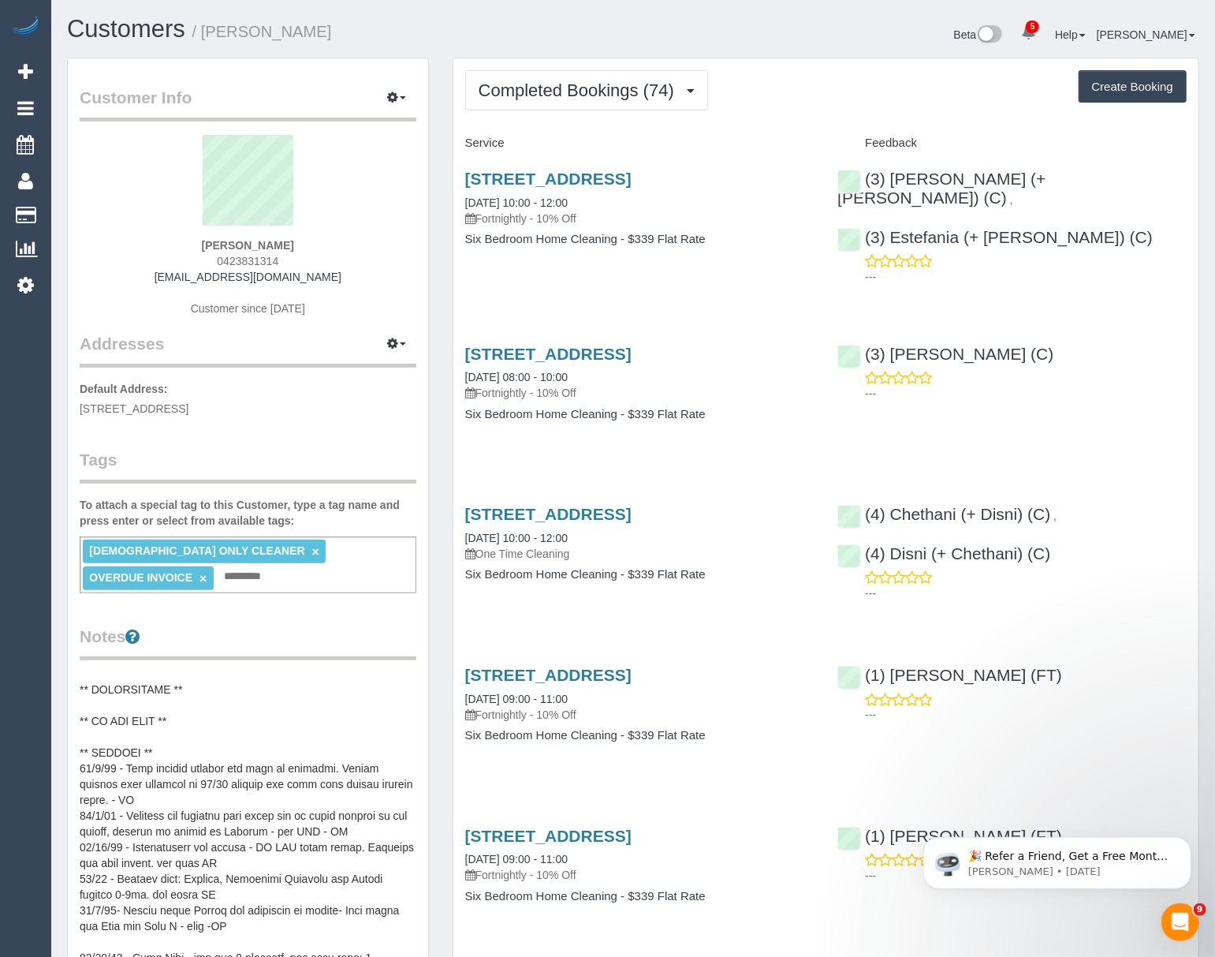
scroll to position [2, 0]
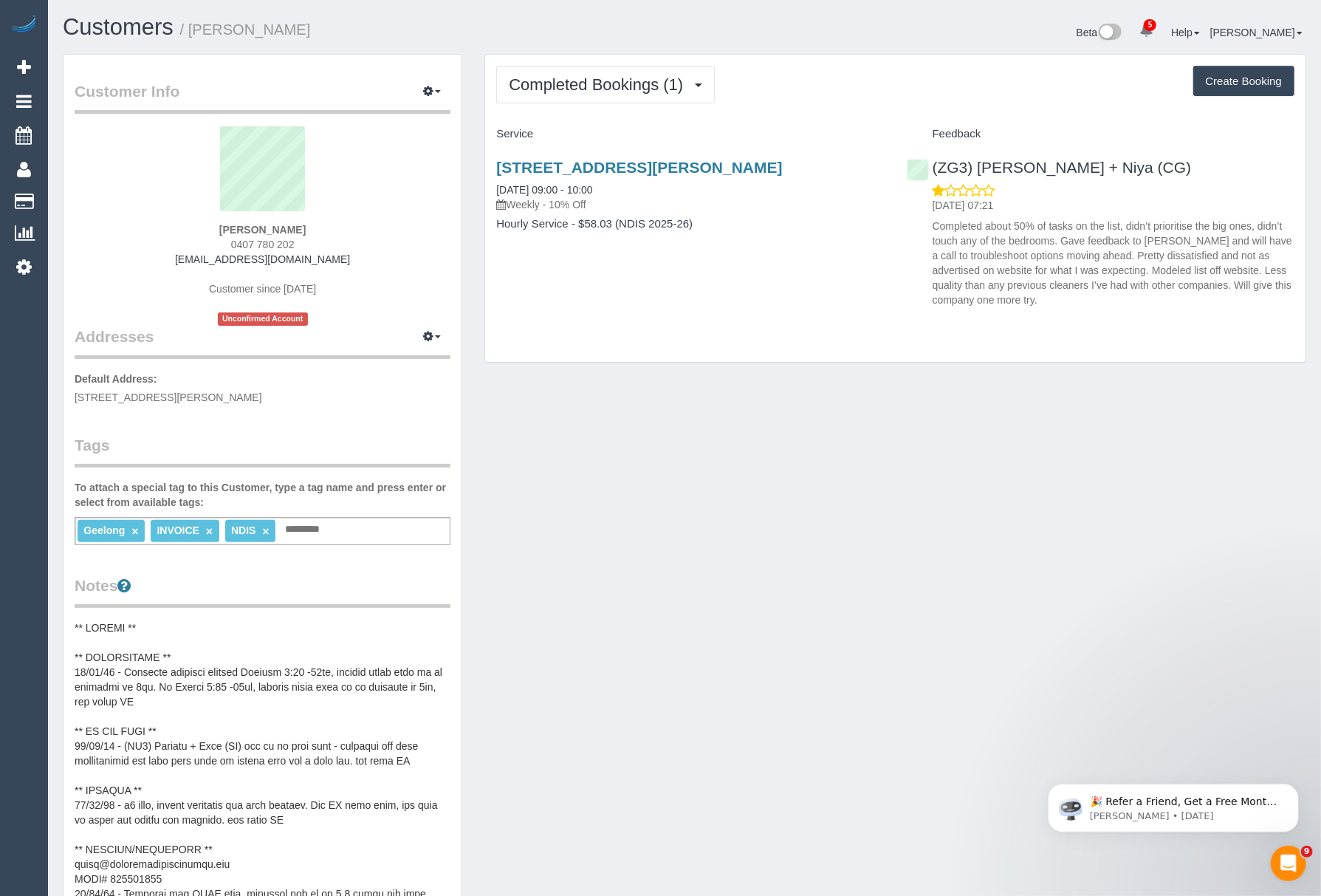
scroll to position [346, 0]
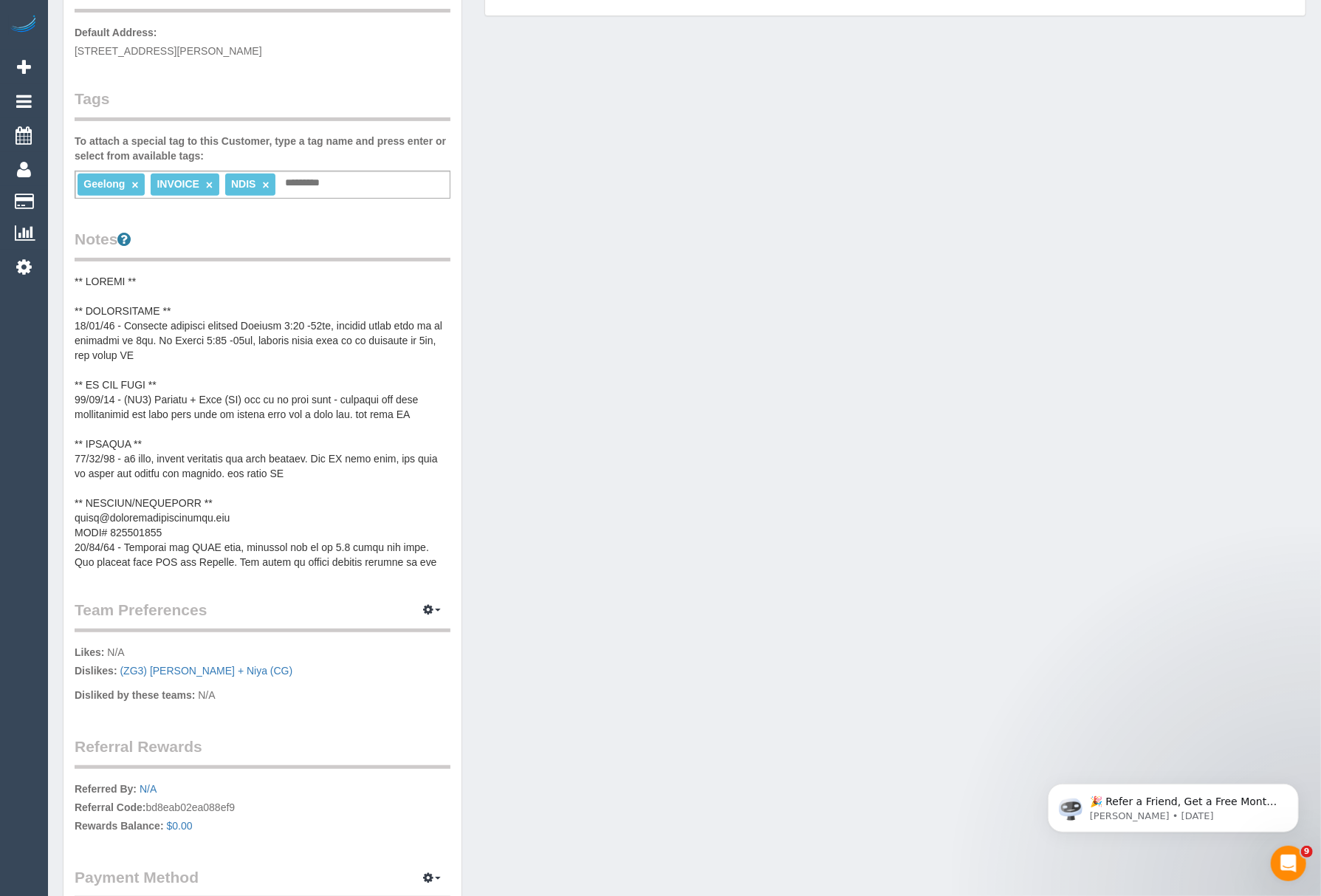
click at [181, 511] on pre at bounding box center [262, 421] width 375 height 295
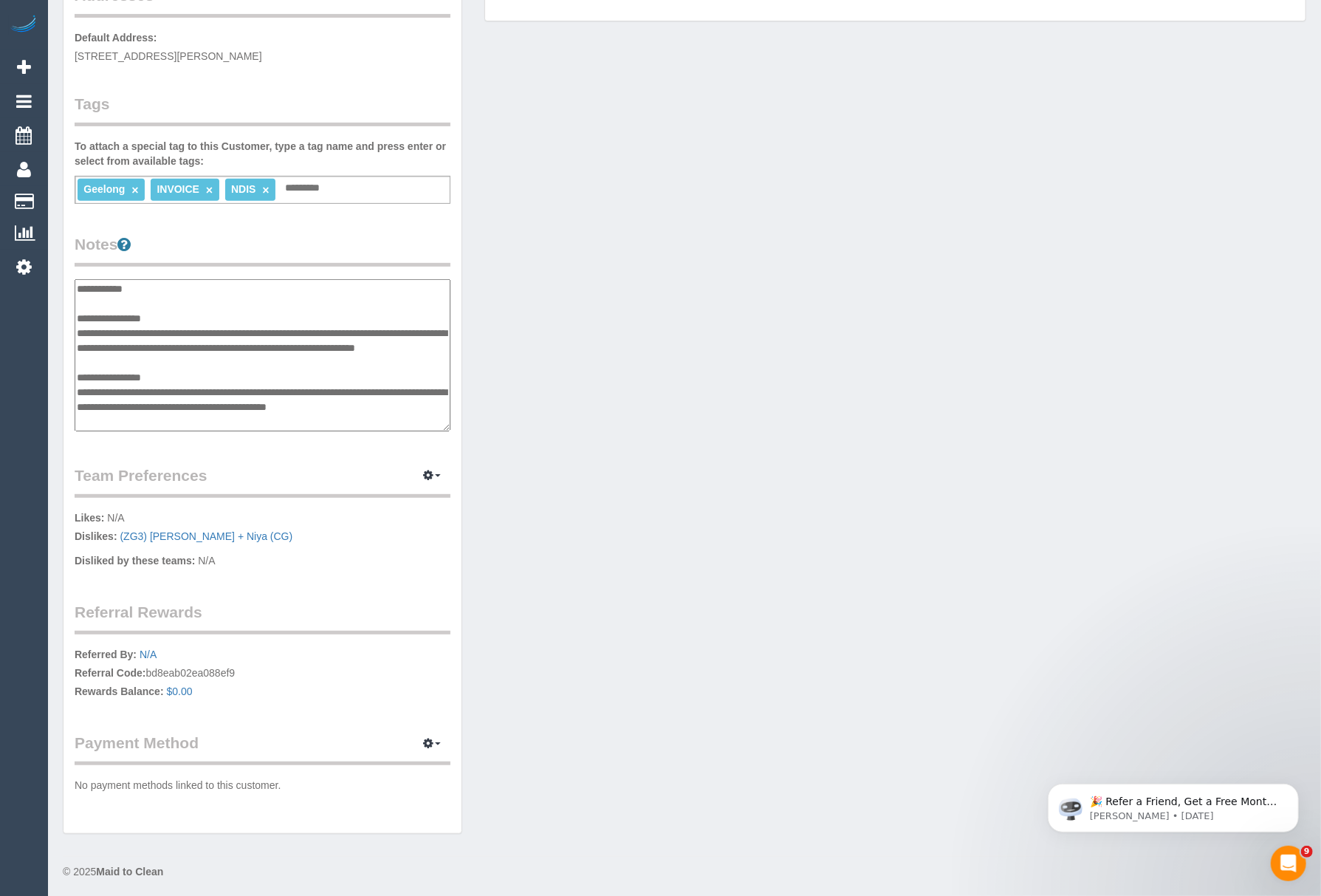
scroll to position [281, 0]
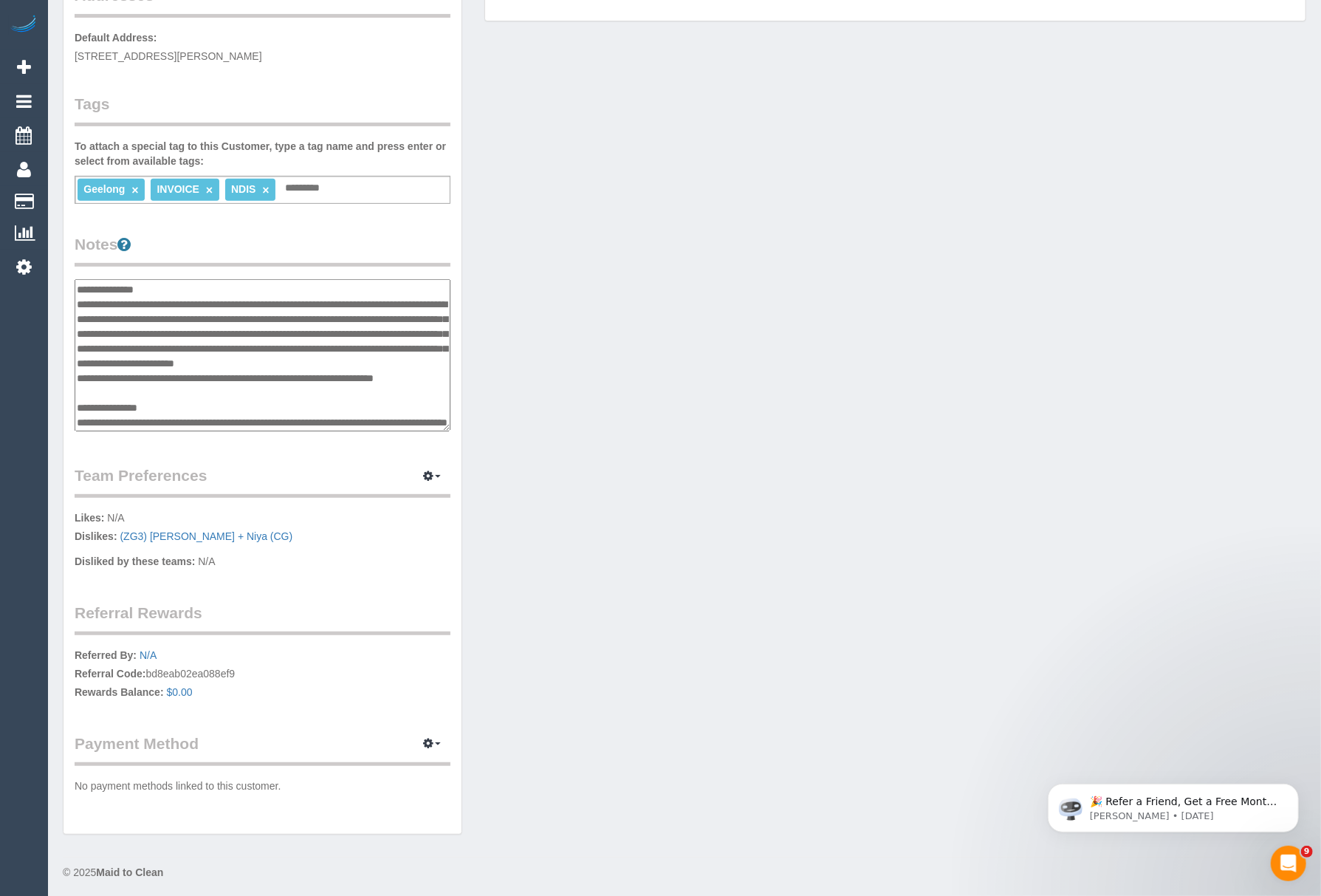
drag, startPoint x: 261, startPoint y: 400, endPoint x: 231, endPoint y: 409, distance: 31.3
click at [260, 400] on textarea at bounding box center [262, 355] width 375 height 153
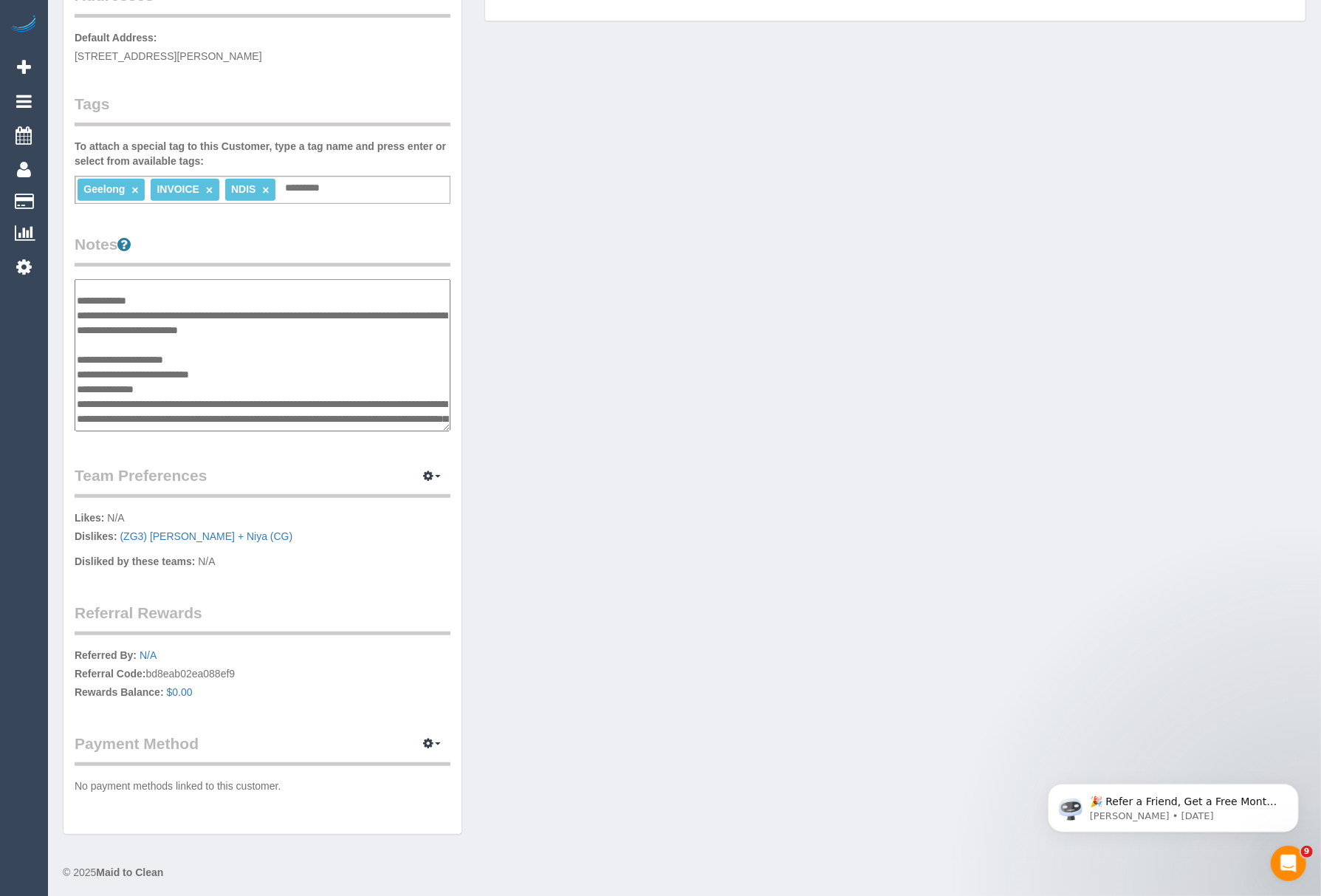
scroll to position [149, 0]
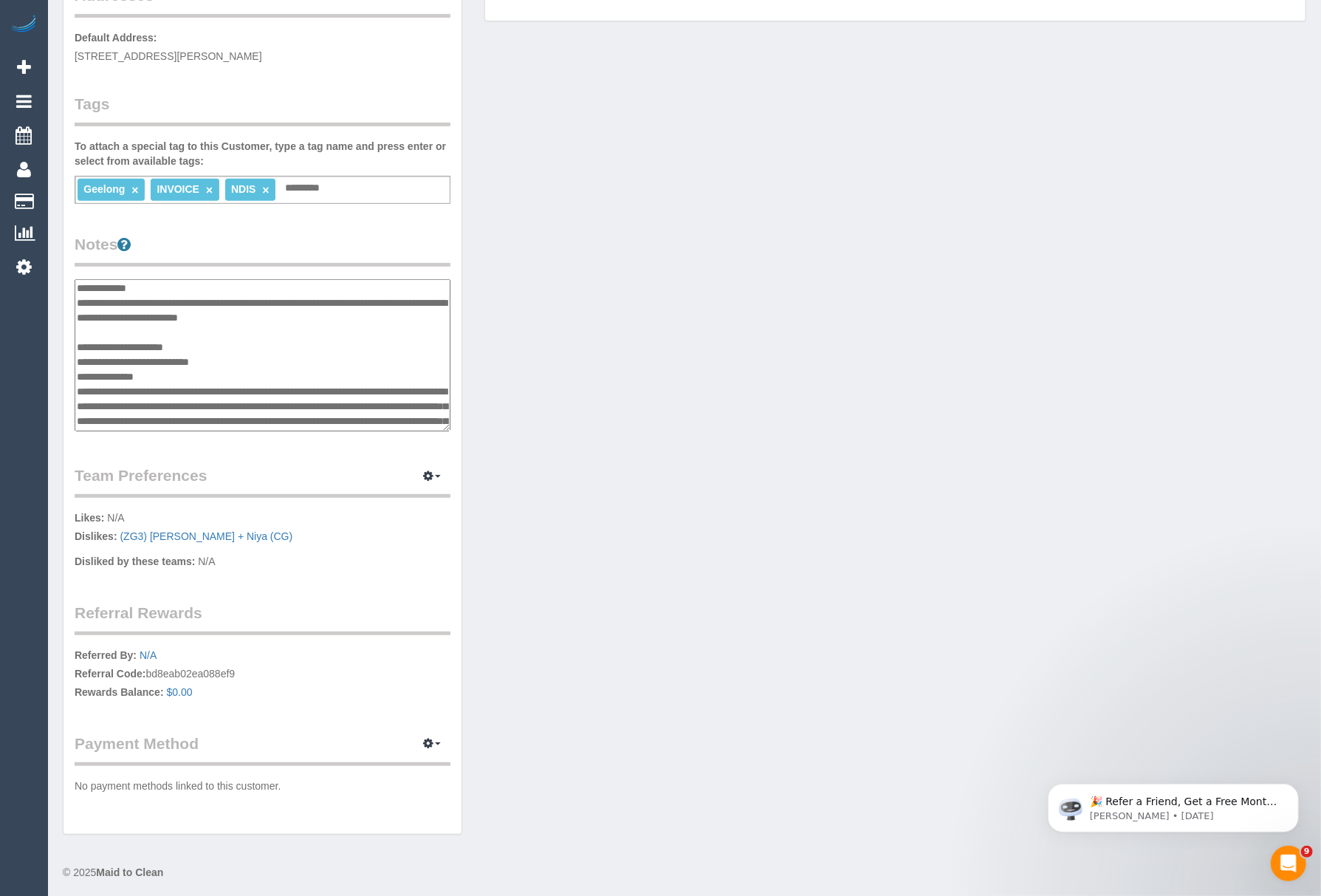
drag, startPoint x: 242, startPoint y: 375, endPoint x: 71, endPoint y: 372, distance: 171.0
click at [71, 372] on div "Customer Info Edit Contact Info Send Message Email Preferences Special Sales Ta…" at bounding box center [262, 273] width 398 height 1120
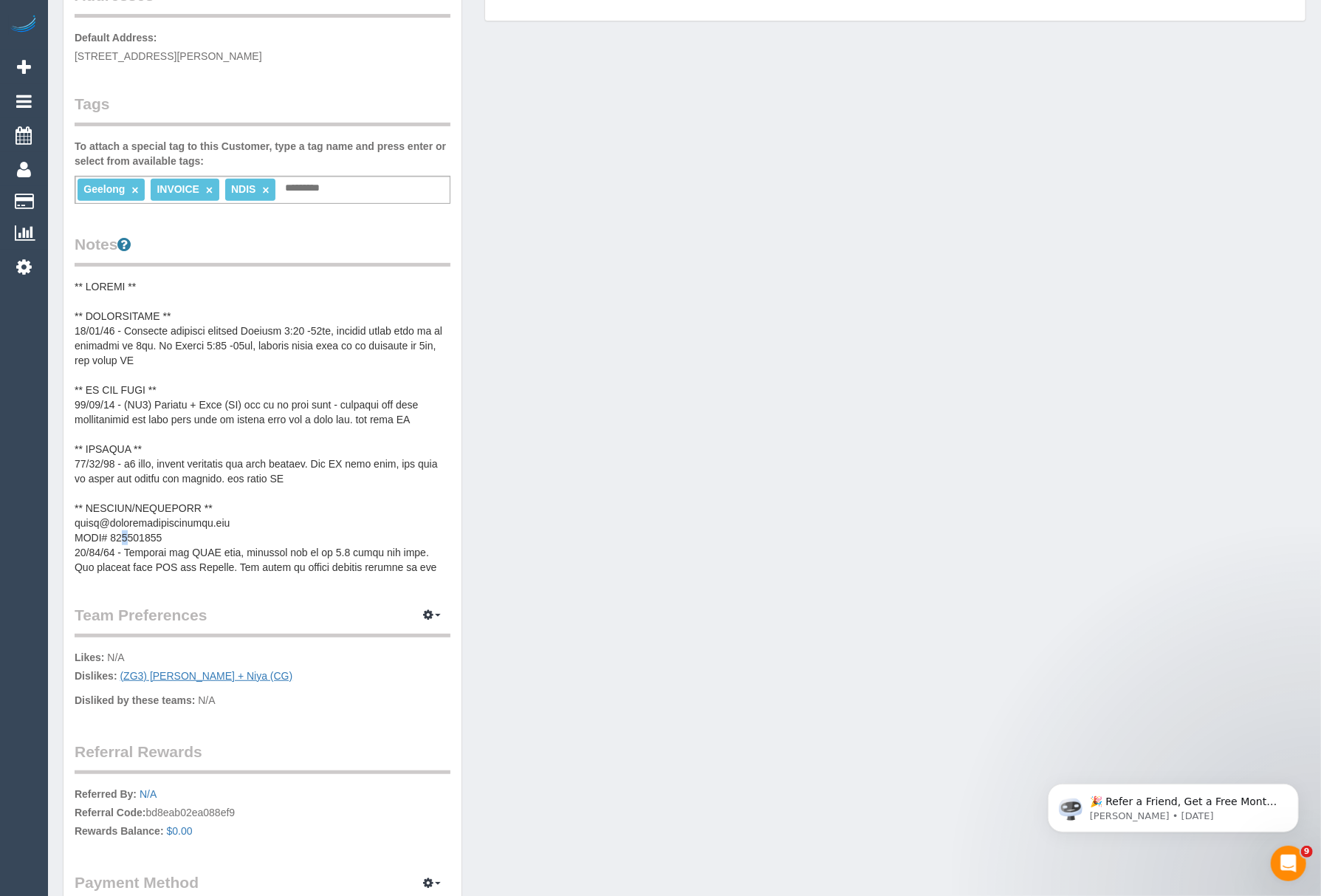
drag, startPoint x: 122, startPoint y: 539, endPoint x: 123, endPoint y: 526, distance: 13.0
click at [123, 539] on pre at bounding box center [262, 426] width 375 height 295
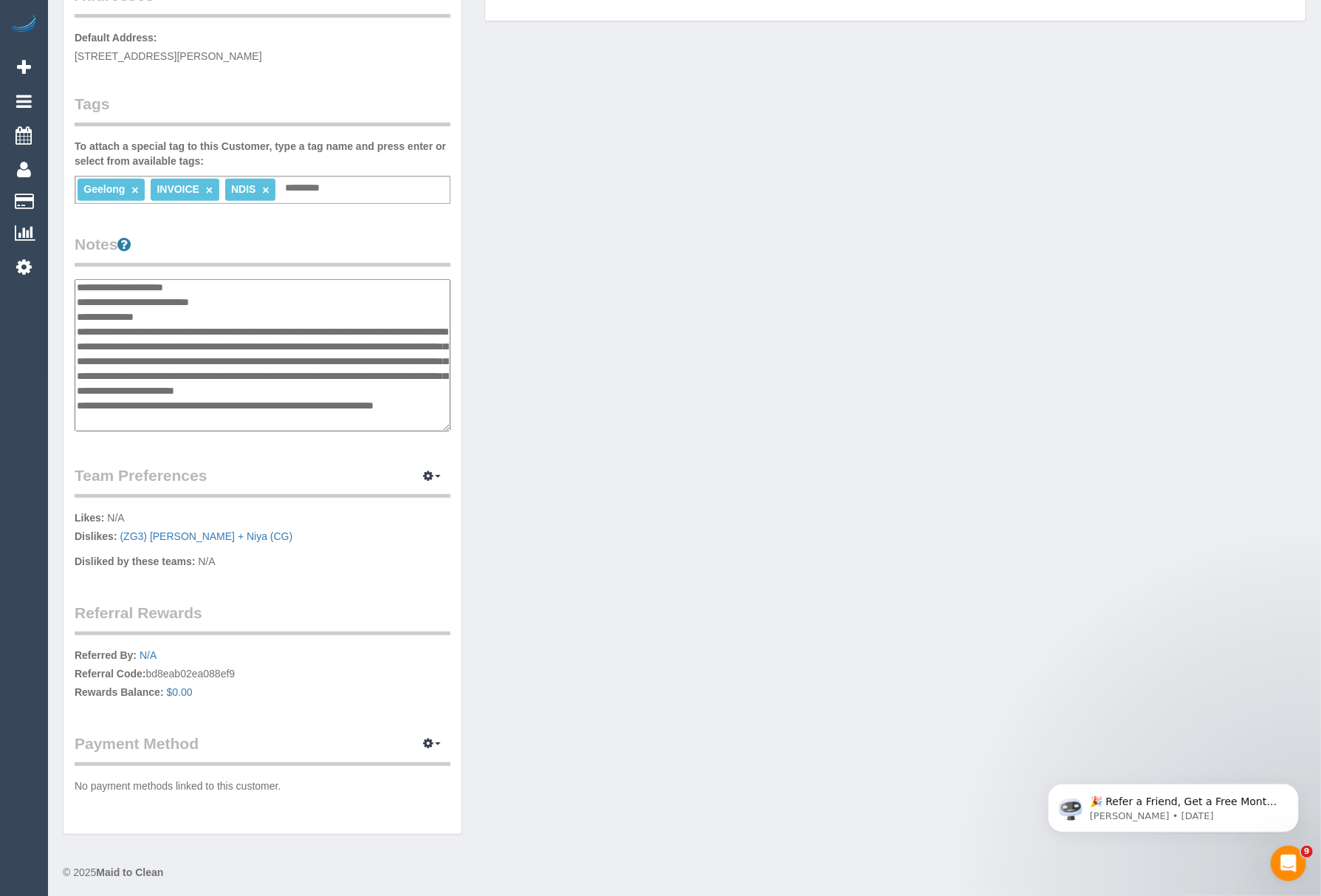
scroll to position [204, 0]
drag, startPoint x: 245, startPoint y: 319, endPoint x: 79, endPoint y: 315, distance: 166.0
click at [79, 315] on textarea at bounding box center [262, 355] width 375 height 153
drag, startPoint x: 184, startPoint y: 329, endPoint x: 81, endPoint y: 325, distance: 103.1
click at [81, 325] on textarea at bounding box center [262, 355] width 375 height 153
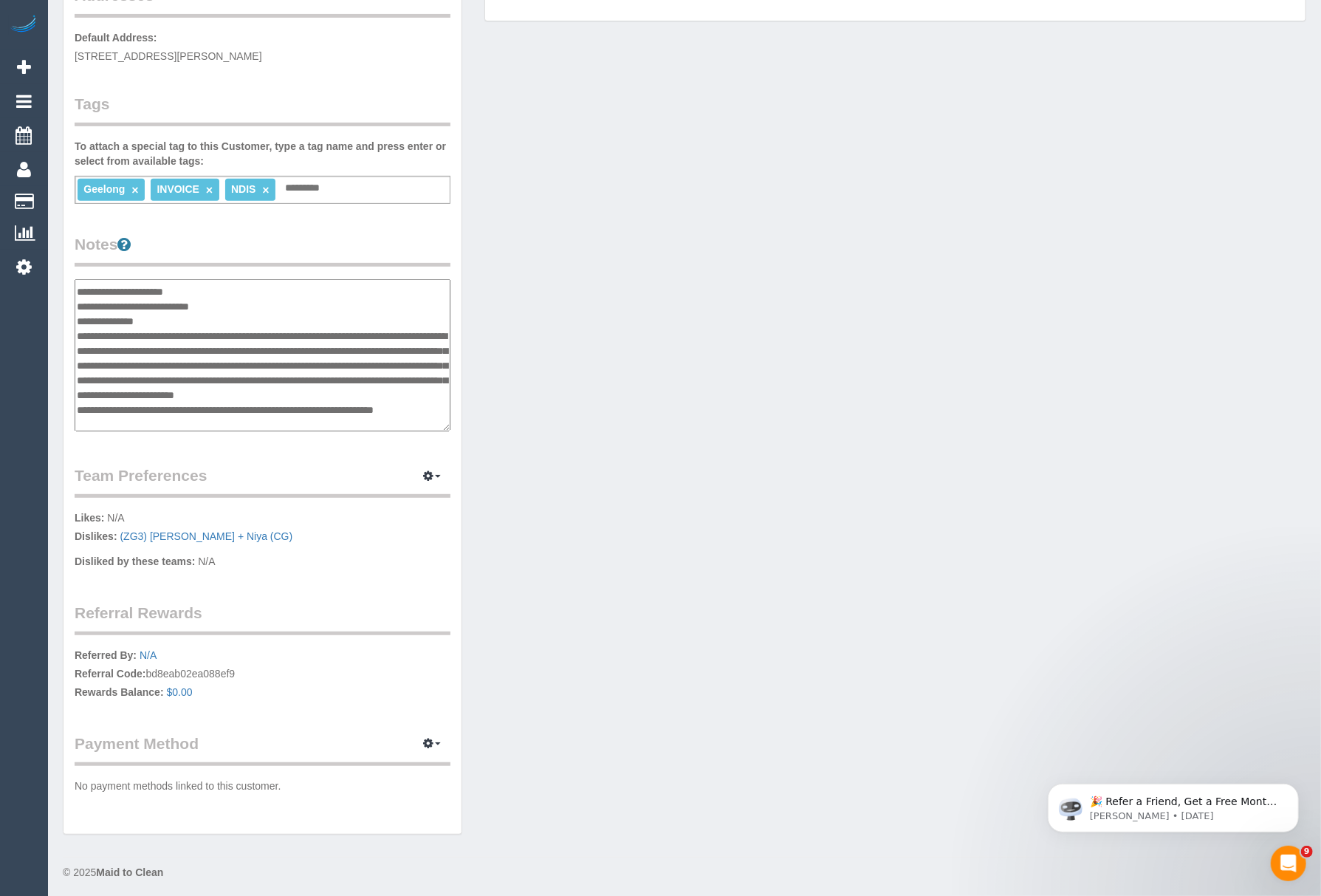
click at [85, 327] on textarea at bounding box center [262, 355] width 375 height 153
drag, startPoint x: 169, startPoint y: 331, endPoint x: 80, endPoint y: 330, distance: 89.0
click at [80, 330] on textarea at bounding box center [262, 355] width 375 height 153
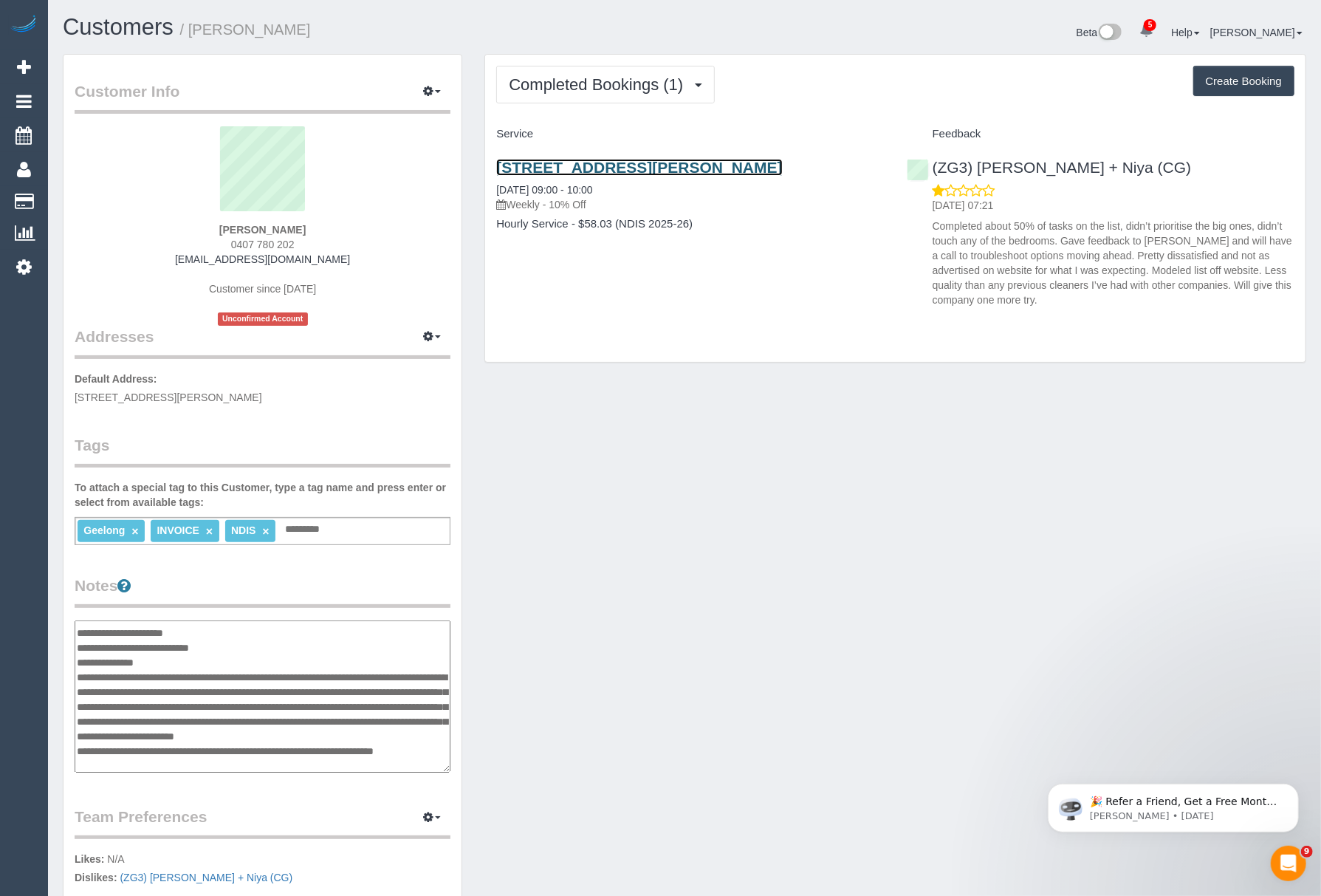
click at [567, 171] on link "[STREET_ADDRESS][PERSON_NAME]" at bounding box center [638, 168] width 286 height 17
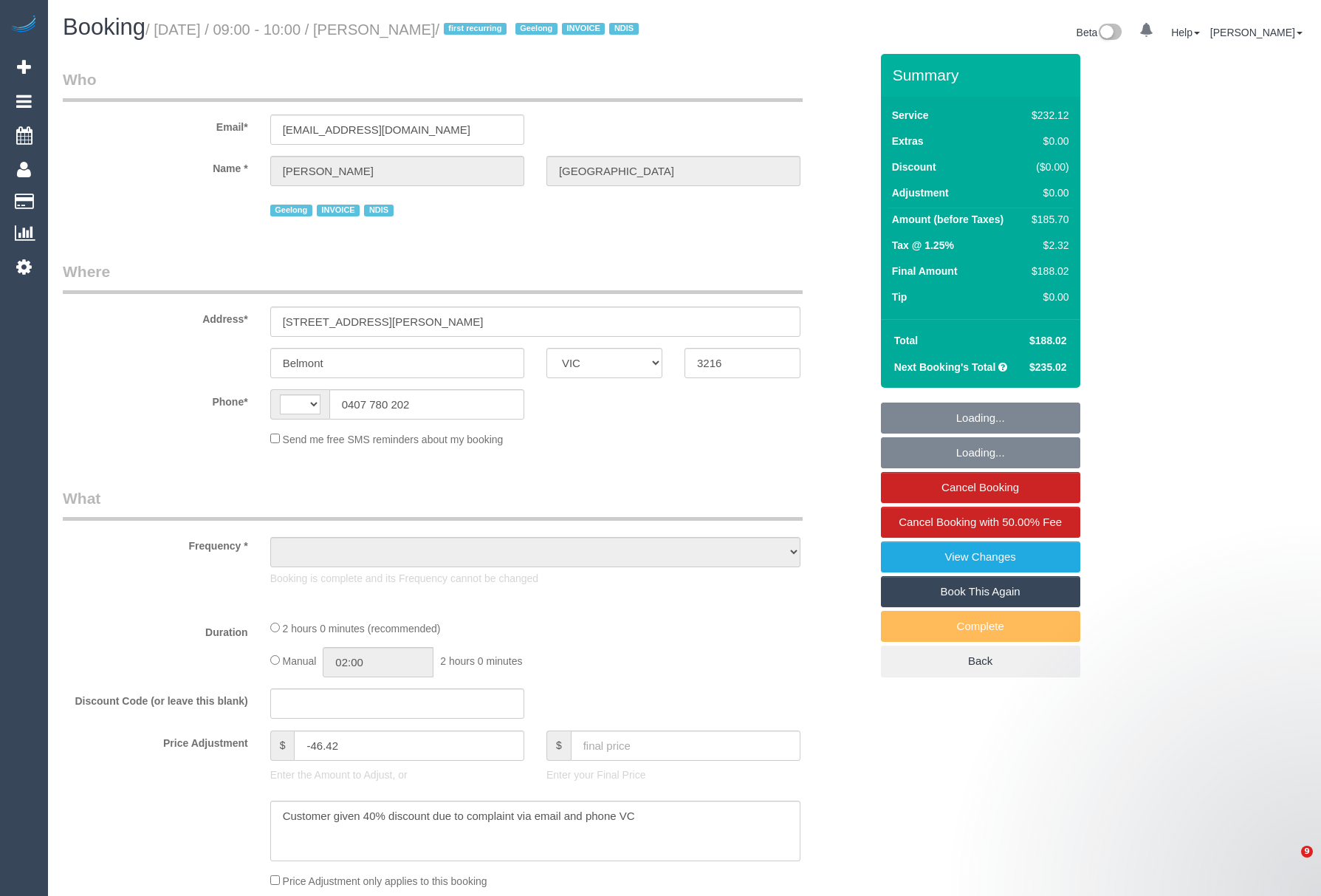
select select "VIC"
select select "string:AU"
select select "number:27"
select select "number:14"
select select "number:19"
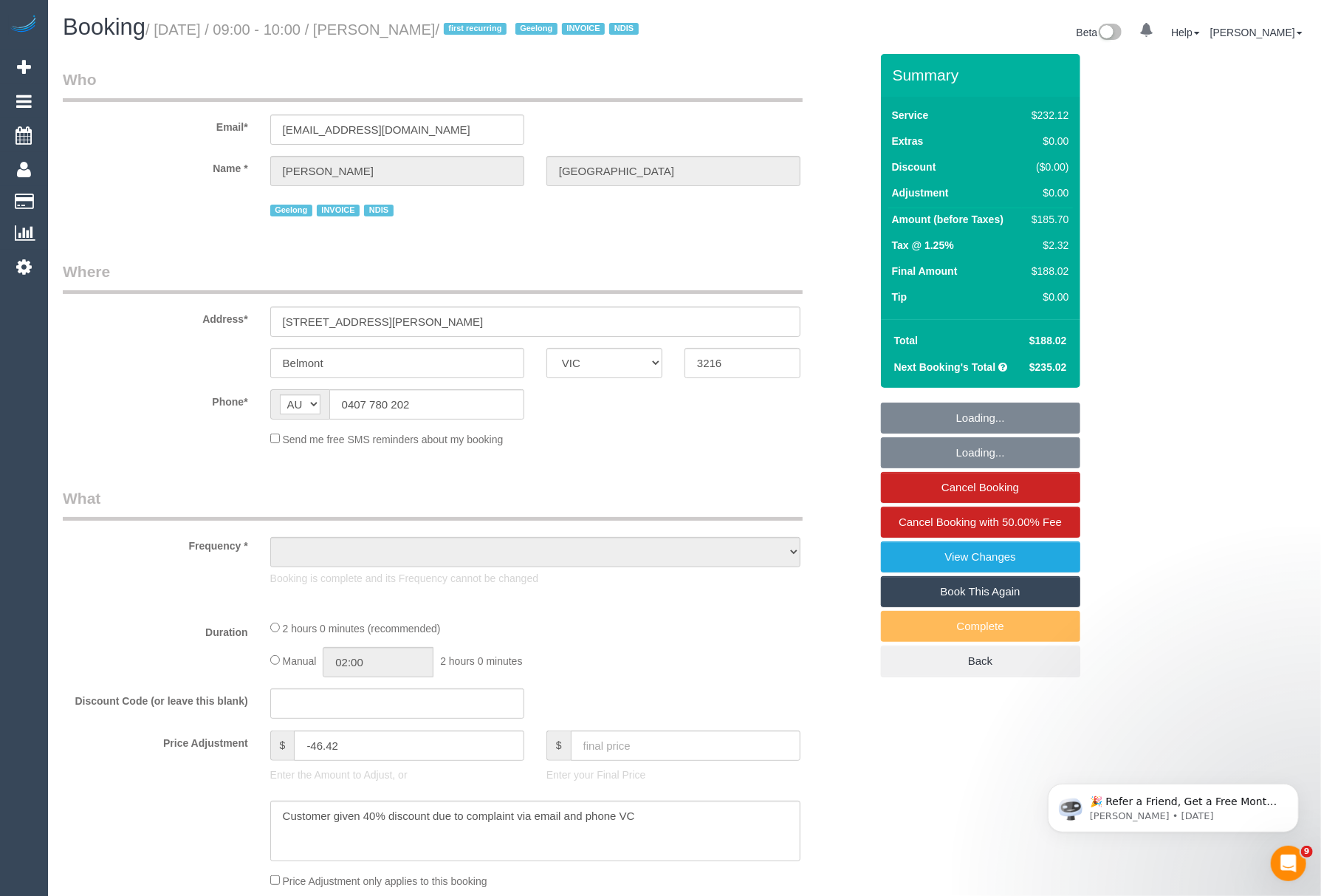
select select "number:25"
select select "number:35"
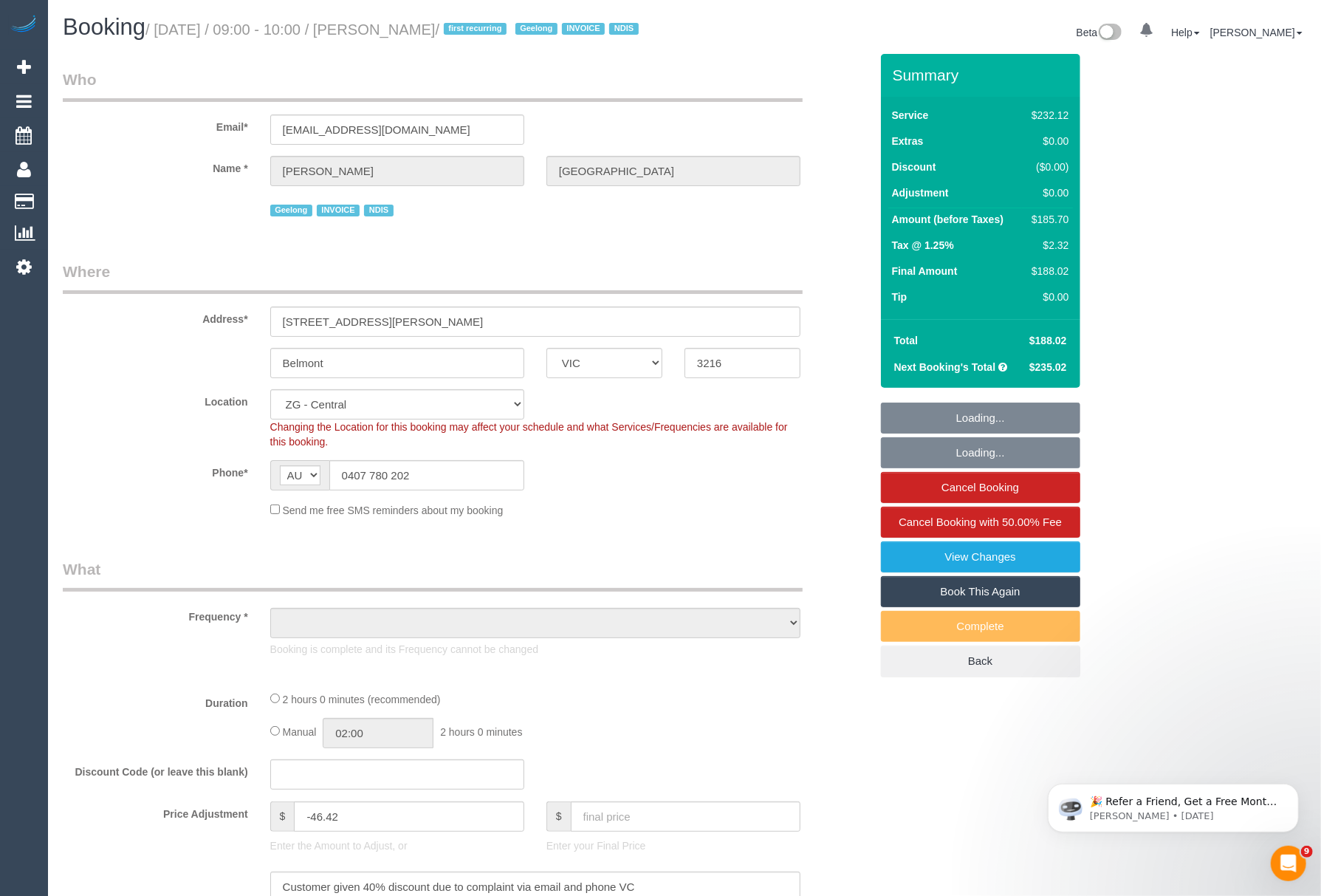
select select "object:773"
select select "2"
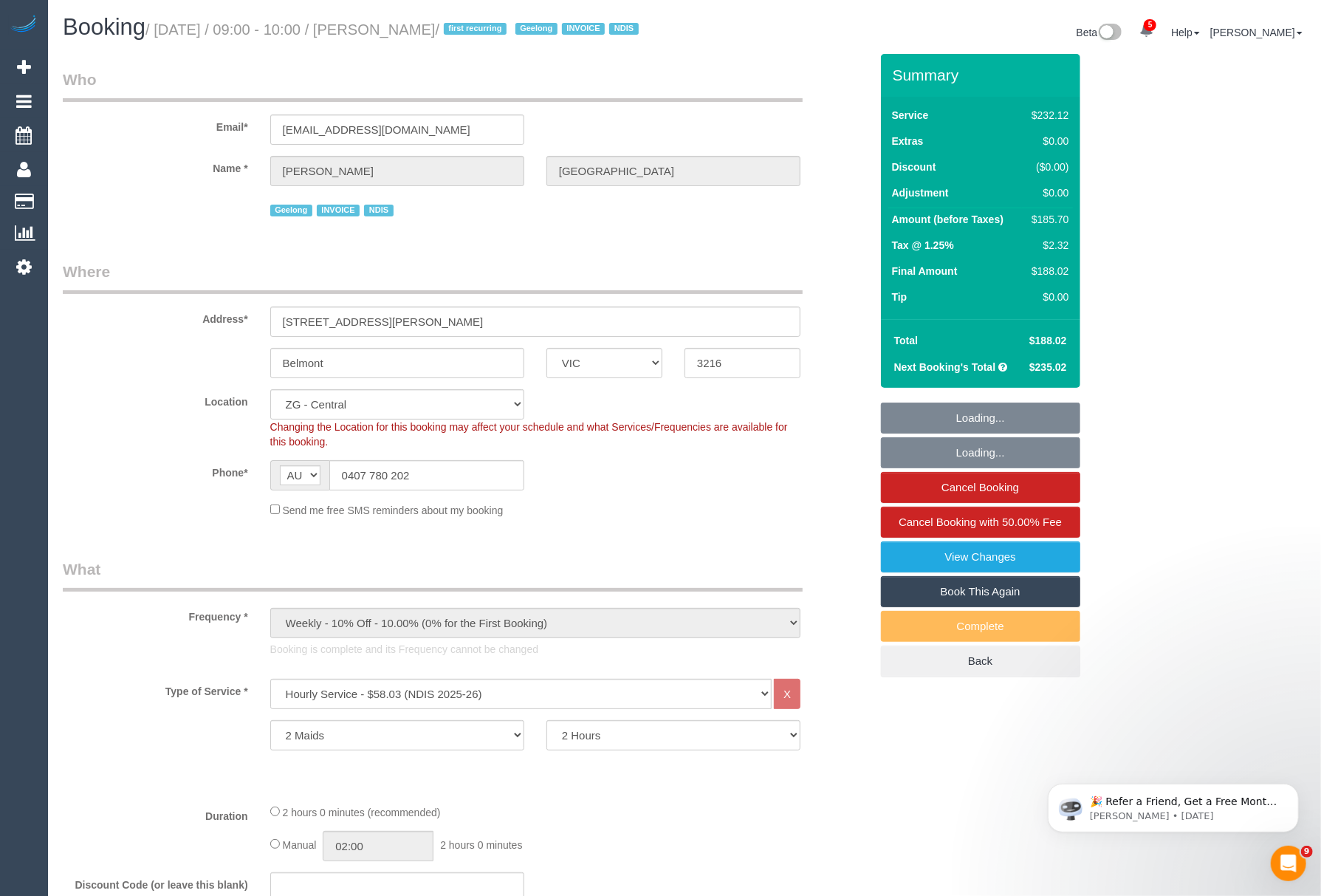
select select "object:908"
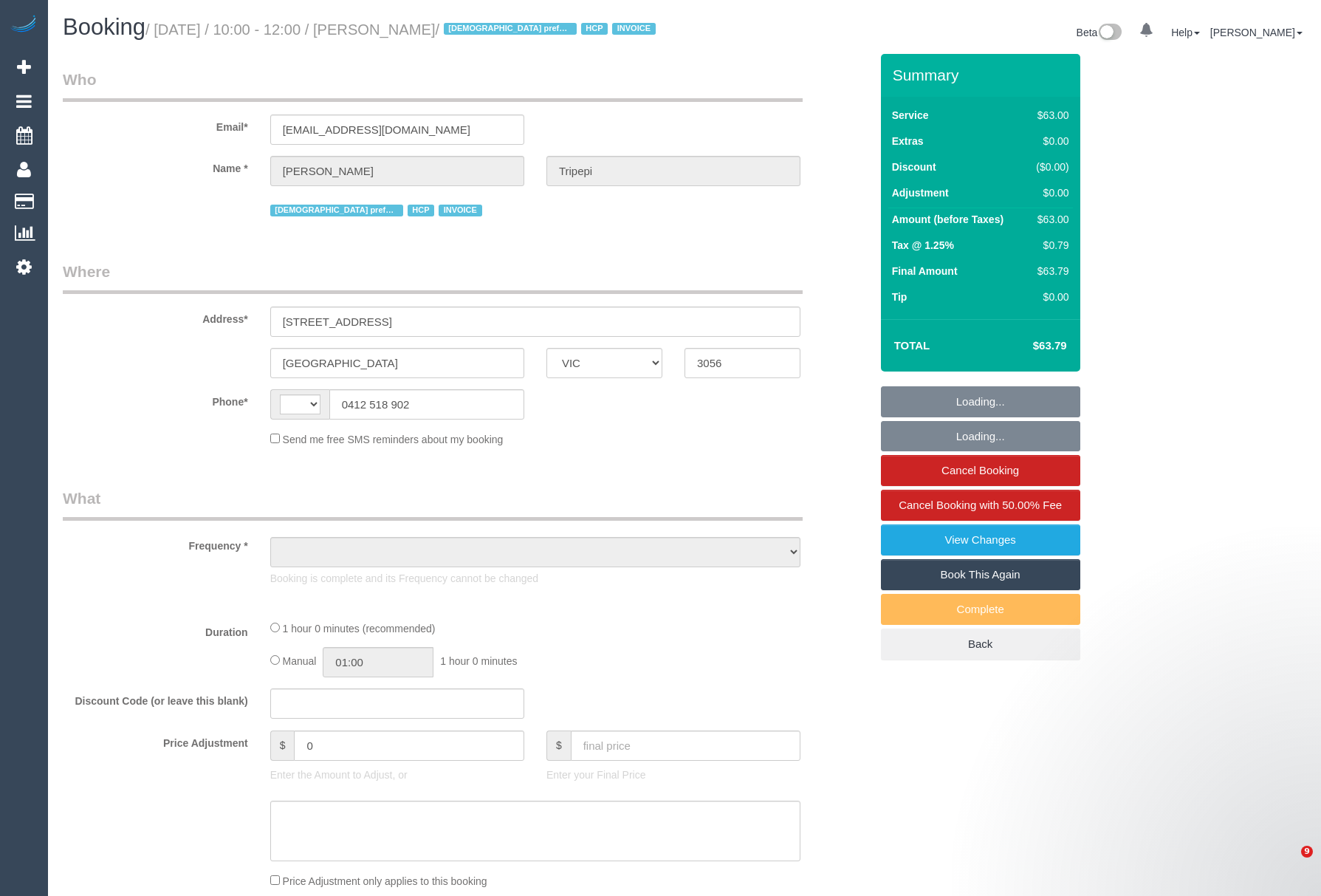
select select "VIC"
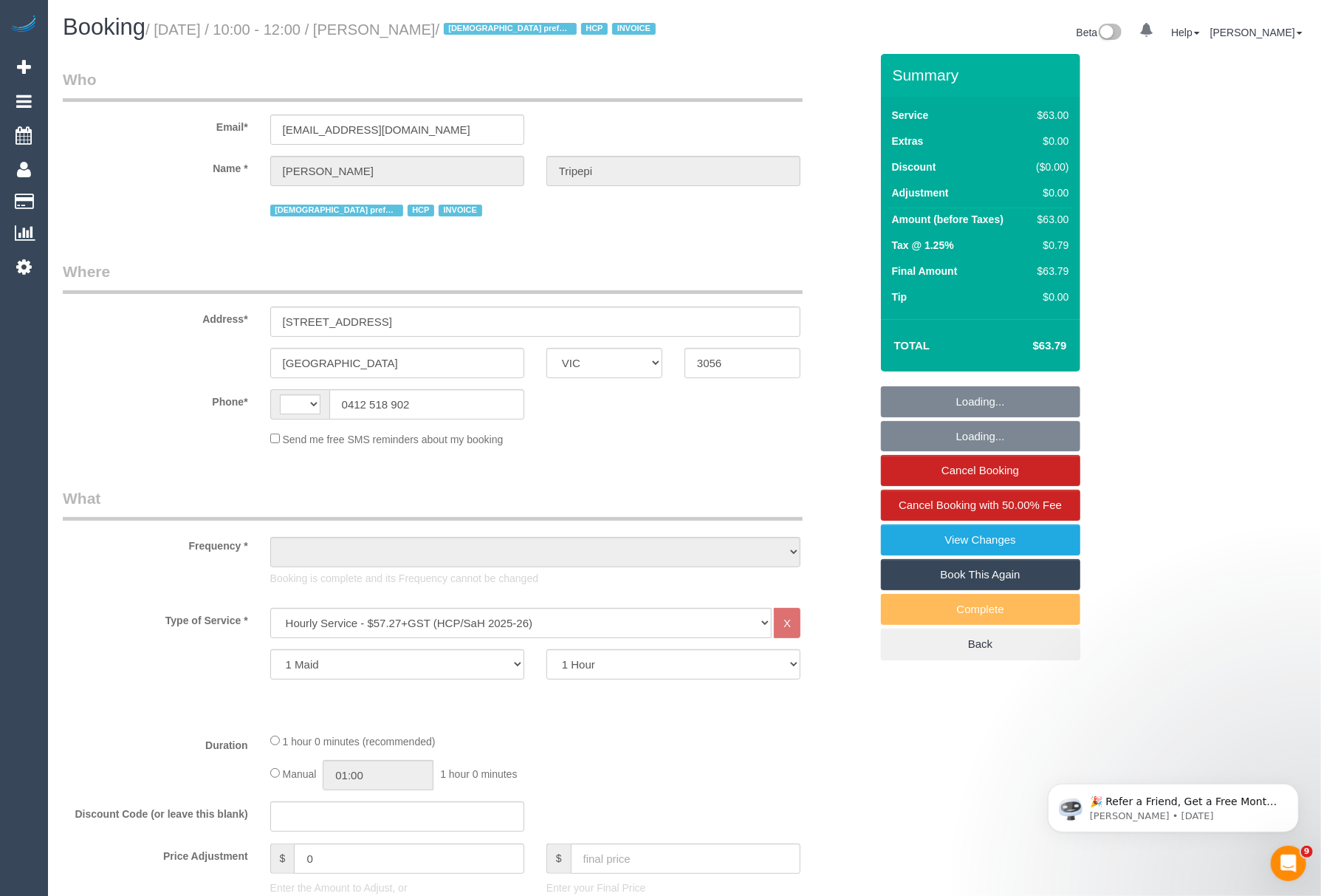
select select "string:AU"
select select "object:420"
select select "number:28"
select select "number:14"
select select "number:19"
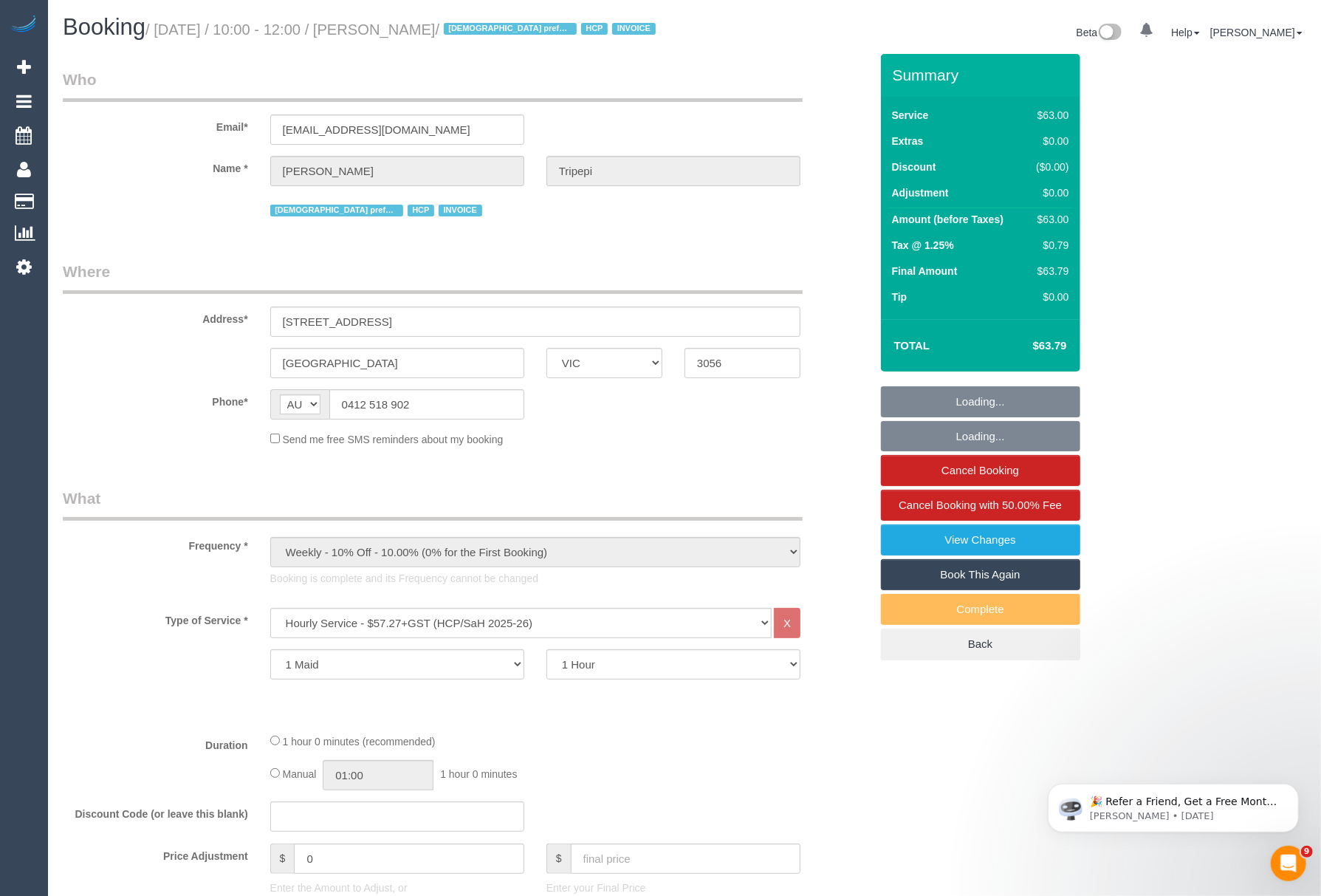
select select "number:25"
select select "number:34"
select select "number:26"
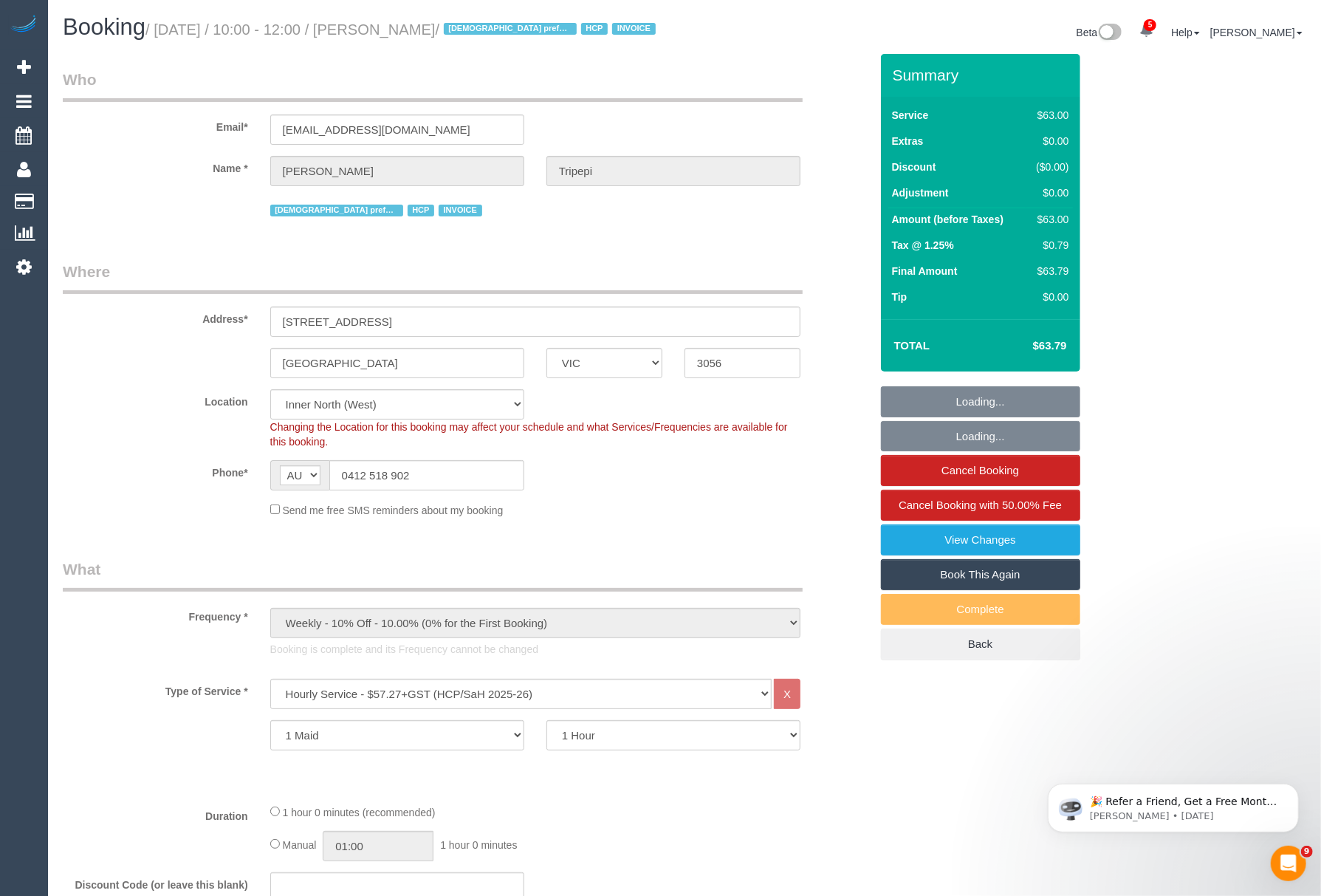
select select "object:1734"
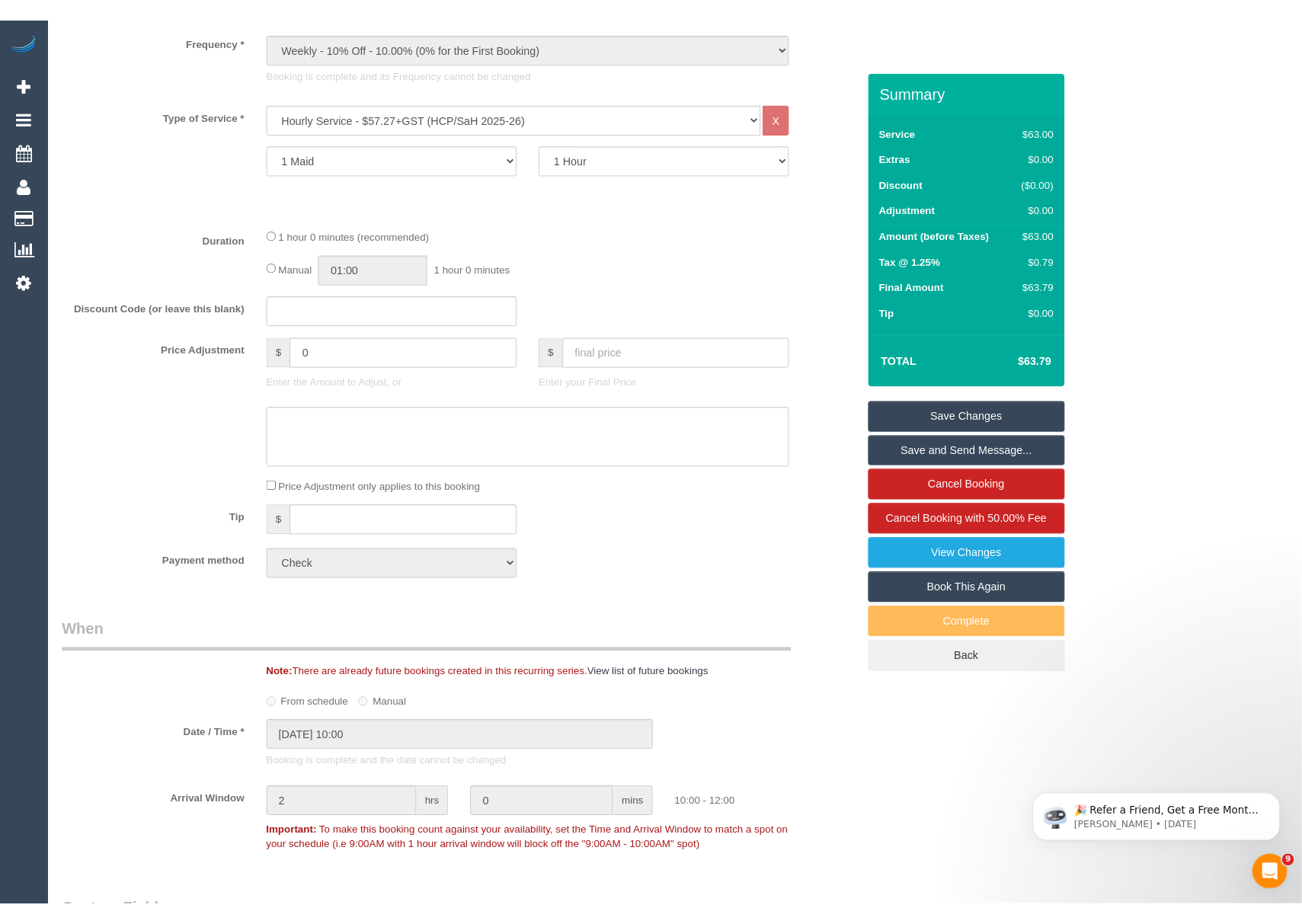
scroll to position [614, 0]
